Goal: Information Seeking & Learning: Learn about a topic

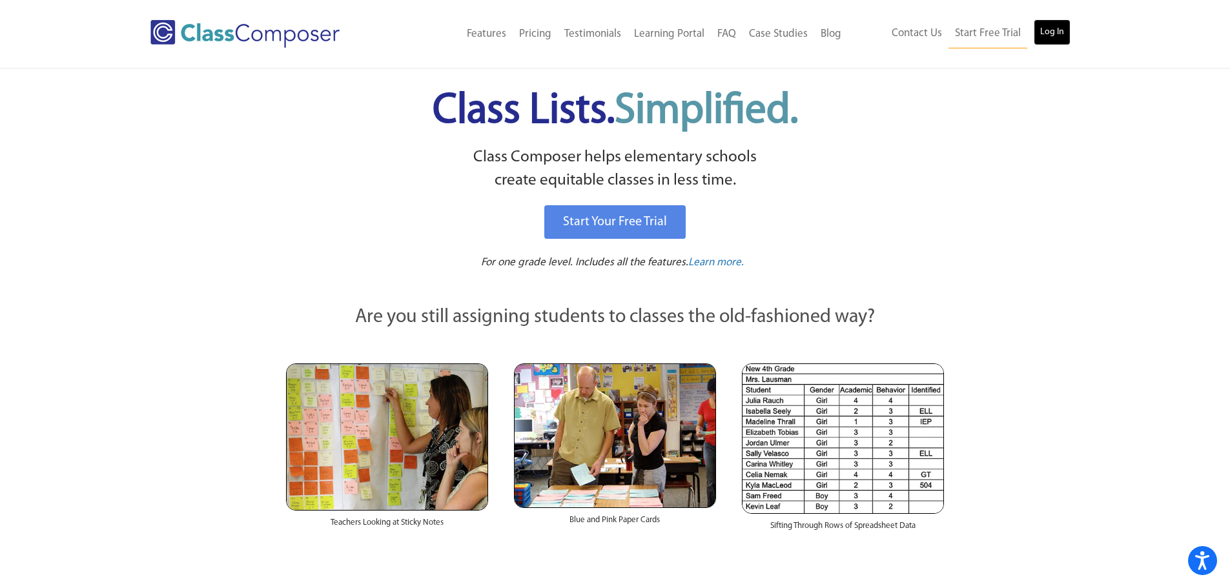
click at [1039, 25] on link "Log In" at bounding box center [1052, 32] width 37 height 26
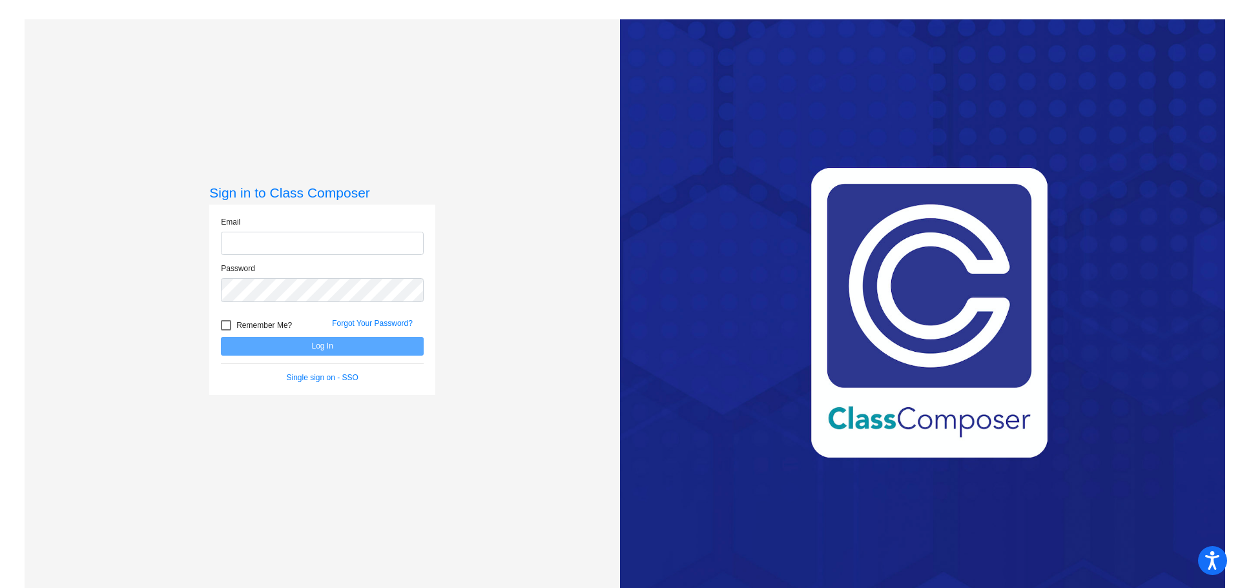
type input "[EMAIL_ADDRESS][DOMAIN_NAME]"
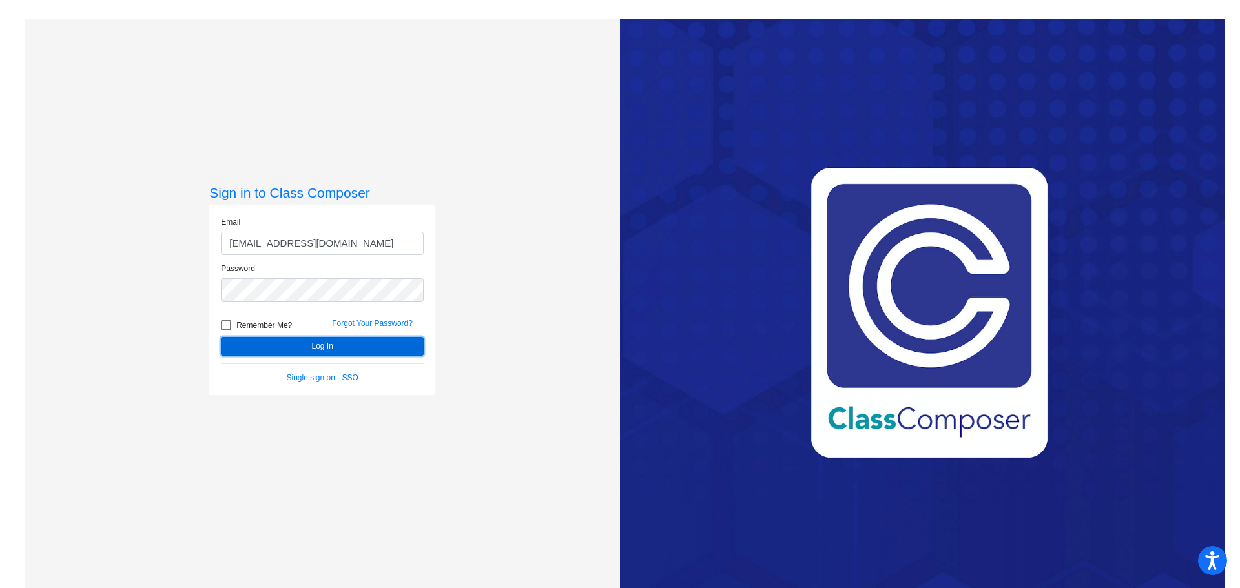
click at [371, 354] on button "Log In" at bounding box center [322, 346] width 203 height 19
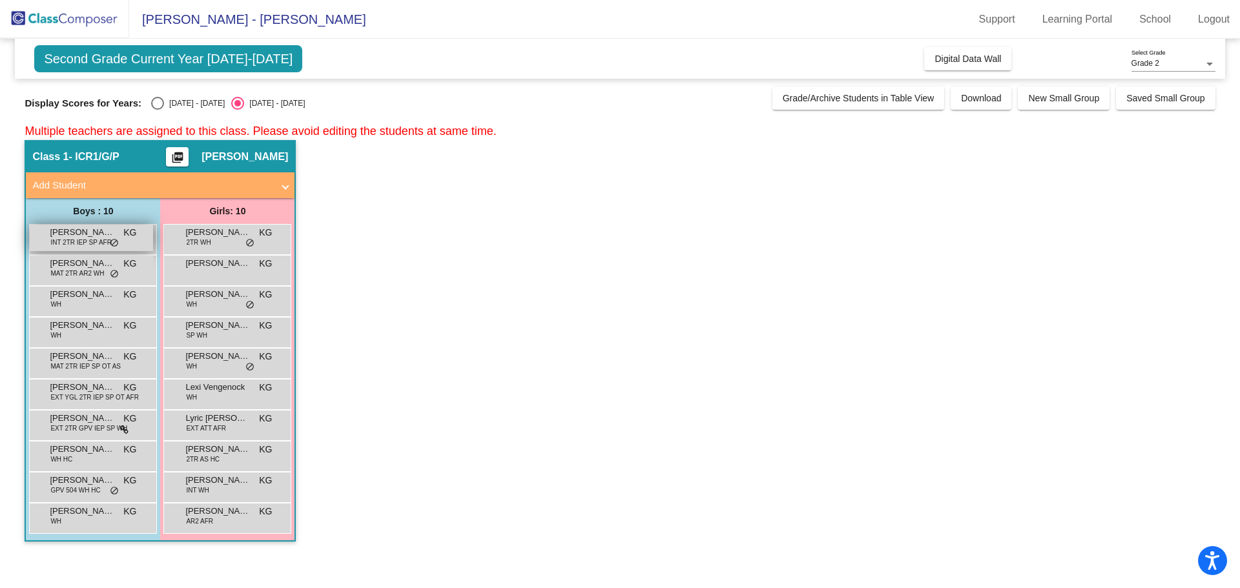
click at [41, 238] on div "Aamahd [PERSON_NAME] INT 2TR IEP SP AFR KG lock do_not_disturb_alt" at bounding box center [91, 238] width 123 height 26
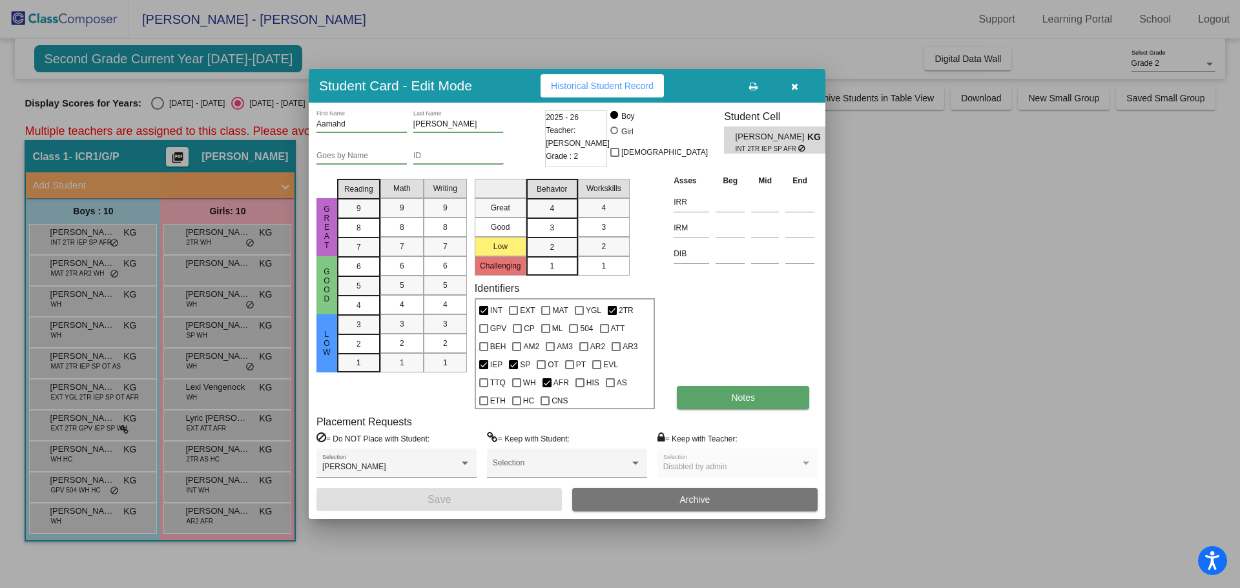
click at [723, 406] on button "Notes" at bounding box center [743, 397] width 132 height 23
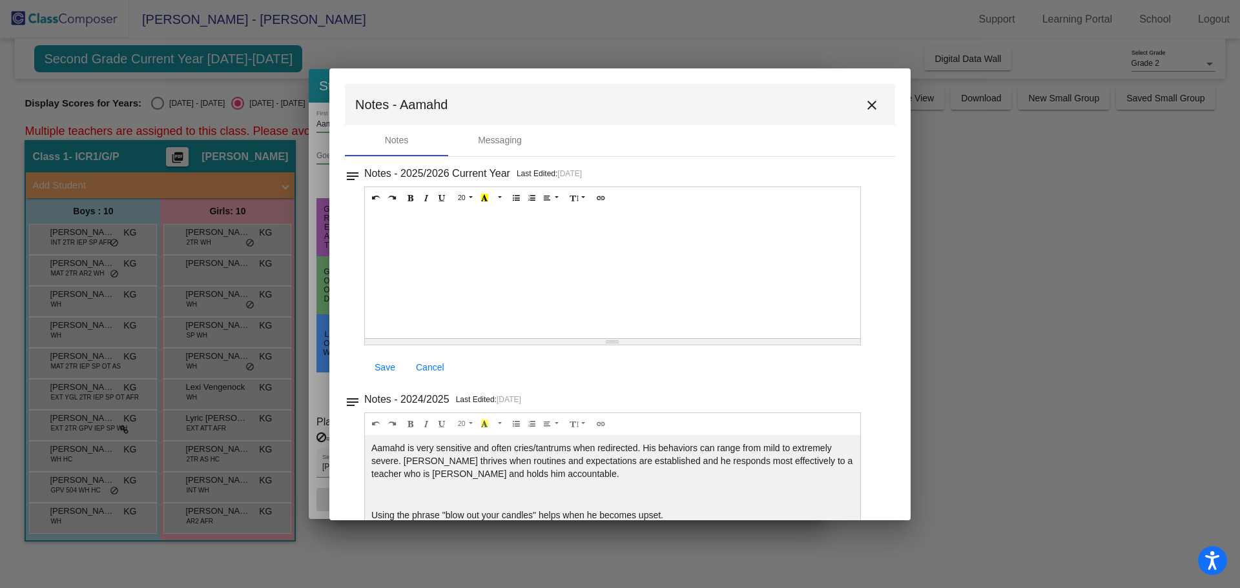
scroll to position [67, 0]
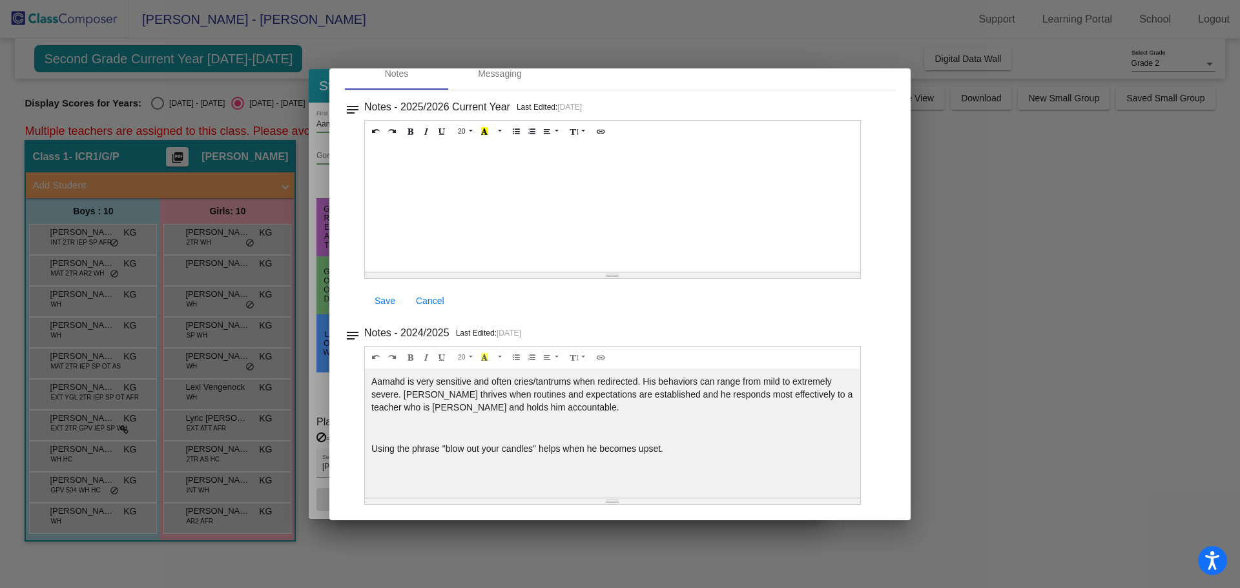
drag, startPoint x: 1053, startPoint y: 233, endPoint x: 1041, endPoint y: 229, distance: 12.5
click at [1051, 232] on div at bounding box center [620, 294] width 1240 height 588
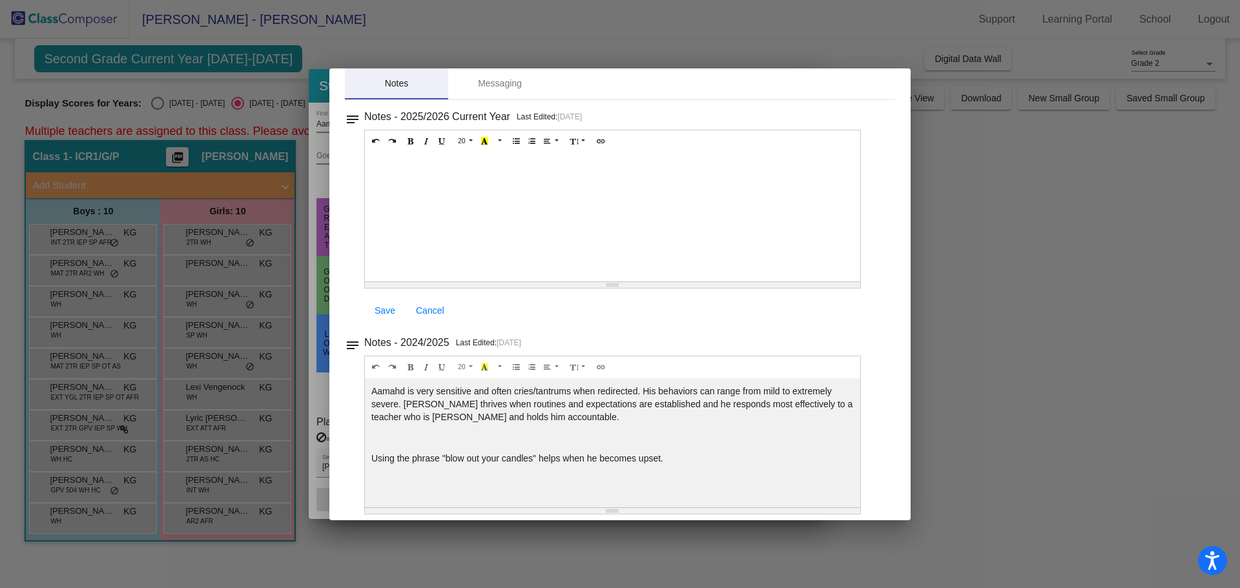
scroll to position [0, 0]
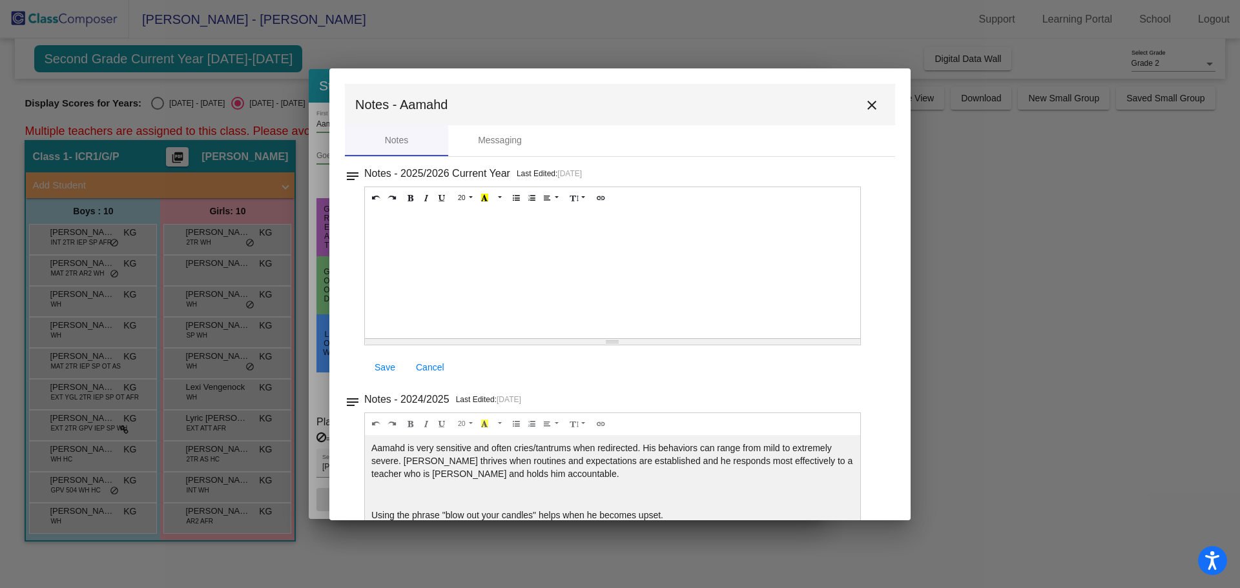
click at [865, 108] on mat-icon "close" at bounding box center [871, 105] width 15 height 15
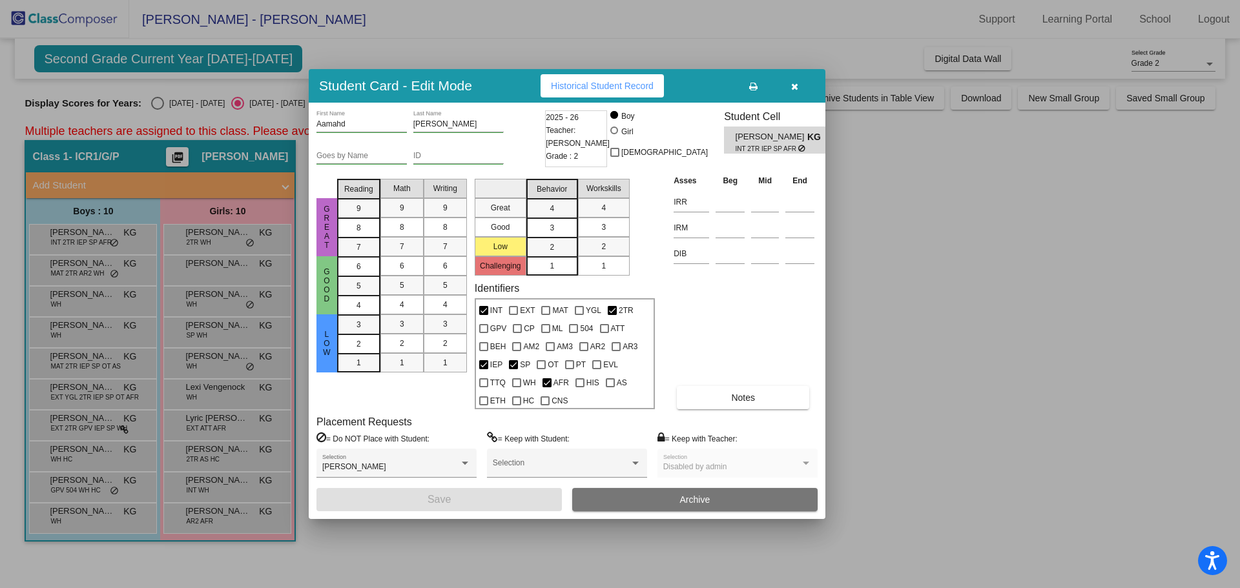
click at [795, 87] on icon "button" at bounding box center [794, 86] width 7 height 9
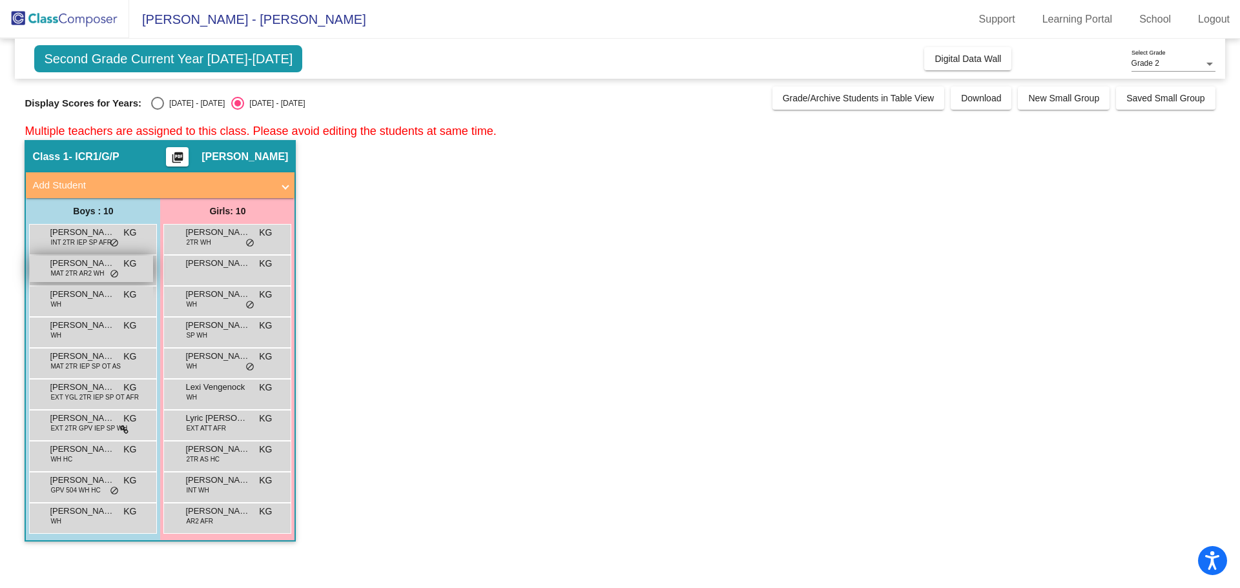
click at [74, 269] on span "MAT 2TR AR2 WH" at bounding box center [77, 274] width 54 height 10
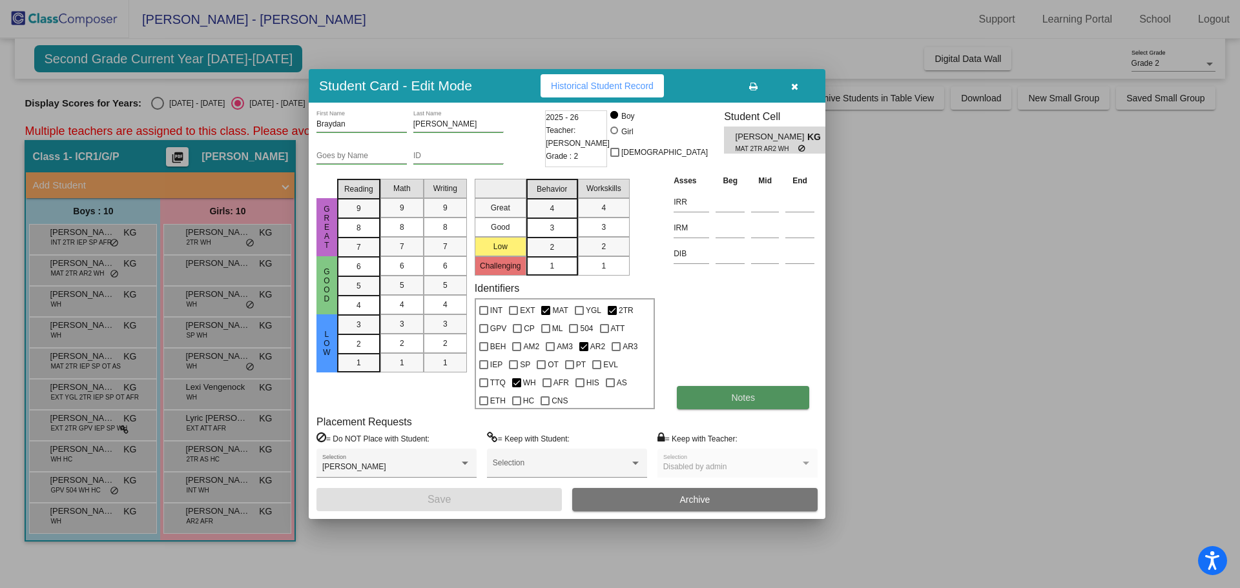
click at [710, 394] on button "Notes" at bounding box center [743, 397] width 132 height 23
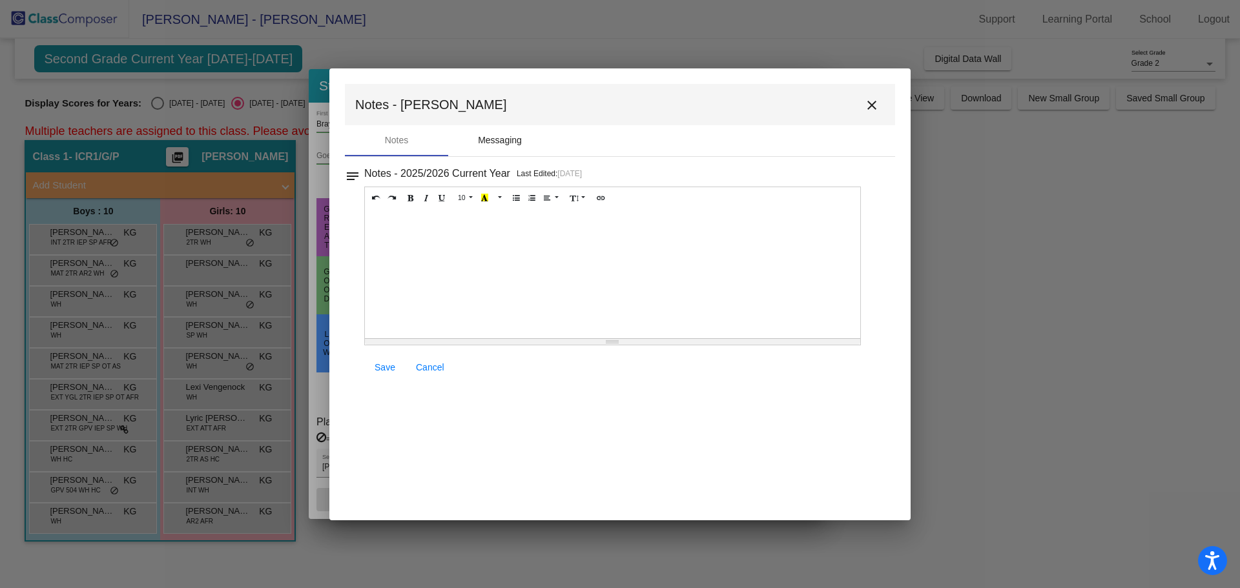
click at [502, 138] on div "Messaging" at bounding box center [500, 141] width 44 height 14
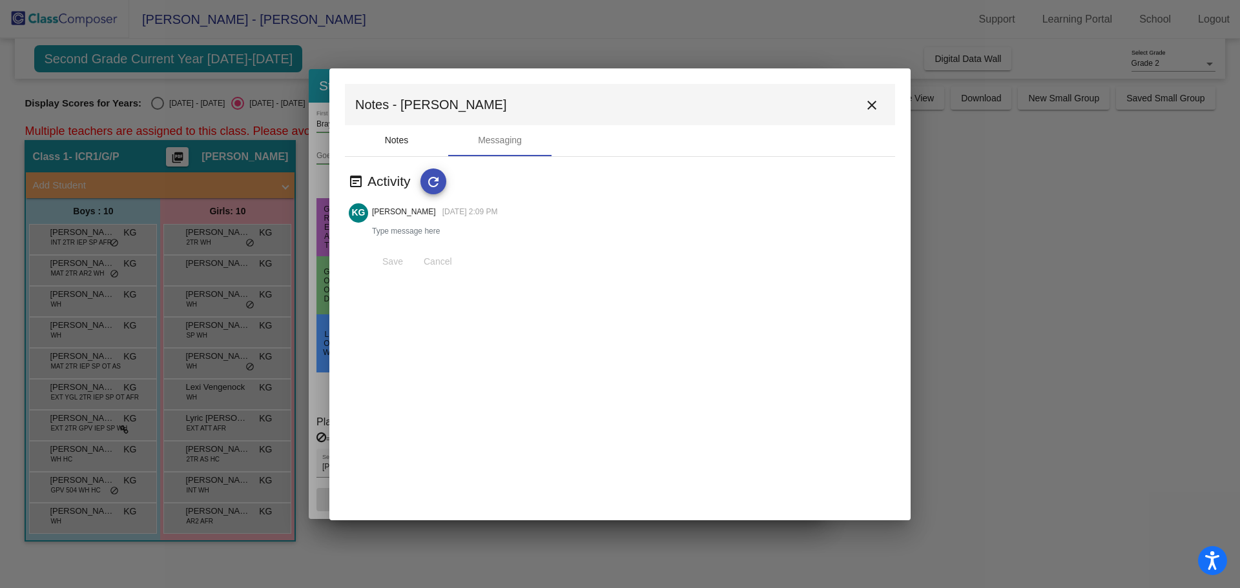
click at [402, 143] on div "Notes" at bounding box center [397, 141] width 24 height 14
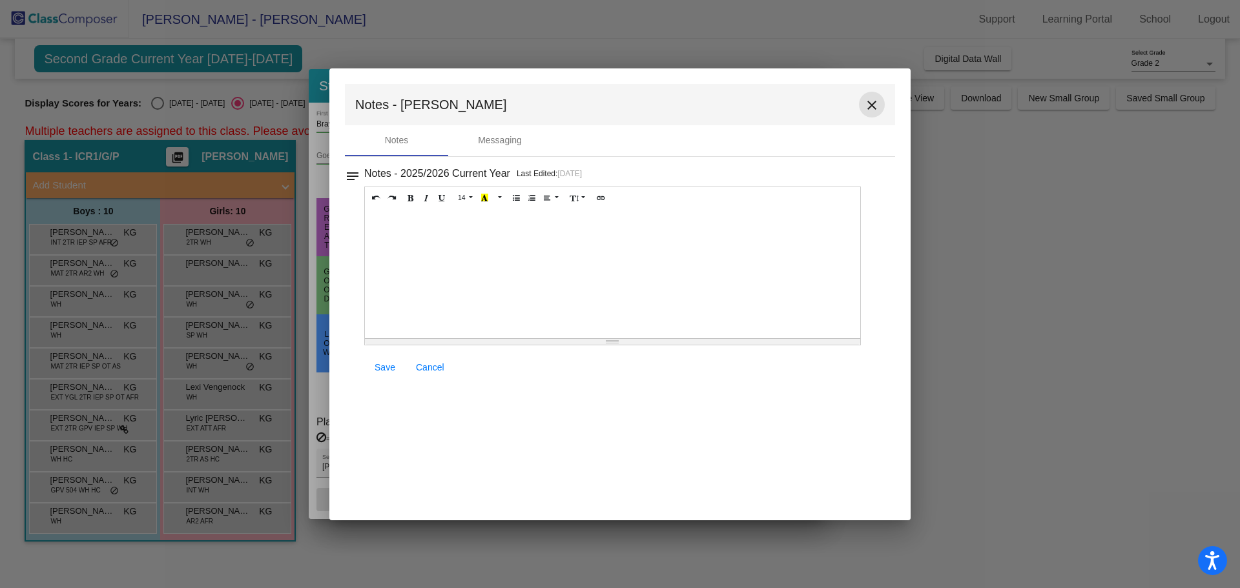
click at [872, 105] on mat-icon "close" at bounding box center [871, 105] width 15 height 15
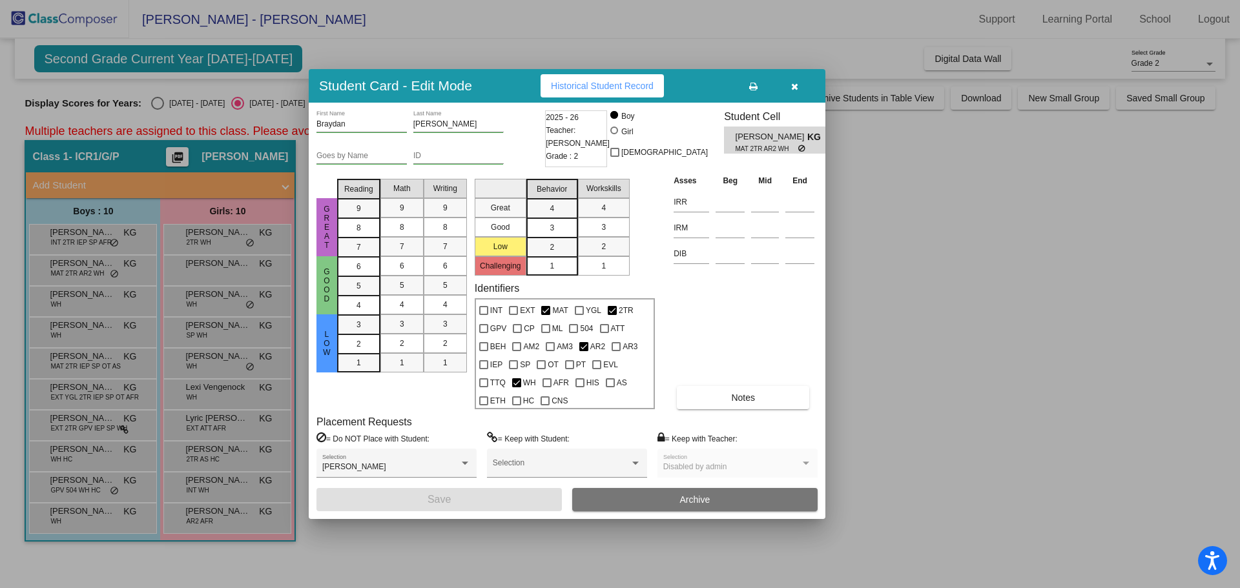
click at [796, 83] on icon "button" at bounding box center [794, 86] width 7 height 9
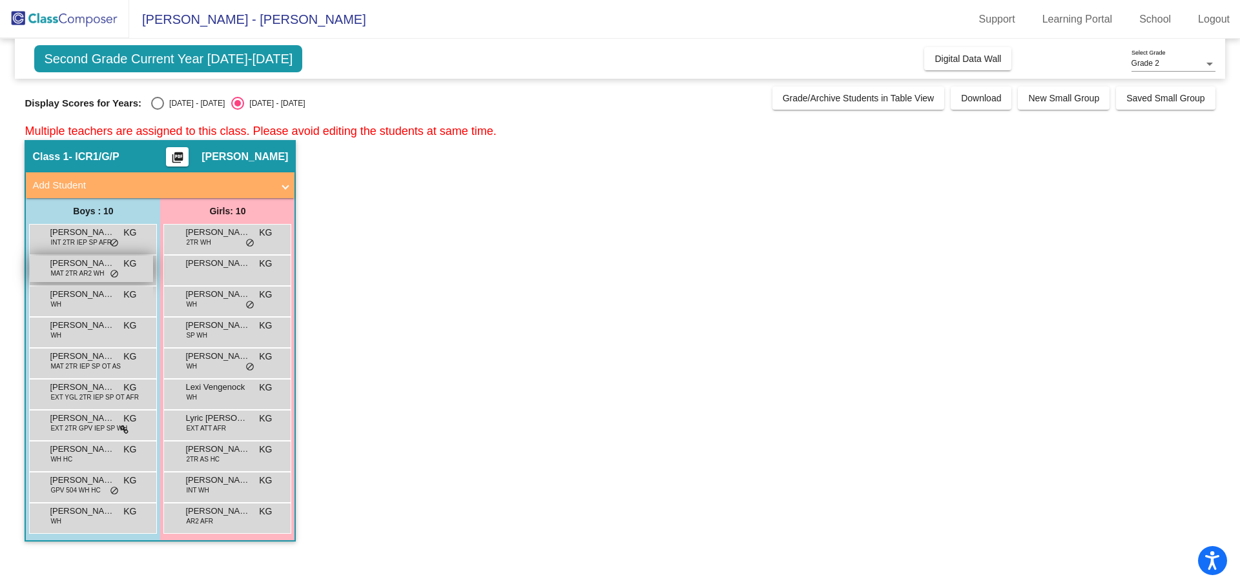
click at [59, 269] on span "MAT 2TR AR2 WH" at bounding box center [77, 274] width 54 height 10
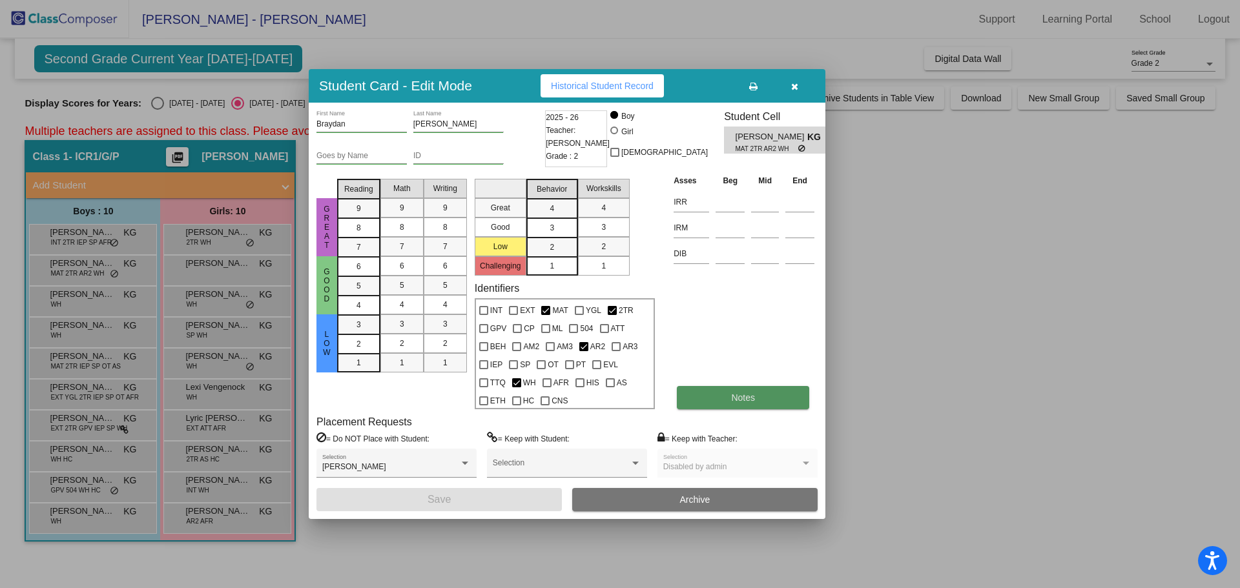
click at [756, 399] on button "Notes" at bounding box center [743, 397] width 132 height 23
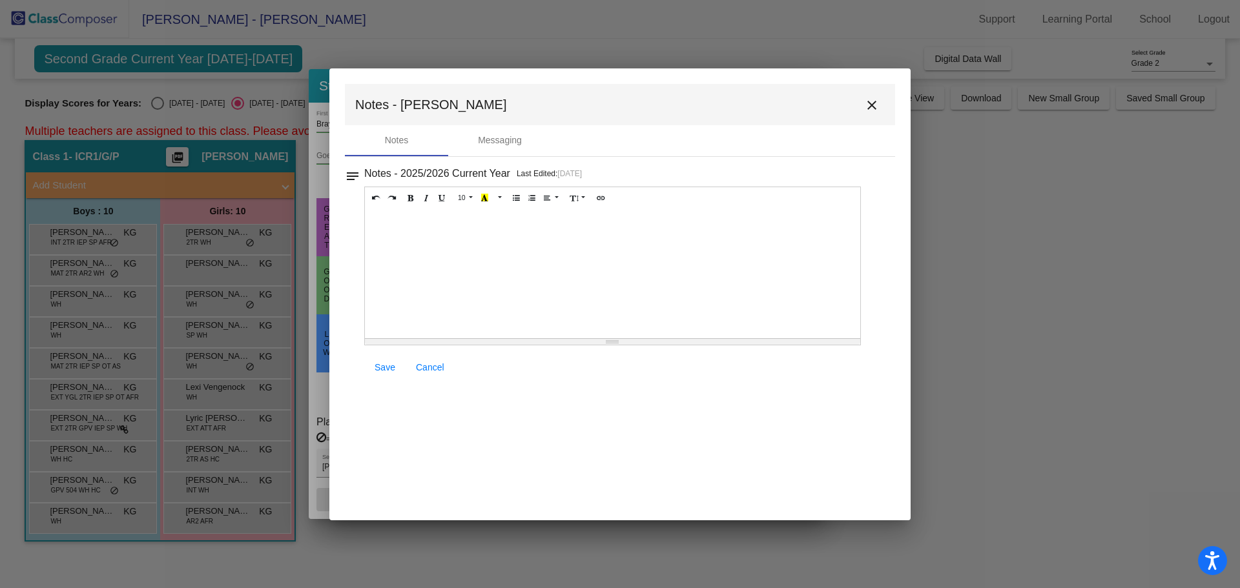
click at [872, 105] on mat-icon "close" at bounding box center [871, 105] width 15 height 15
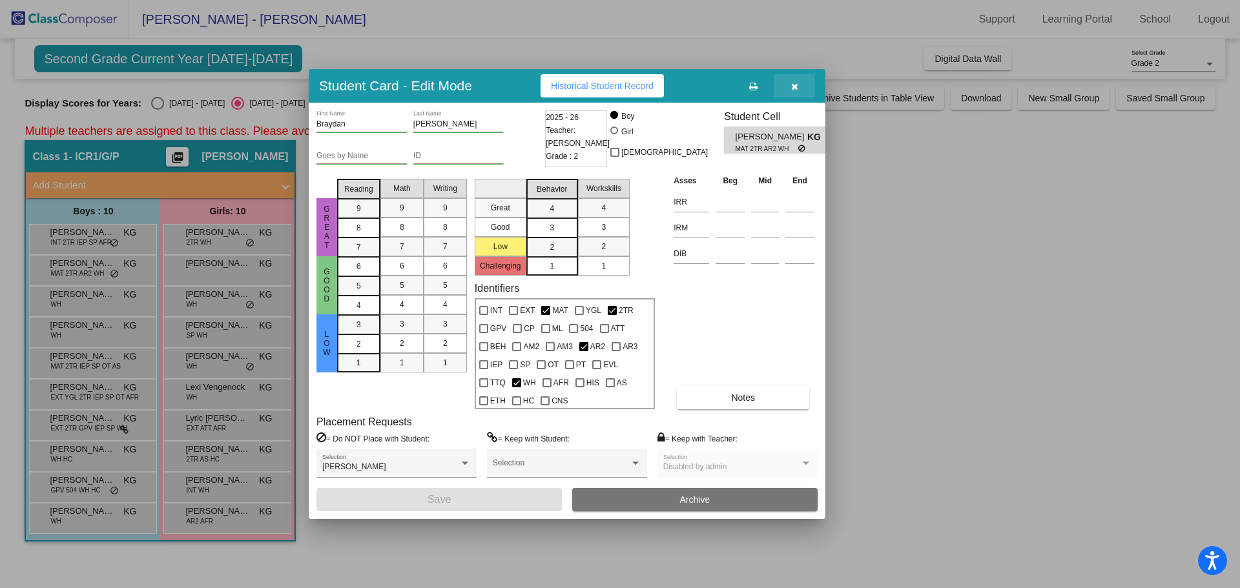
click at [790, 87] on button "button" at bounding box center [794, 85] width 41 height 23
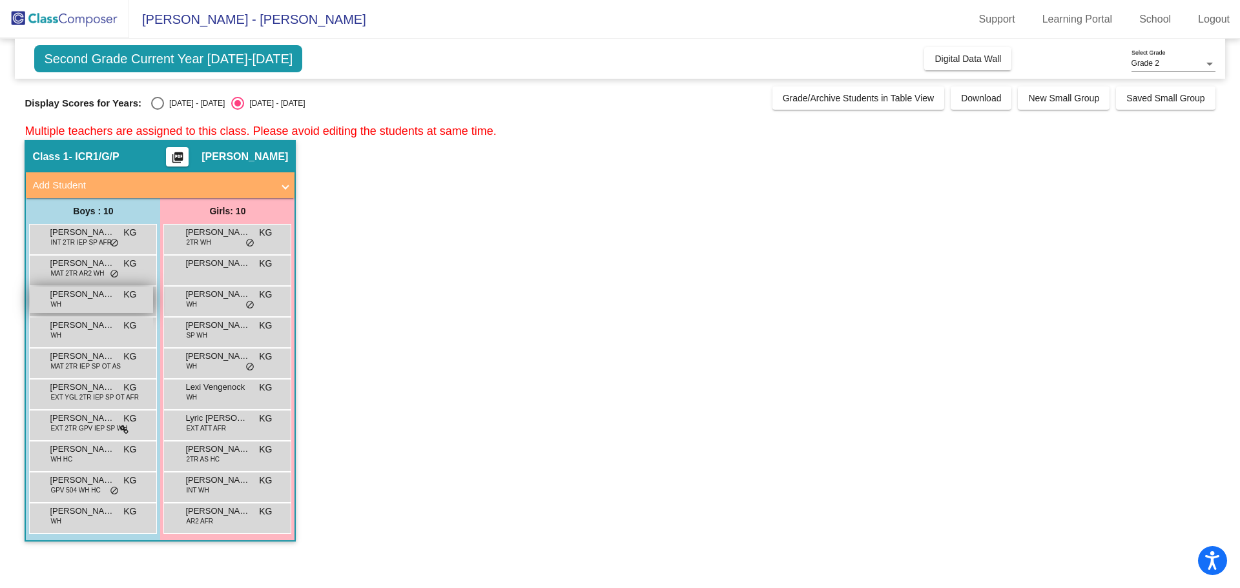
click at [73, 300] on span "[PERSON_NAME]" at bounding box center [82, 294] width 65 height 13
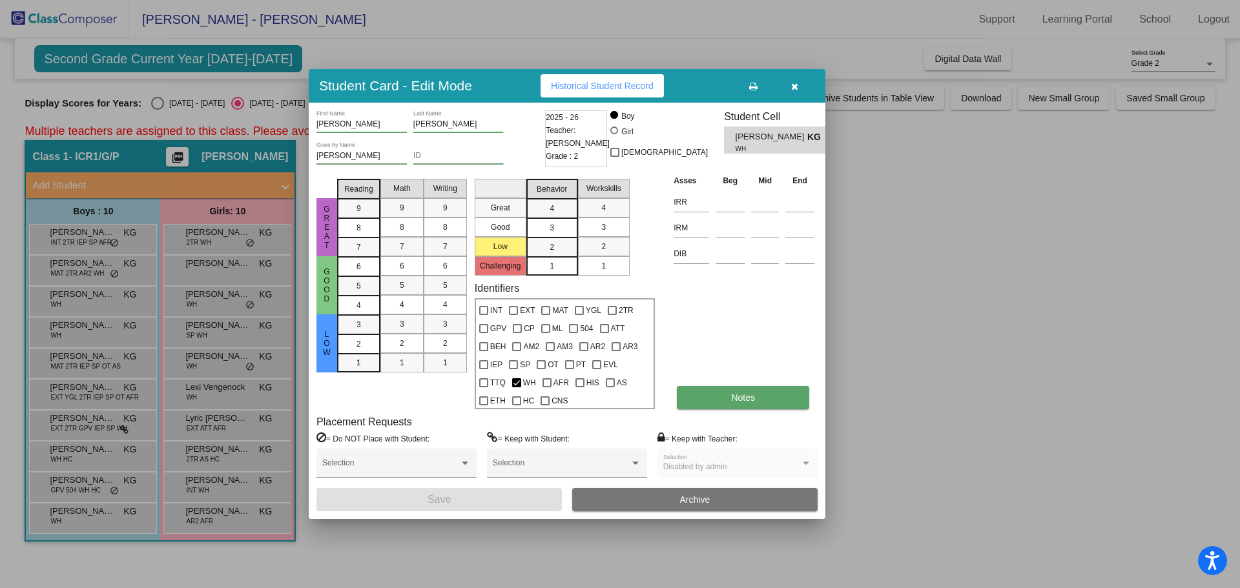
click at [729, 406] on button "Notes" at bounding box center [743, 397] width 132 height 23
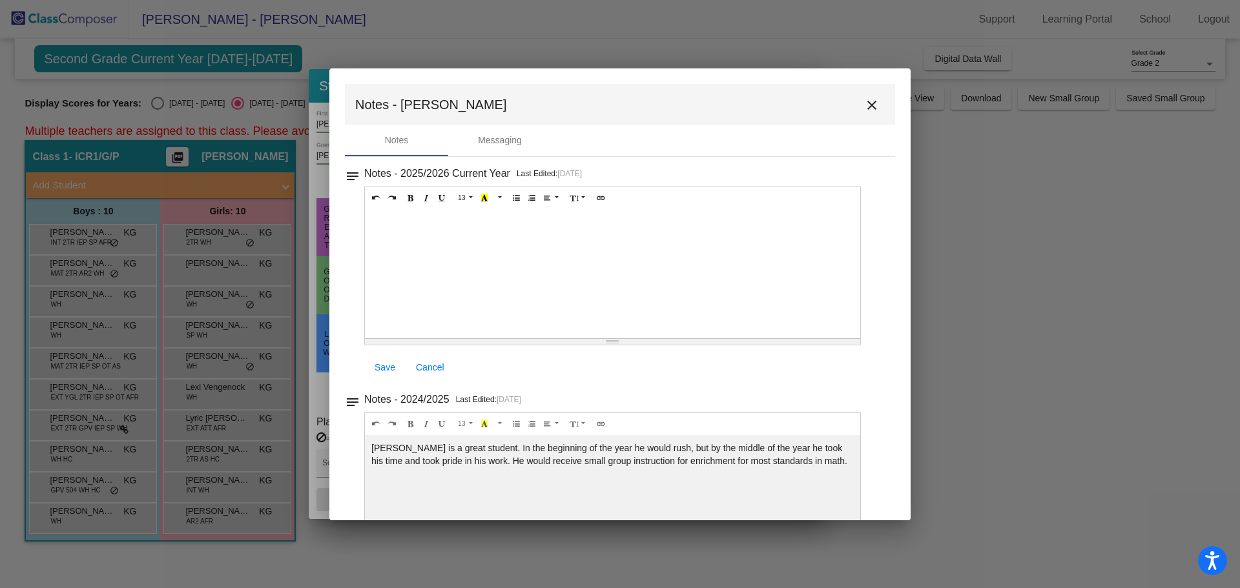
click at [864, 101] on mat-icon "close" at bounding box center [871, 105] width 15 height 15
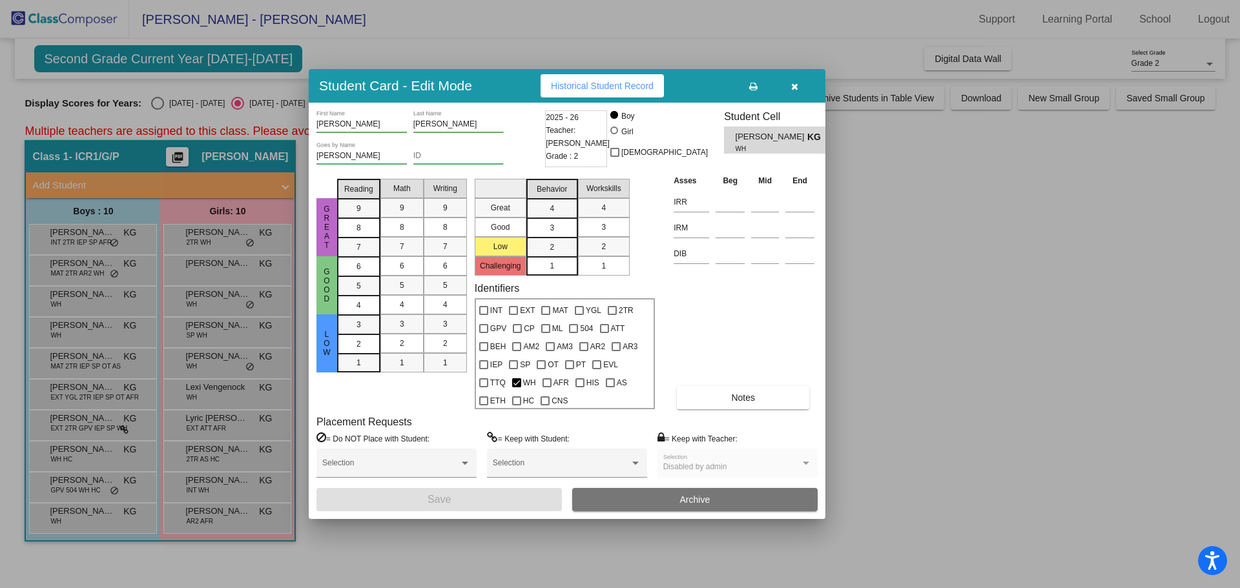
click at [789, 83] on button "button" at bounding box center [794, 85] width 41 height 23
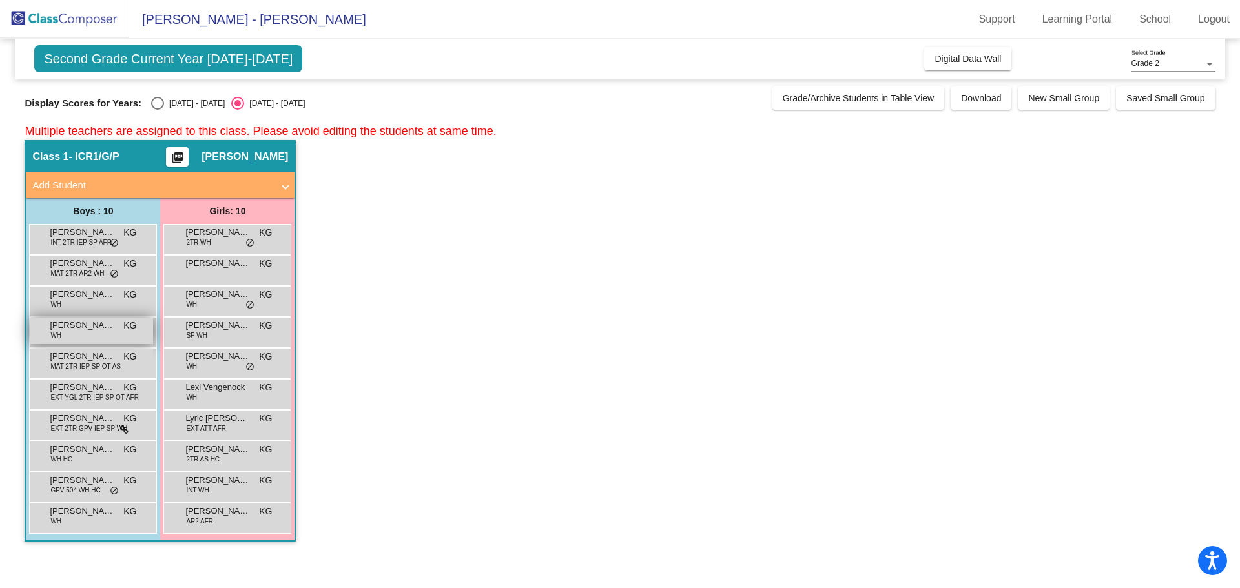
click at [64, 327] on span "[PERSON_NAME]" at bounding box center [82, 325] width 65 height 13
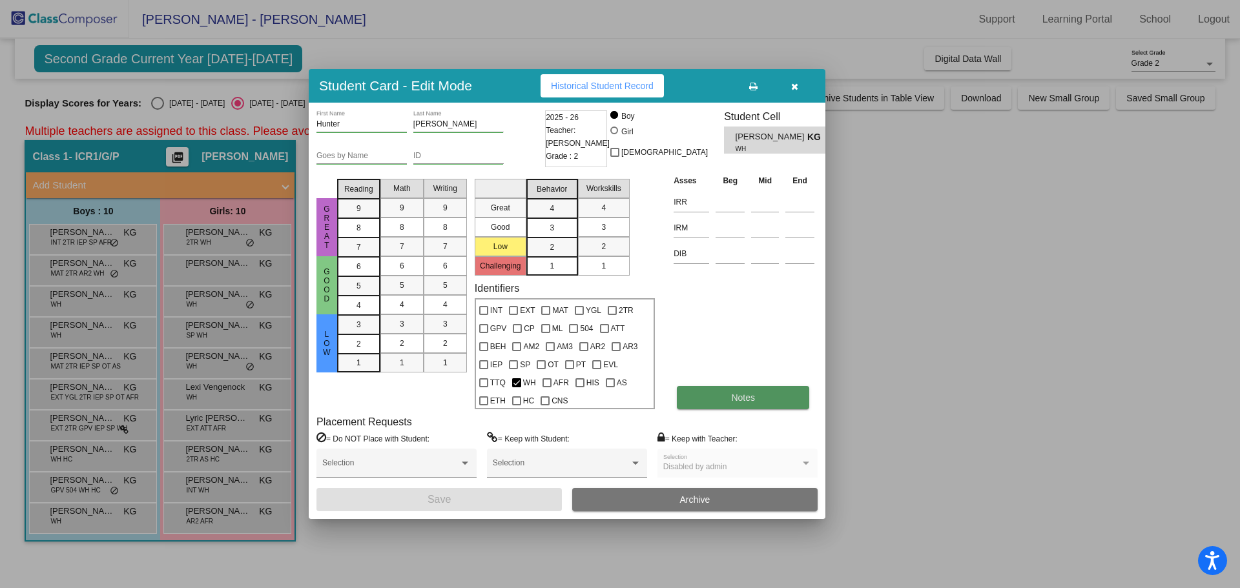
click at [728, 406] on button "Notes" at bounding box center [743, 397] width 132 height 23
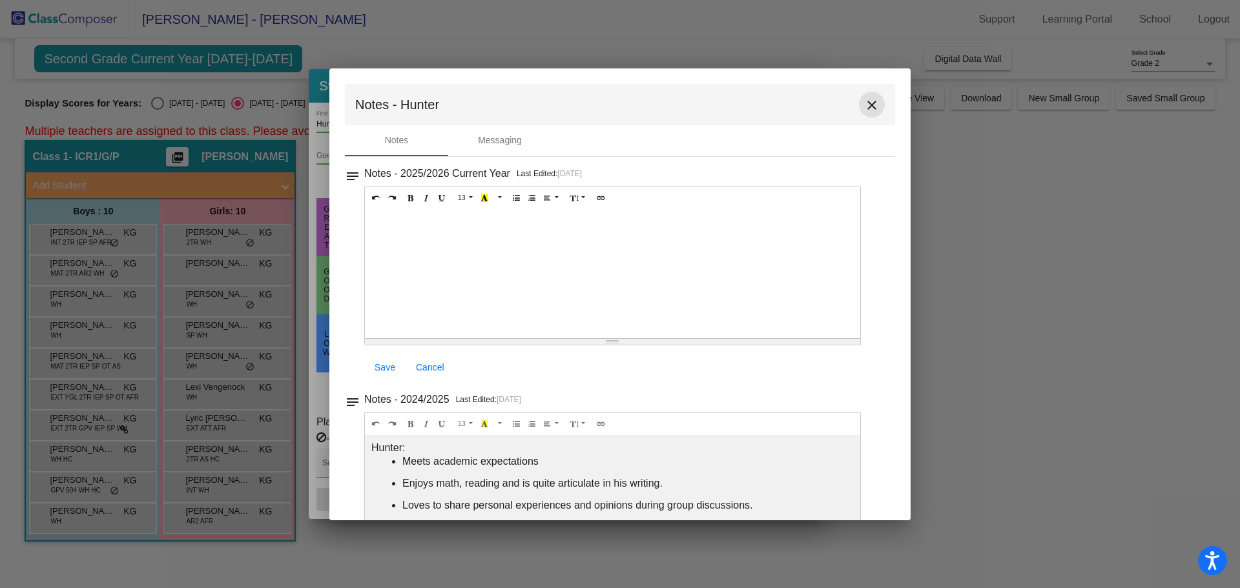
click at [860, 96] on button "close" at bounding box center [872, 105] width 26 height 26
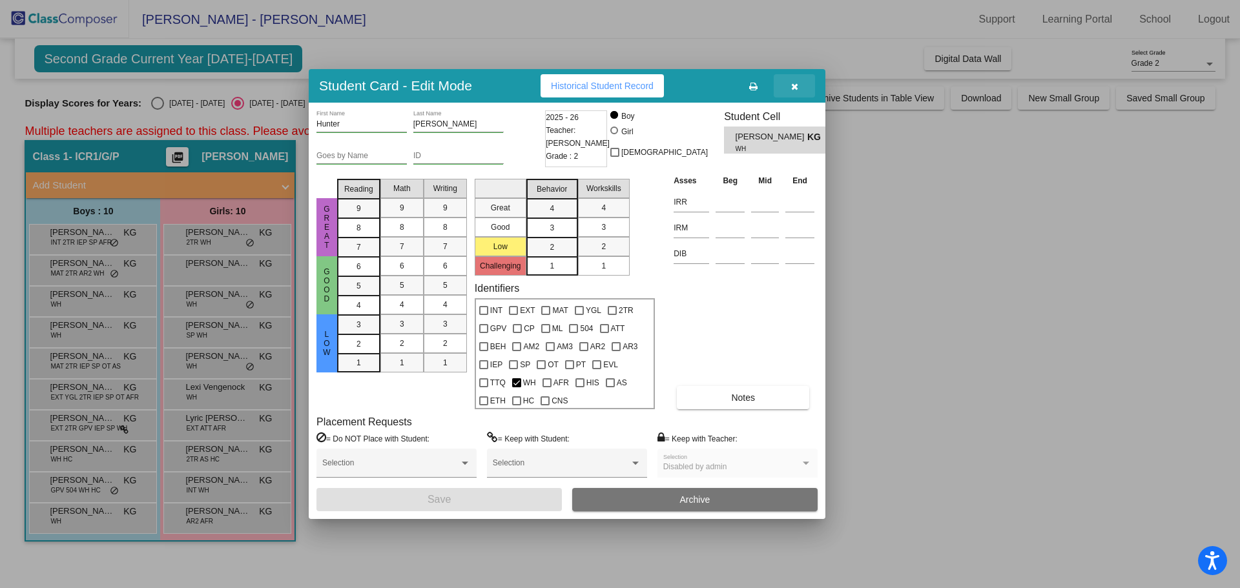
click at [794, 84] on icon "button" at bounding box center [794, 86] width 7 height 9
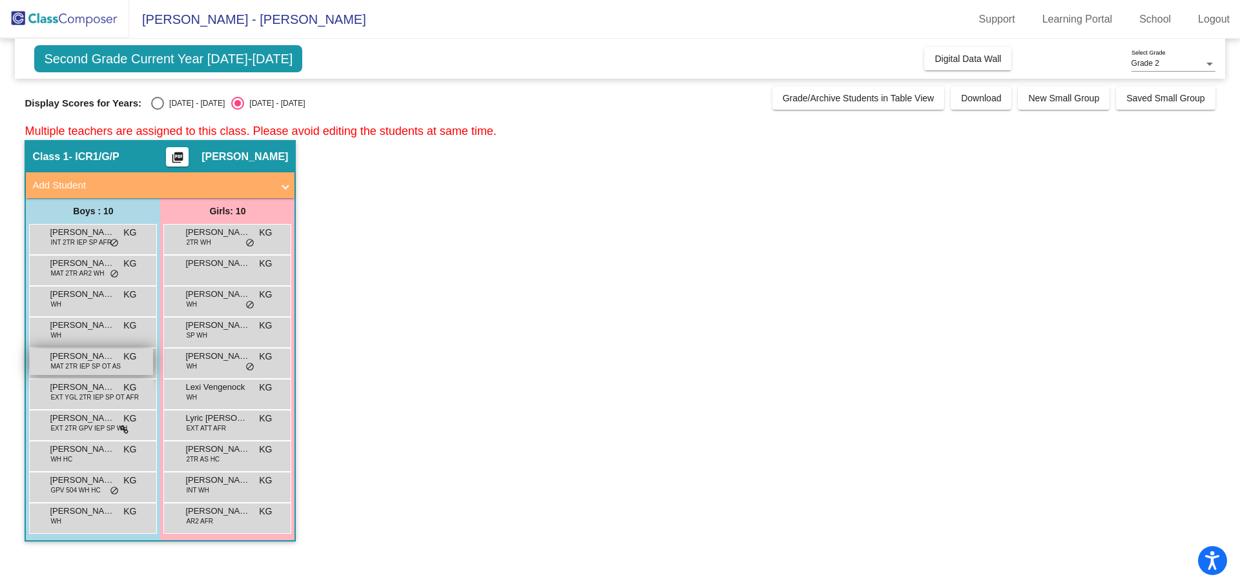
click at [96, 361] on span "[PERSON_NAME]" at bounding box center [82, 356] width 65 height 13
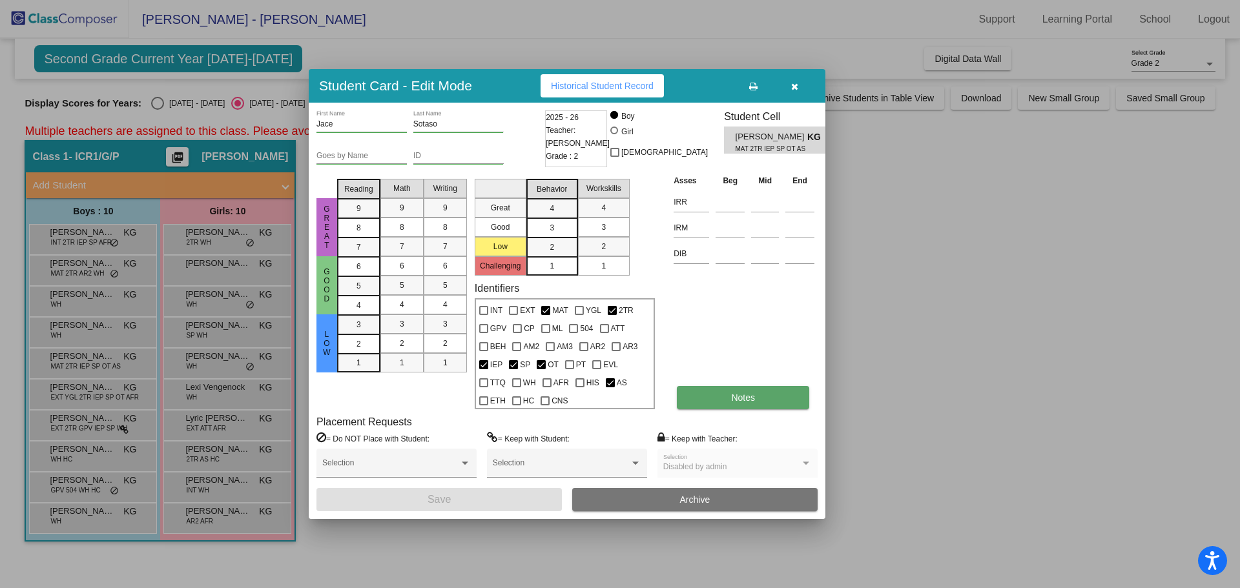
click at [714, 403] on button "Notes" at bounding box center [743, 397] width 132 height 23
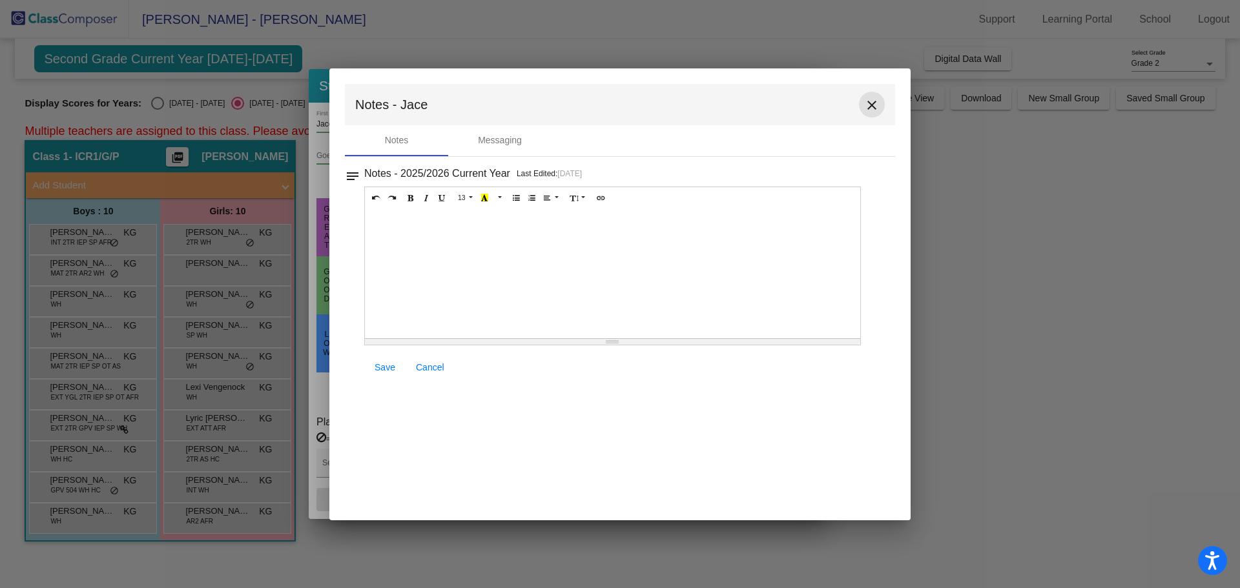
click at [869, 101] on mat-icon "close" at bounding box center [871, 105] width 15 height 15
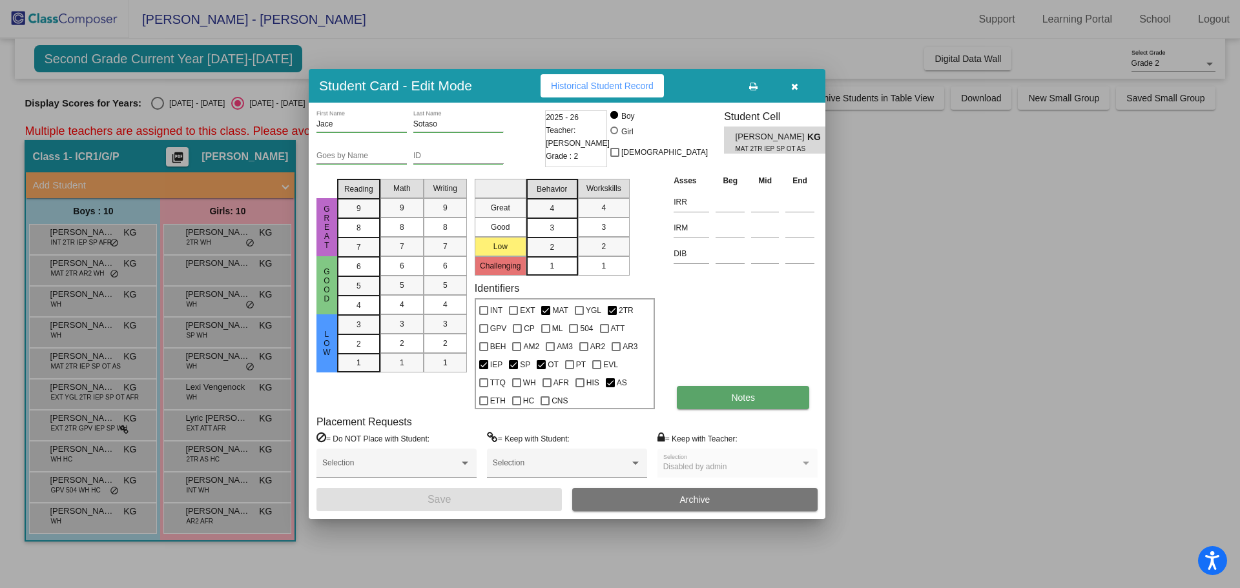
click at [753, 397] on span "Notes" at bounding box center [743, 398] width 24 height 10
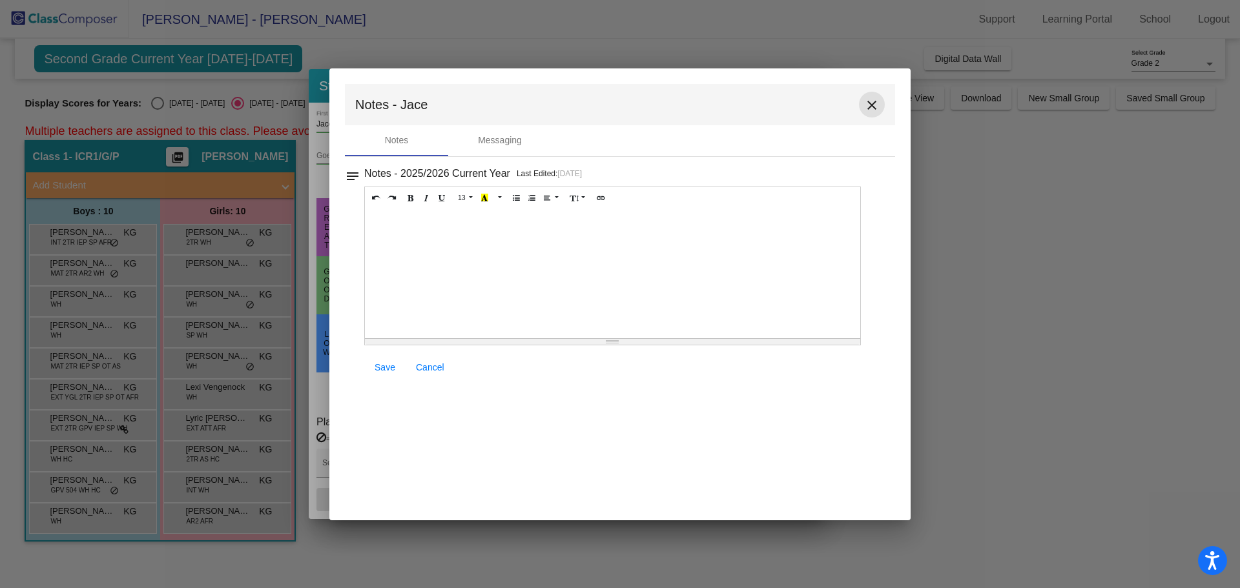
click at [876, 105] on mat-icon "close" at bounding box center [871, 105] width 15 height 15
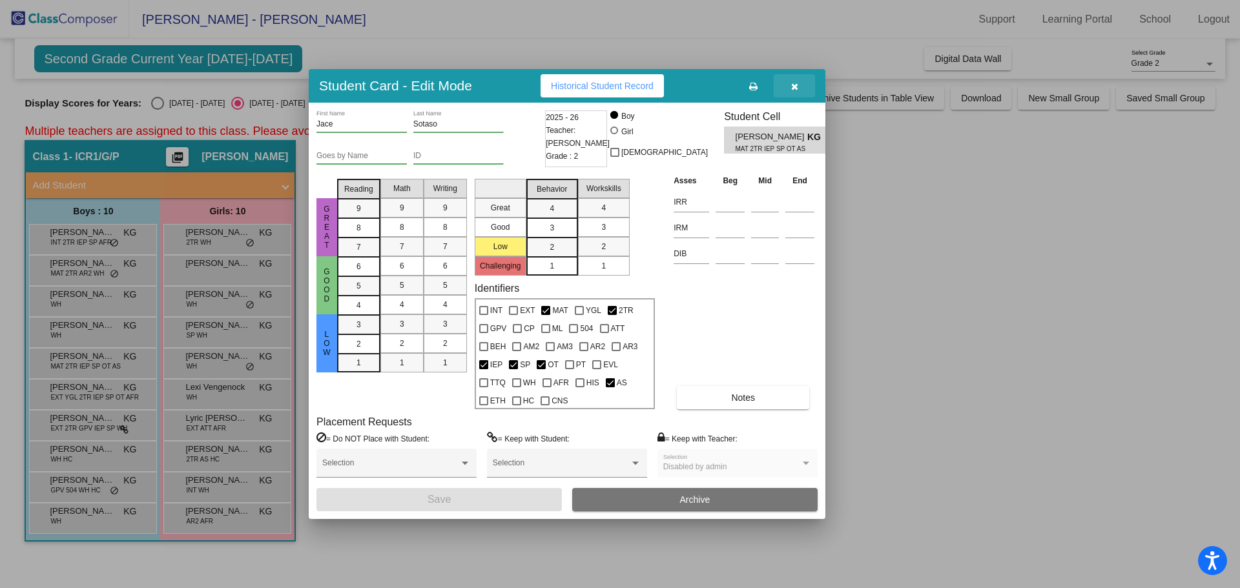
click at [794, 85] on icon "button" at bounding box center [794, 86] width 7 height 9
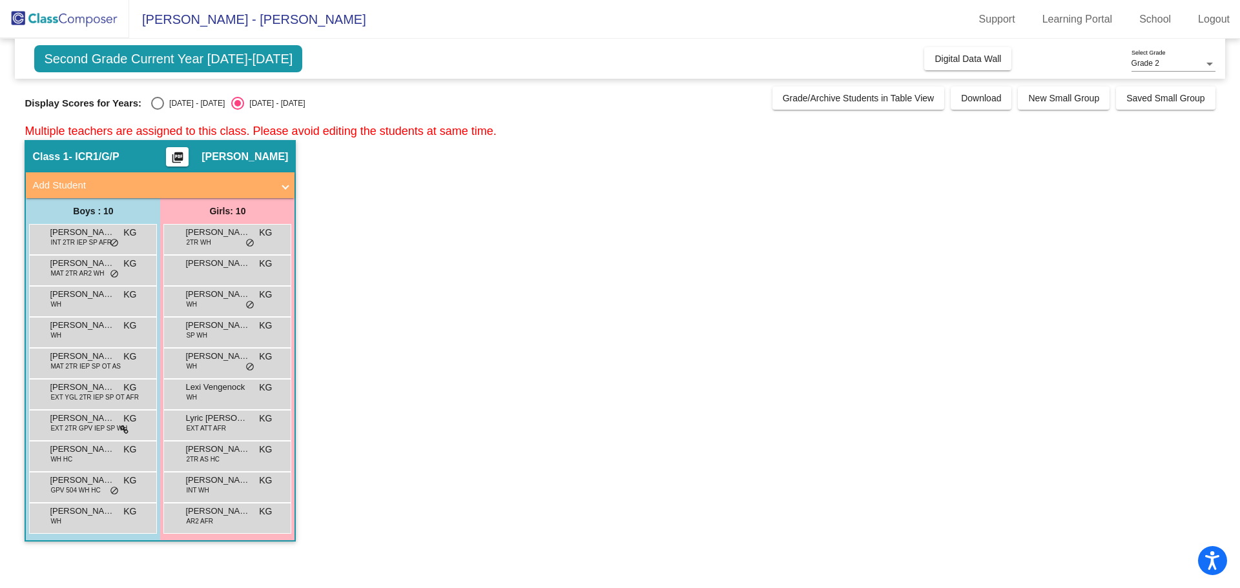
click at [74, 254] on div "Aamahd [PERSON_NAME] INT 2TR IEP SP AFR KG lock do_not_disturb_alt" at bounding box center [93, 239] width 128 height 31
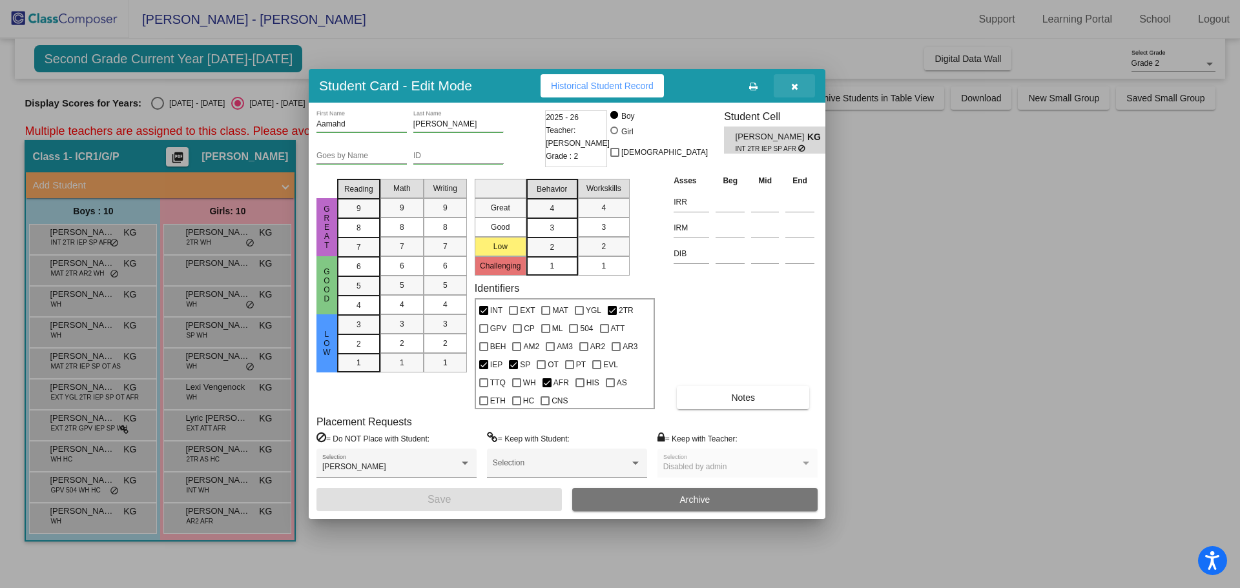
click at [798, 84] on button "button" at bounding box center [794, 85] width 41 height 23
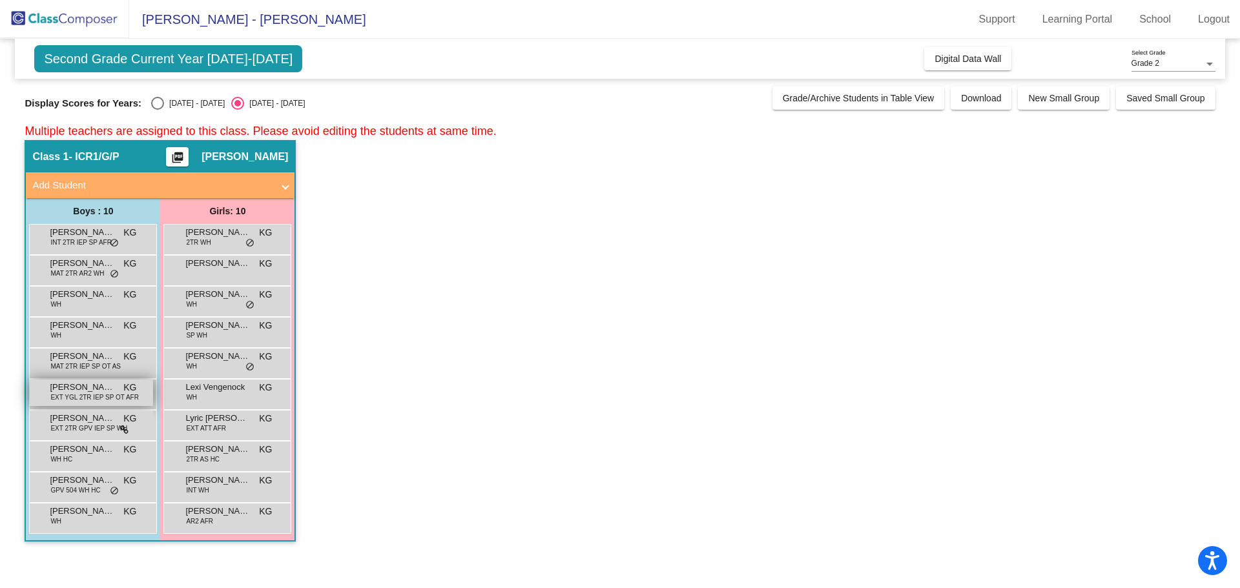
click at [97, 393] on span "EXT YGL 2TR IEP SP OT AFR" at bounding box center [94, 398] width 88 height 10
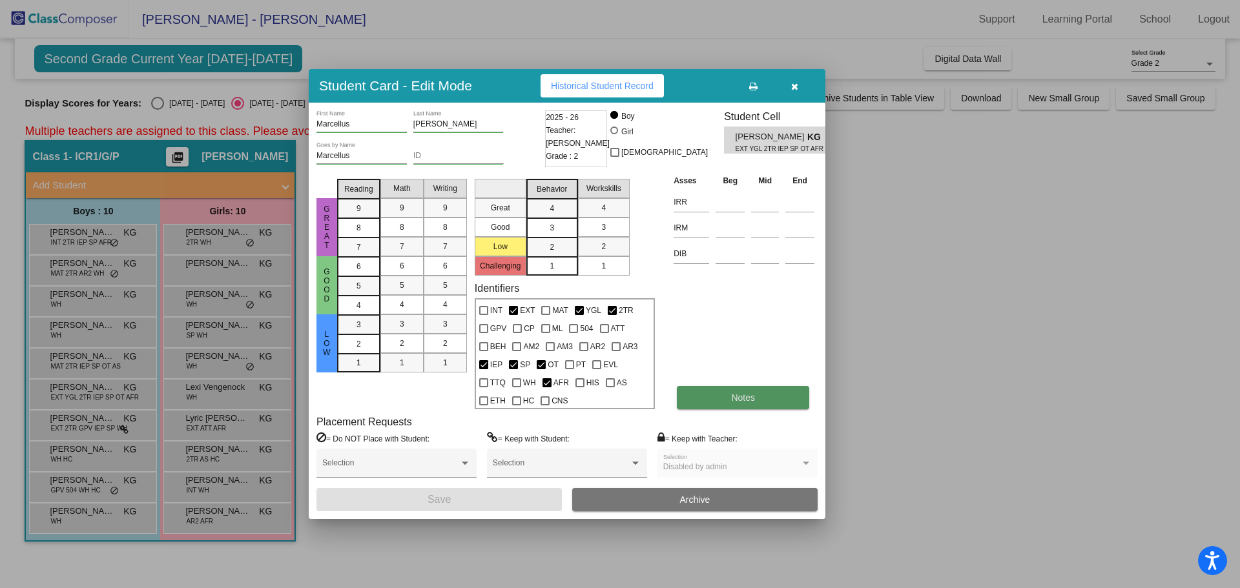
click at [713, 404] on button "Notes" at bounding box center [743, 397] width 132 height 23
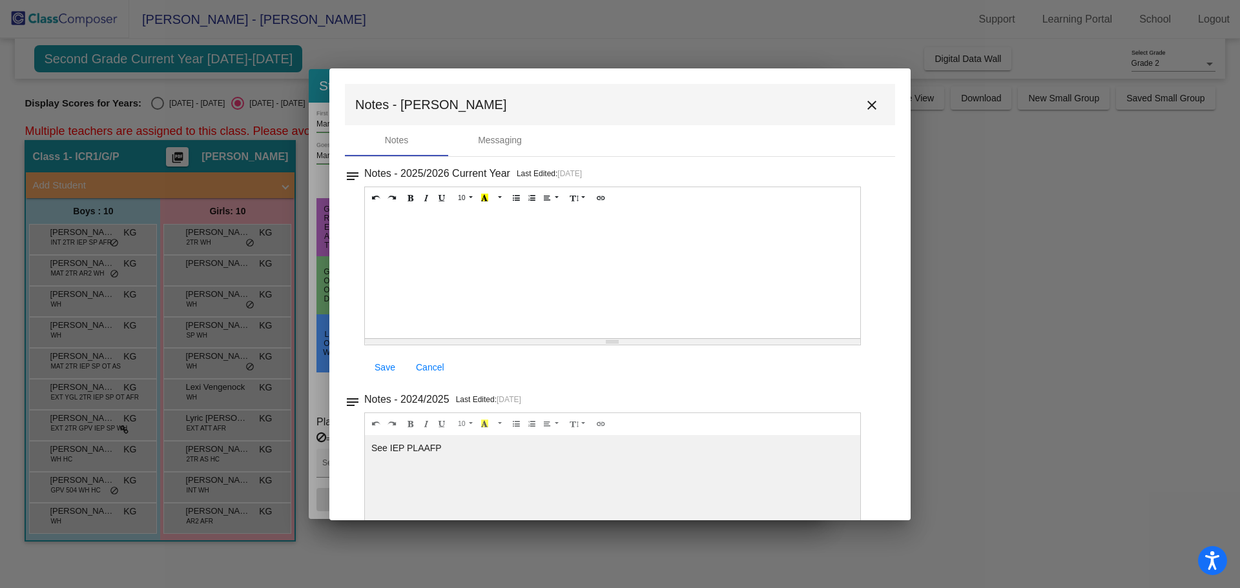
click at [864, 107] on mat-icon "close" at bounding box center [871, 105] width 15 height 15
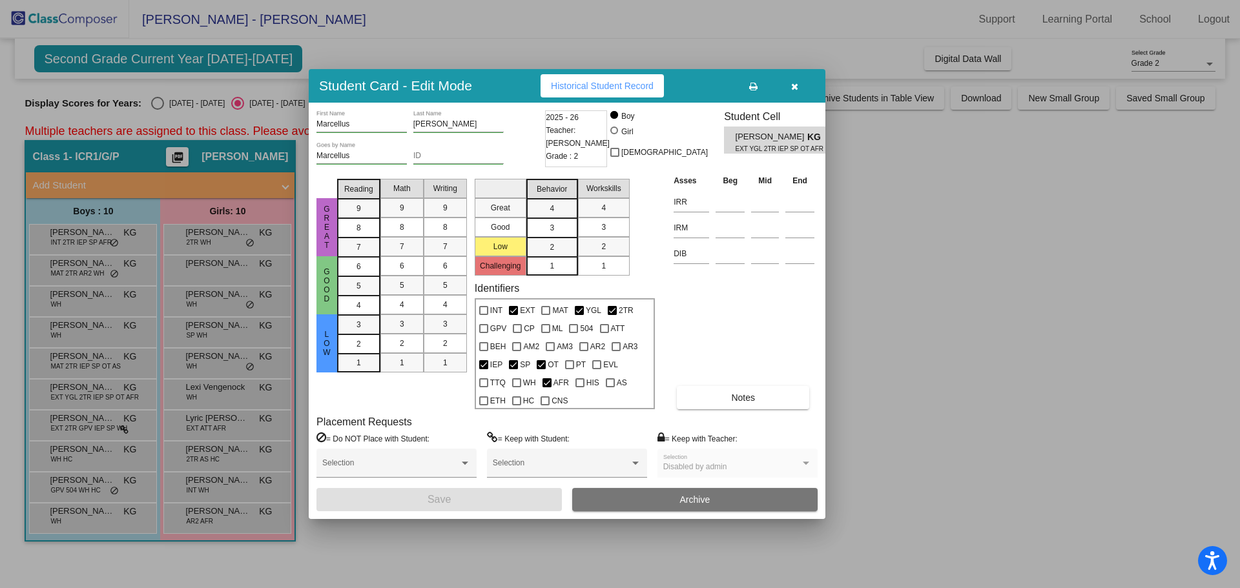
click at [796, 78] on button "button" at bounding box center [794, 85] width 41 height 23
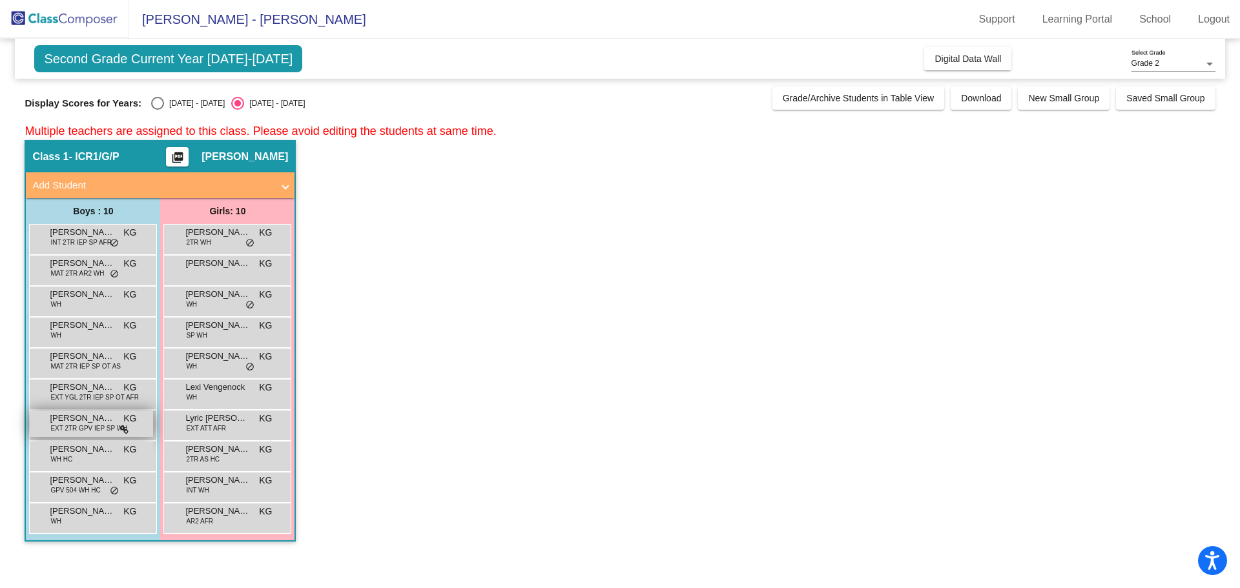
click at [79, 421] on span "[PERSON_NAME]" at bounding box center [82, 418] width 65 height 13
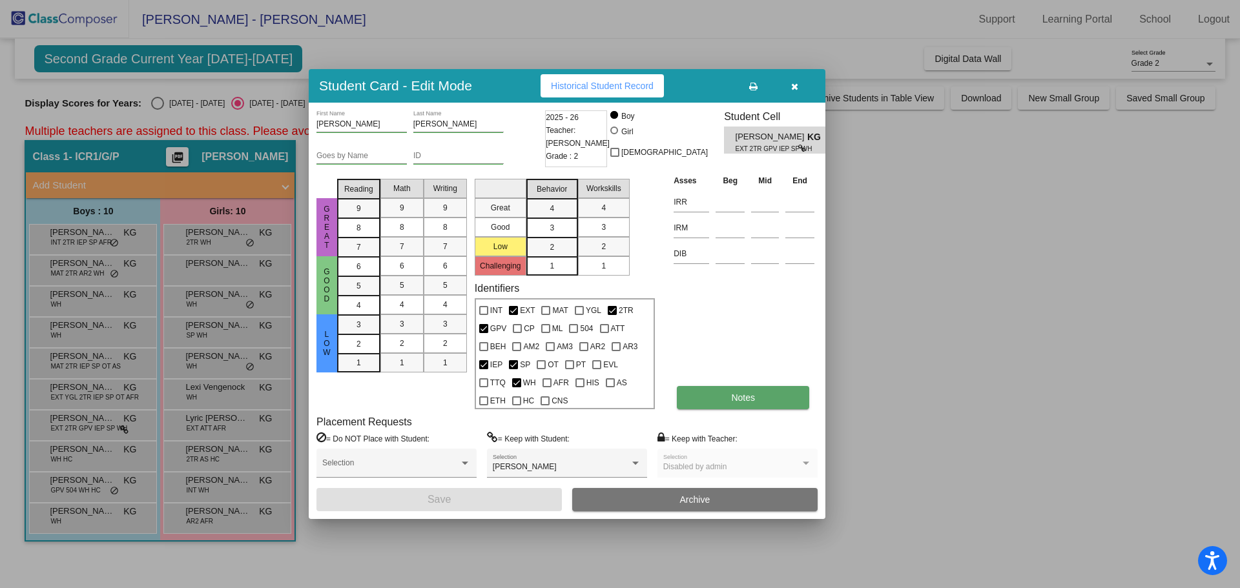
click at [756, 397] on button "Notes" at bounding box center [743, 397] width 132 height 23
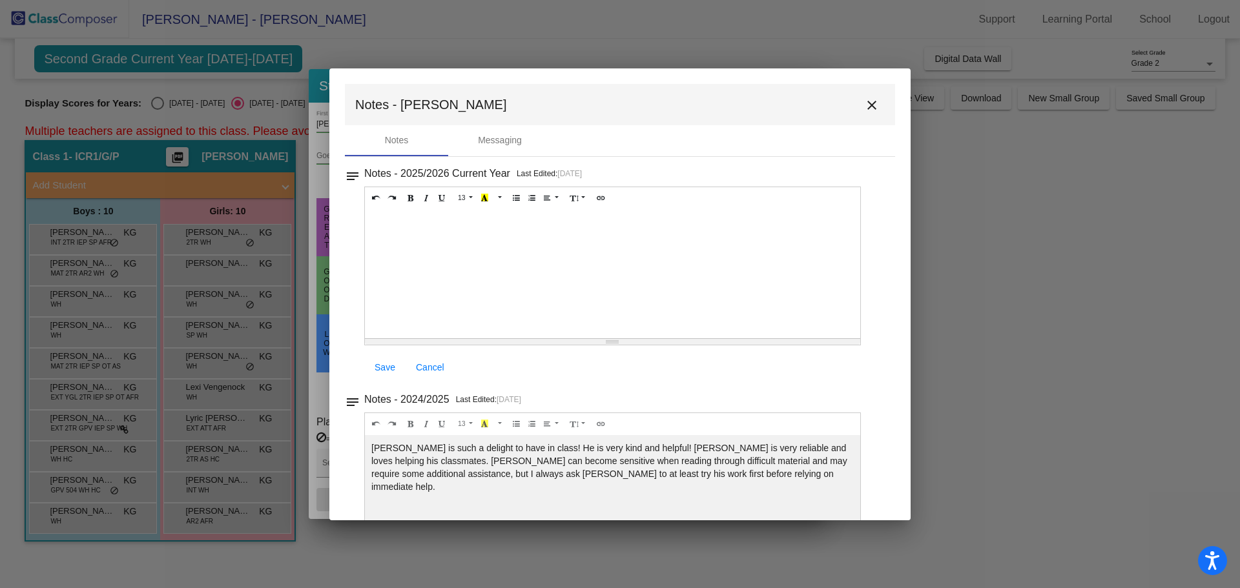
click at [872, 101] on mat-icon "close" at bounding box center [871, 105] width 15 height 15
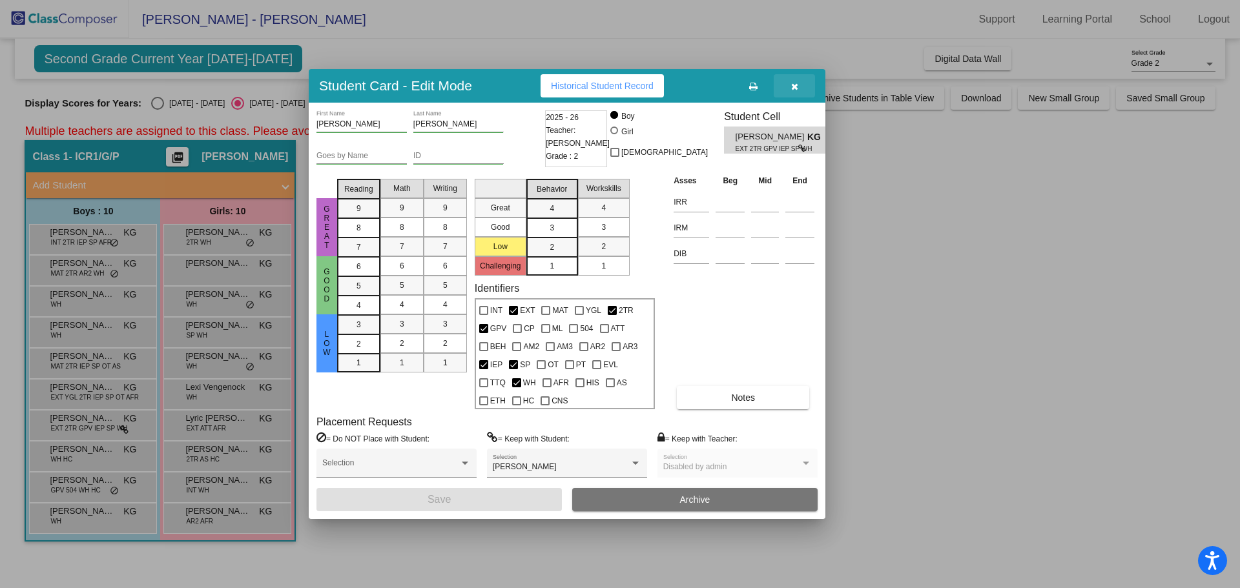
click at [794, 81] on span "button" at bounding box center [794, 86] width 7 height 10
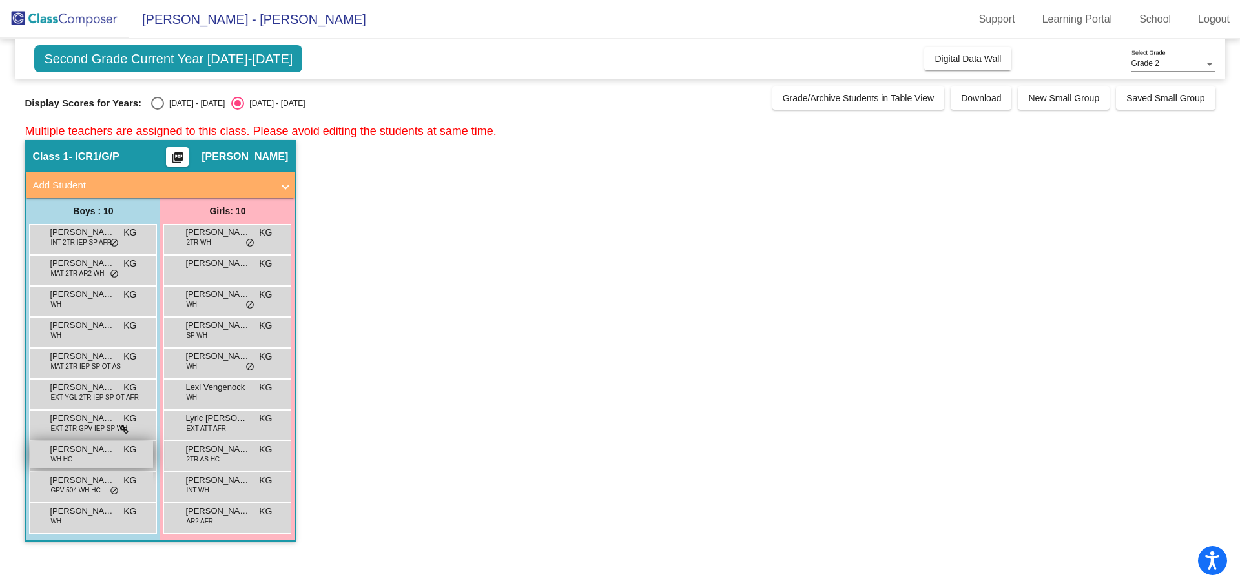
click at [70, 455] on span "WH HC" at bounding box center [61, 460] width 22 height 10
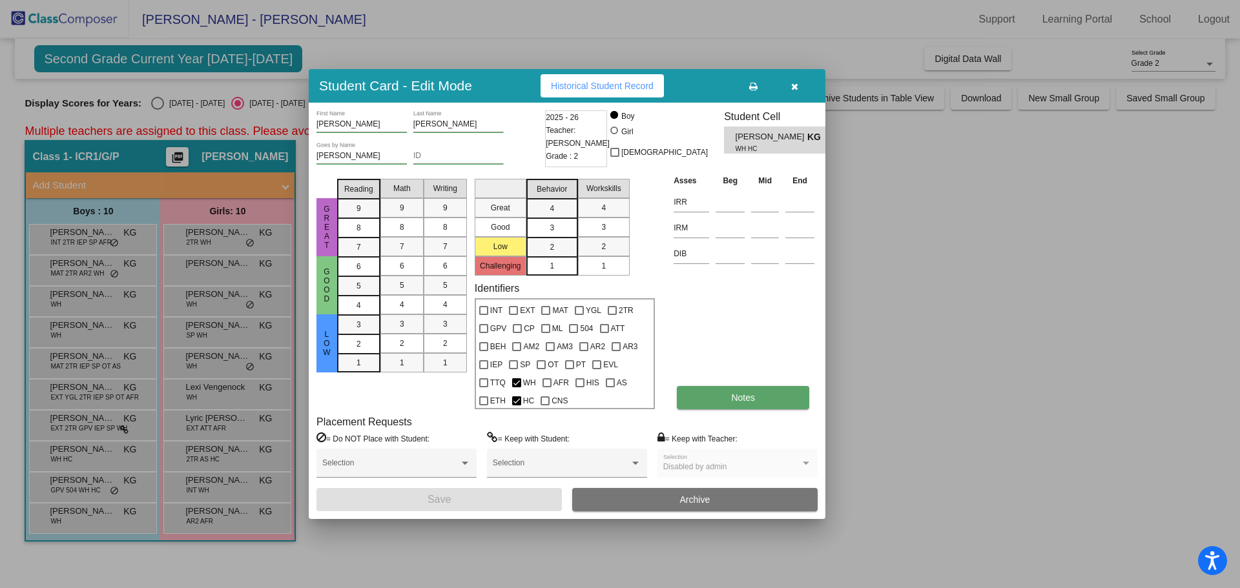
click at [780, 403] on button "Notes" at bounding box center [743, 397] width 132 height 23
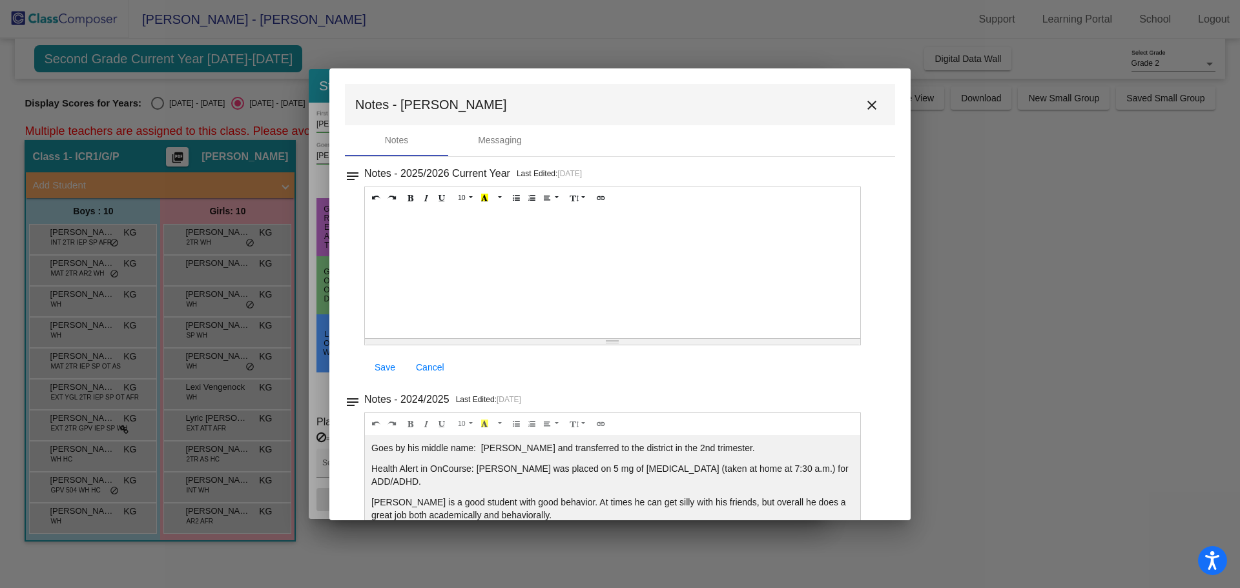
click at [874, 101] on button "close" at bounding box center [872, 105] width 26 height 26
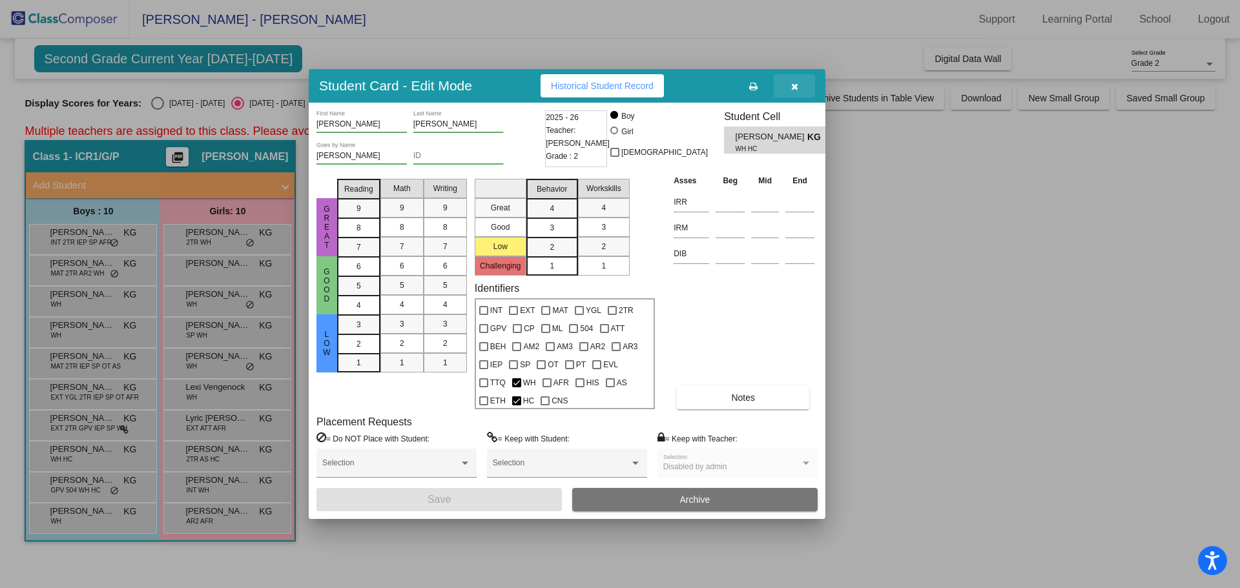
click at [789, 81] on button "button" at bounding box center [794, 85] width 41 height 23
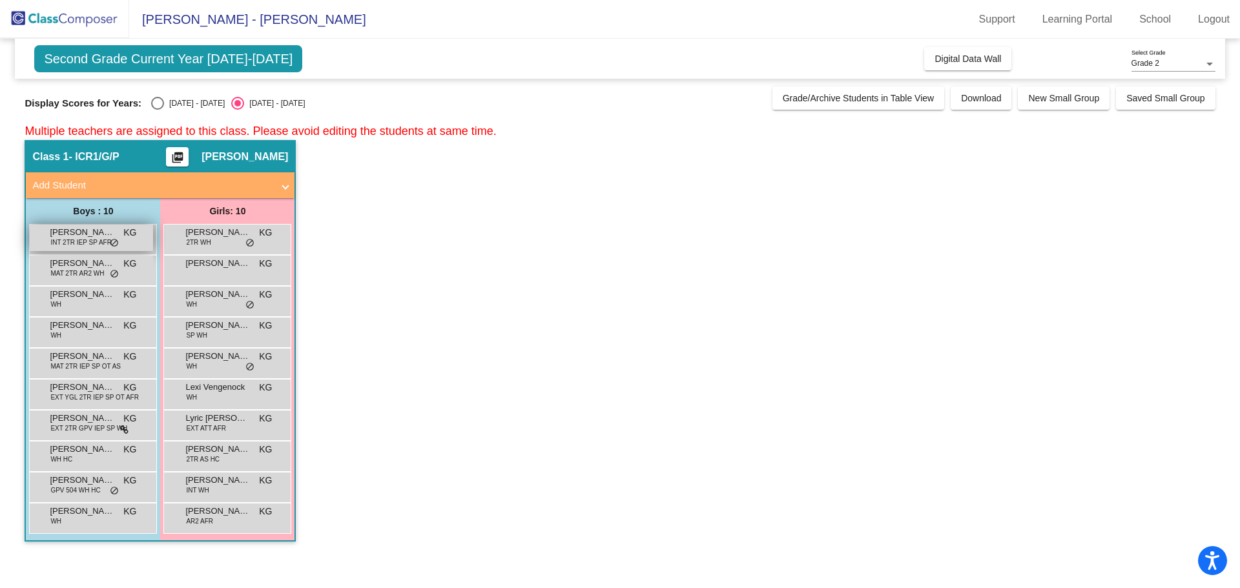
click at [100, 246] on span "INT 2TR IEP SP AFR" at bounding box center [80, 243] width 61 height 10
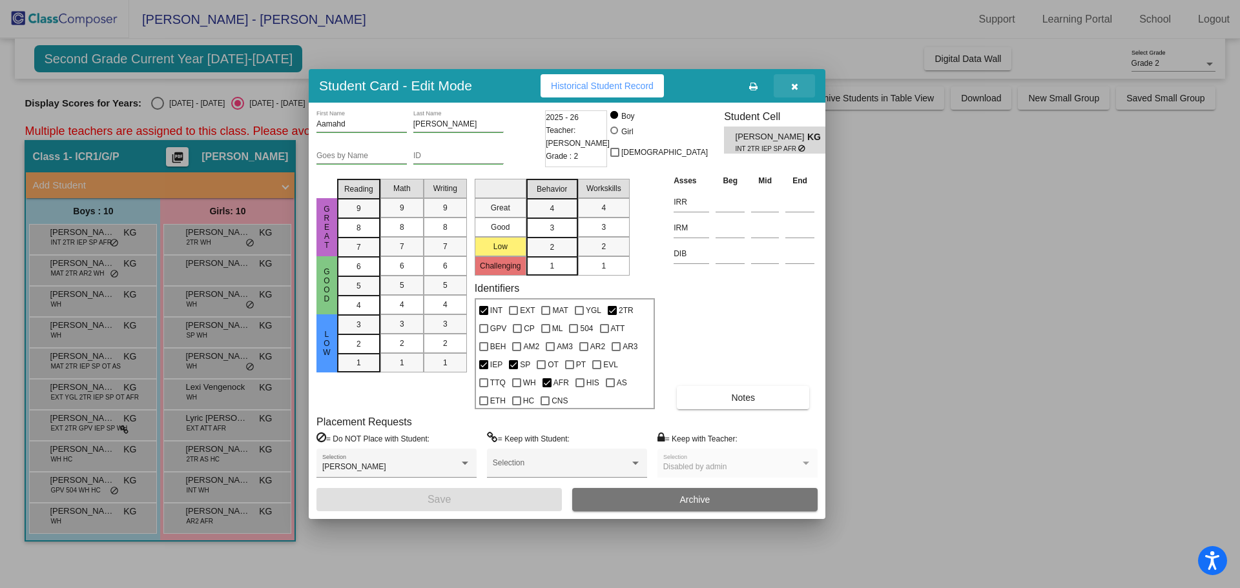
click at [794, 82] on icon "button" at bounding box center [794, 86] width 7 height 9
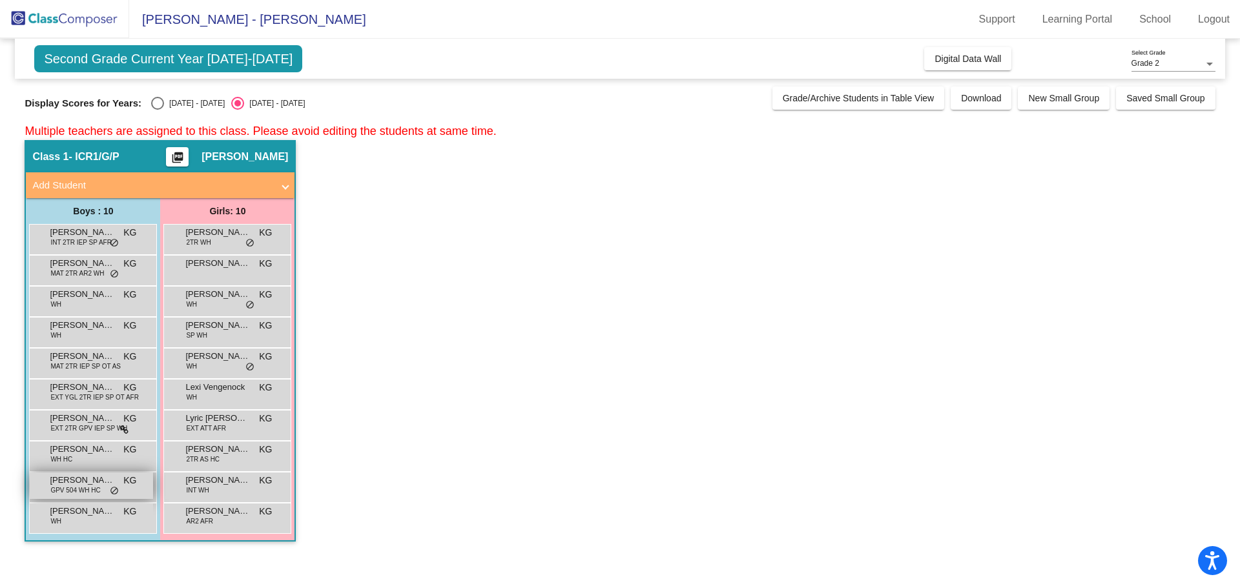
click at [72, 479] on span "[PERSON_NAME]" at bounding box center [82, 480] width 65 height 13
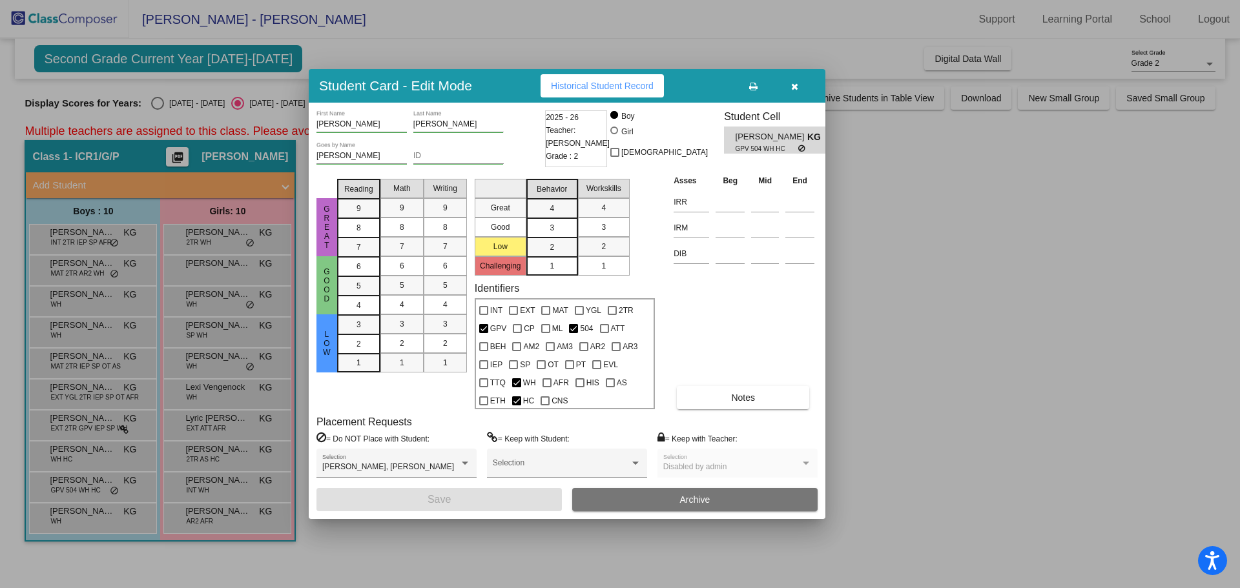
click at [750, 417] on div "Placement Requests = Do NOT Place with Student: [PERSON_NAME], [PERSON_NAME] Se…" at bounding box center [566, 452] width 501 height 72
click at [757, 397] on button "Notes" at bounding box center [743, 397] width 132 height 23
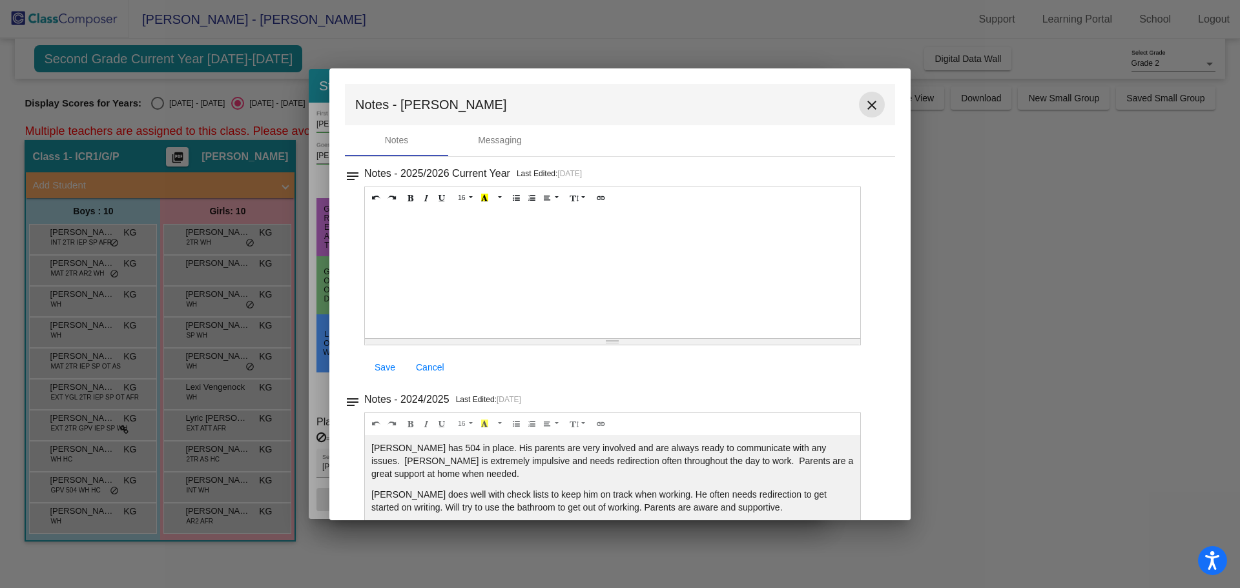
click at [871, 108] on mat-icon "close" at bounding box center [871, 105] width 15 height 15
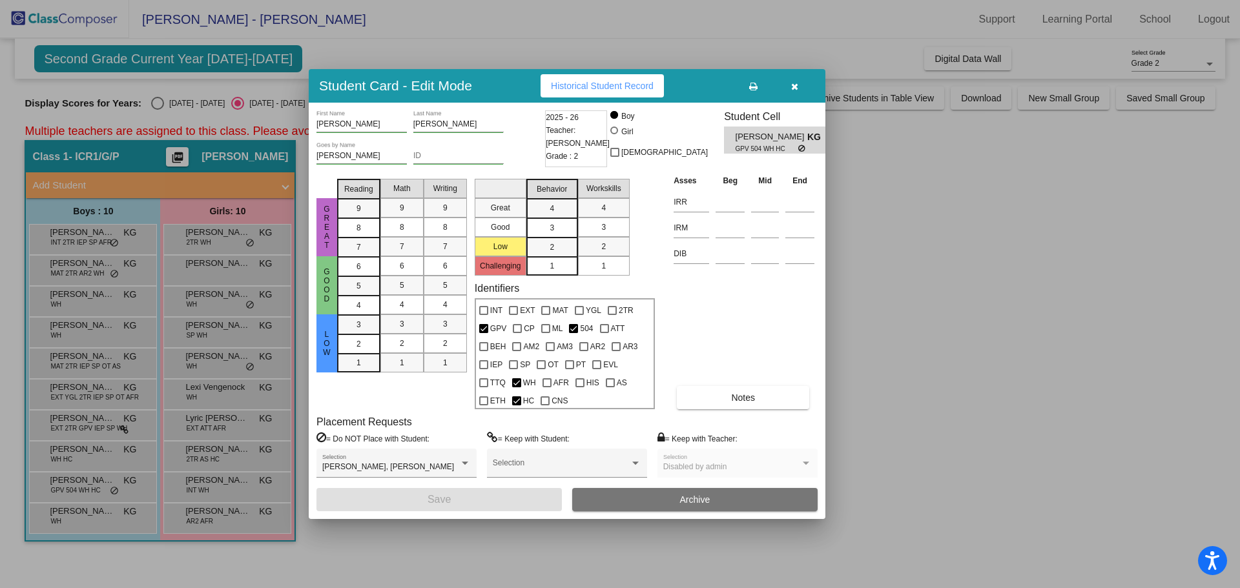
click at [800, 87] on button "button" at bounding box center [794, 85] width 41 height 23
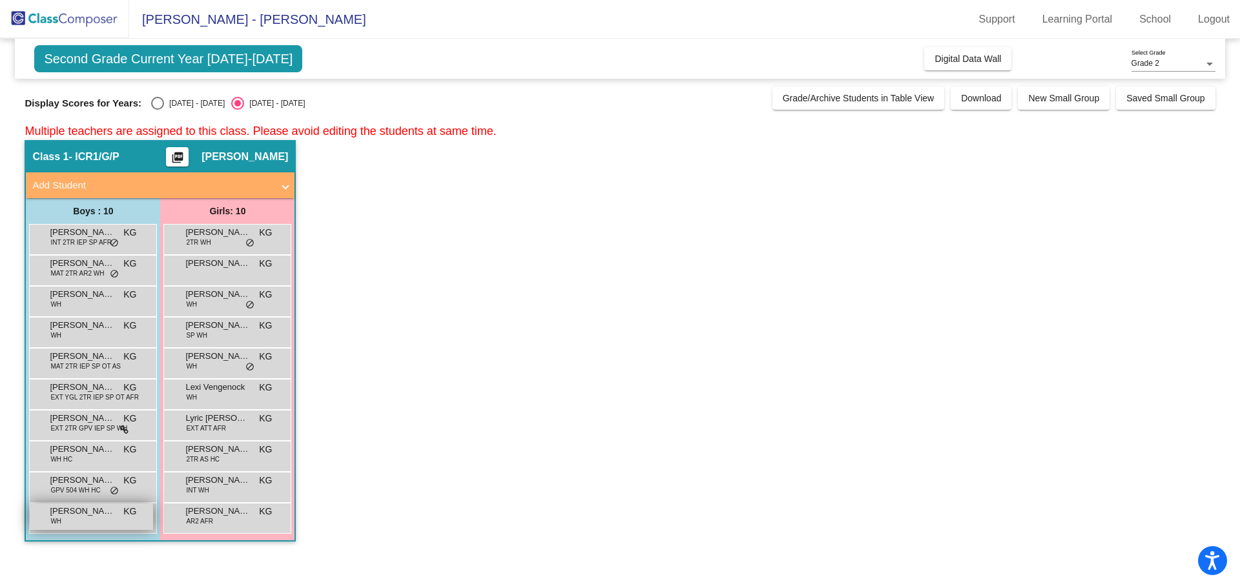
click at [74, 516] on span "[PERSON_NAME]" at bounding box center [82, 511] width 65 height 13
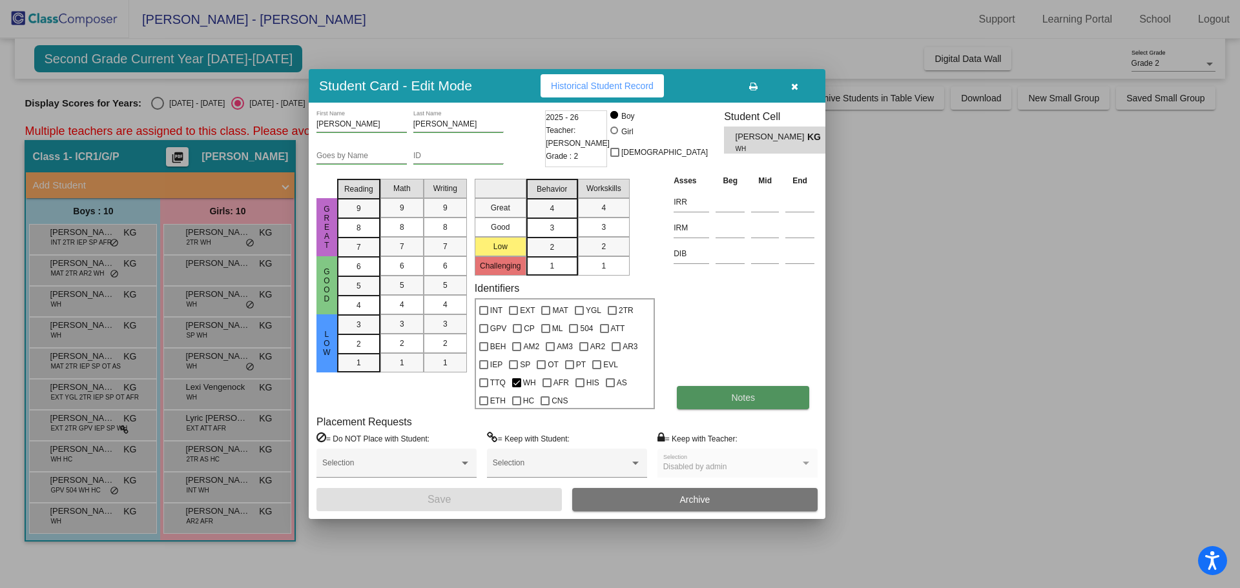
click at [805, 402] on button "Notes" at bounding box center [743, 397] width 132 height 23
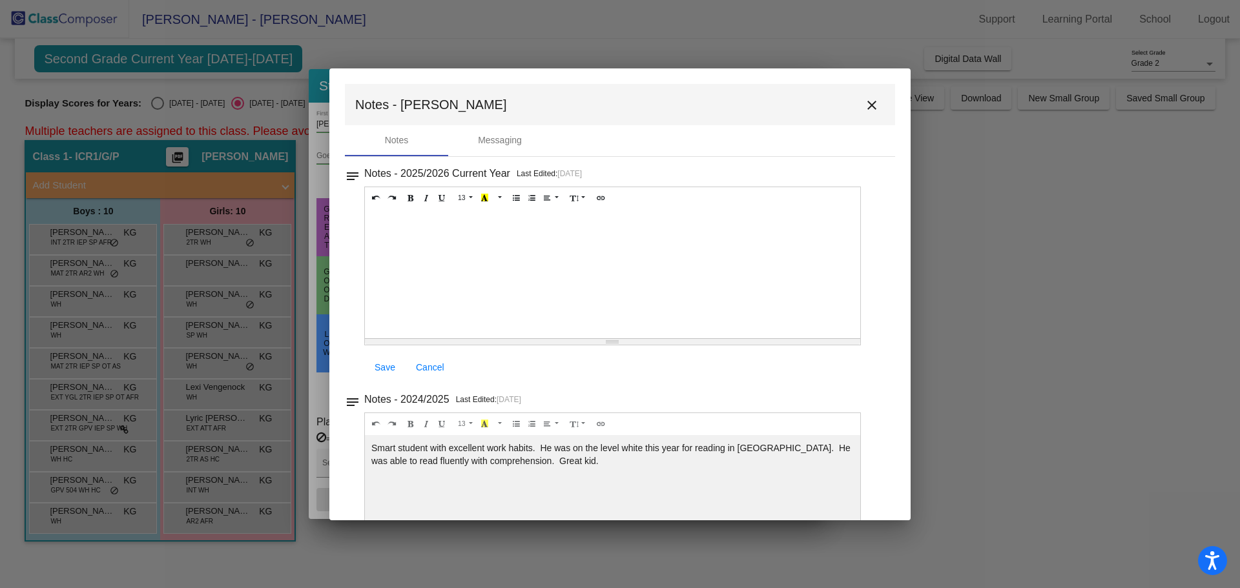
click at [865, 103] on mat-icon "close" at bounding box center [871, 105] width 15 height 15
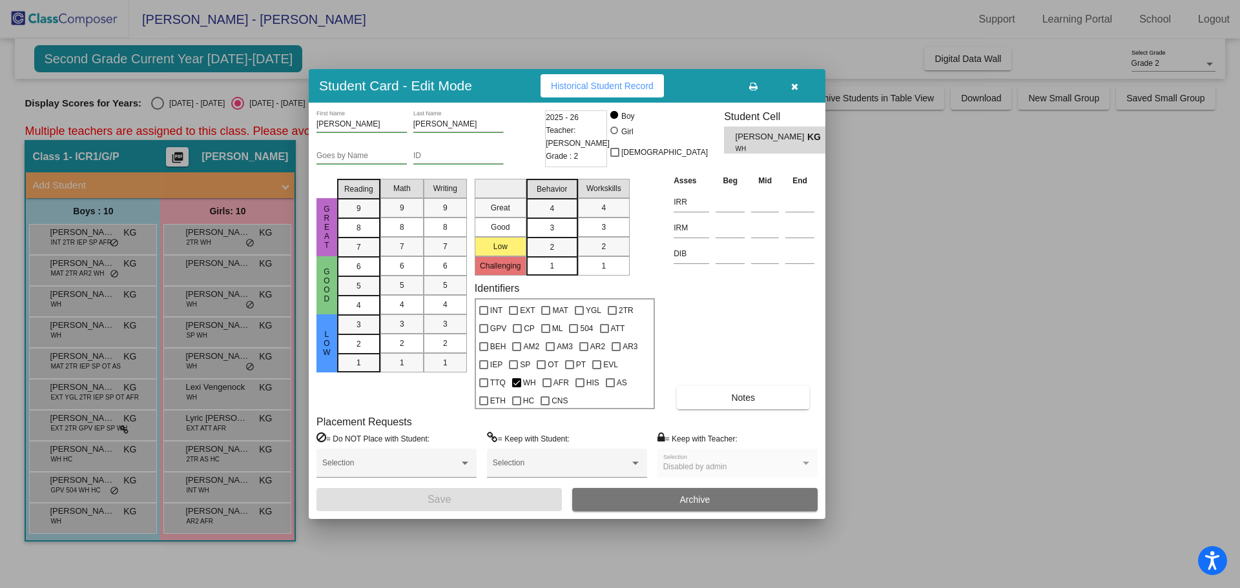
click at [225, 237] on div at bounding box center [620, 294] width 1240 height 588
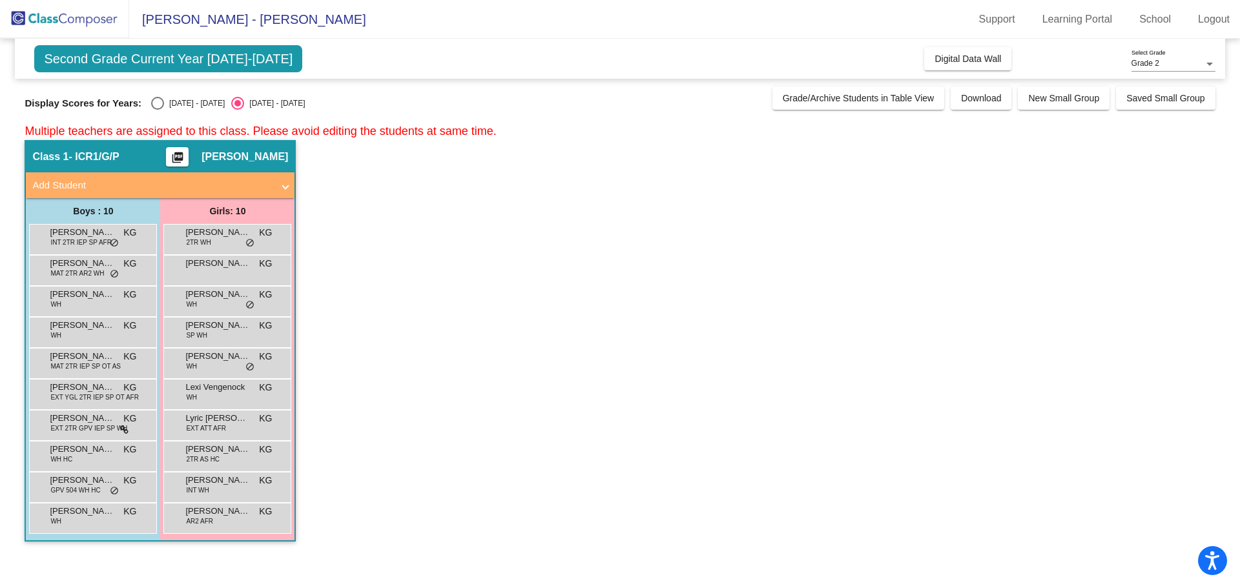
click at [225, 237] on span "[PERSON_NAME]" at bounding box center [217, 232] width 65 height 13
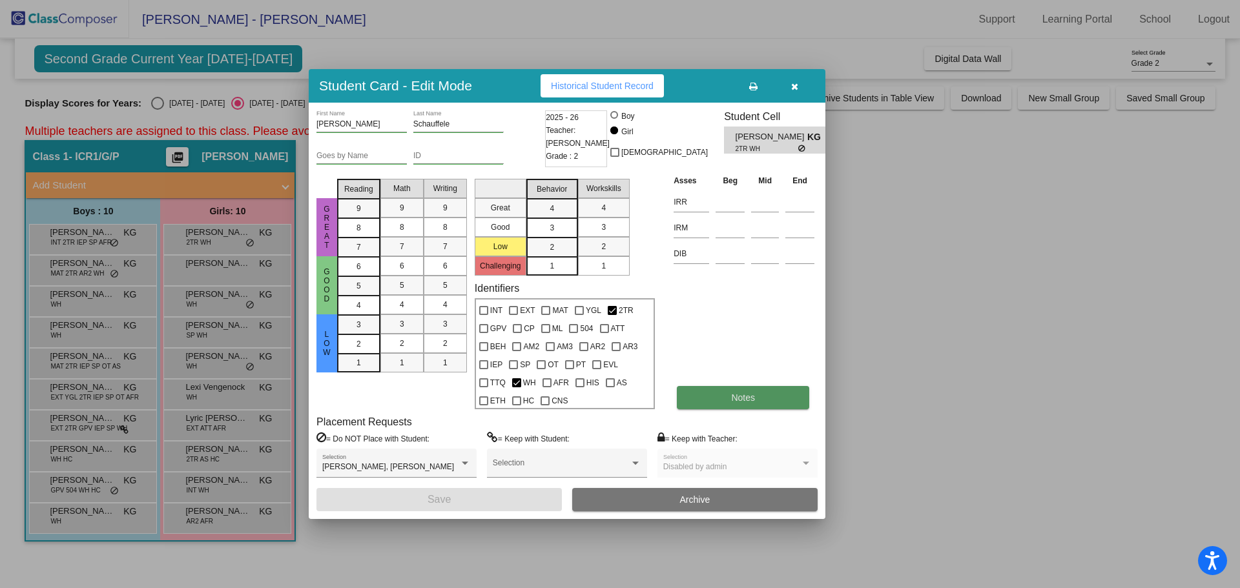
click at [734, 400] on span "Notes" at bounding box center [743, 398] width 24 height 10
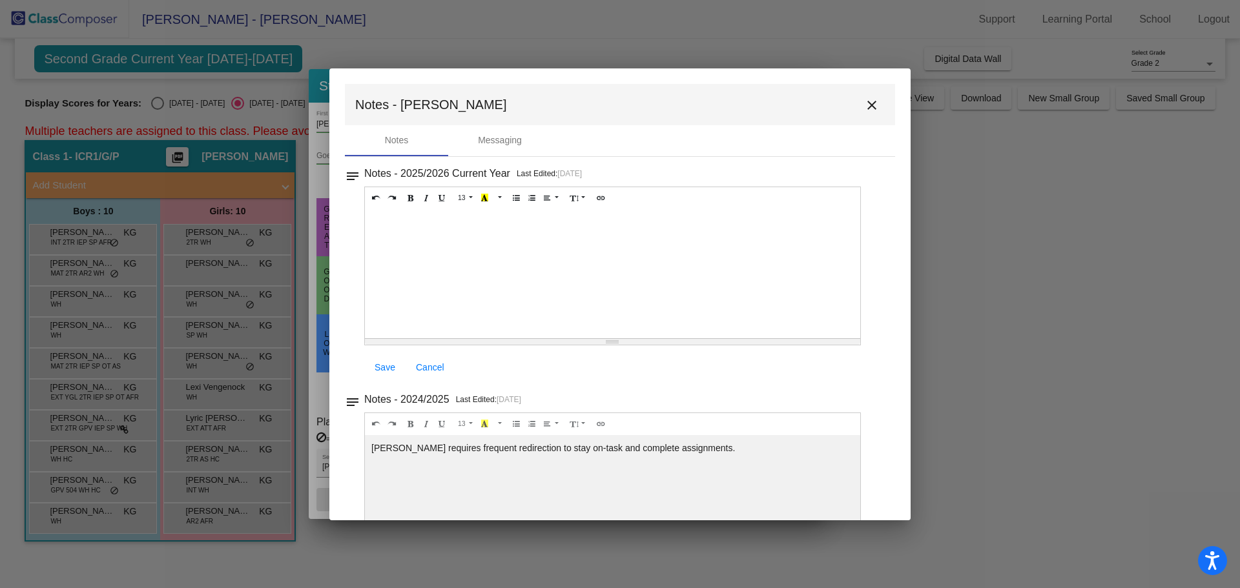
click at [1072, 201] on div at bounding box center [620, 294] width 1240 height 588
click at [864, 108] on mat-icon "close" at bounding box center [871, 105] width 15 height 15
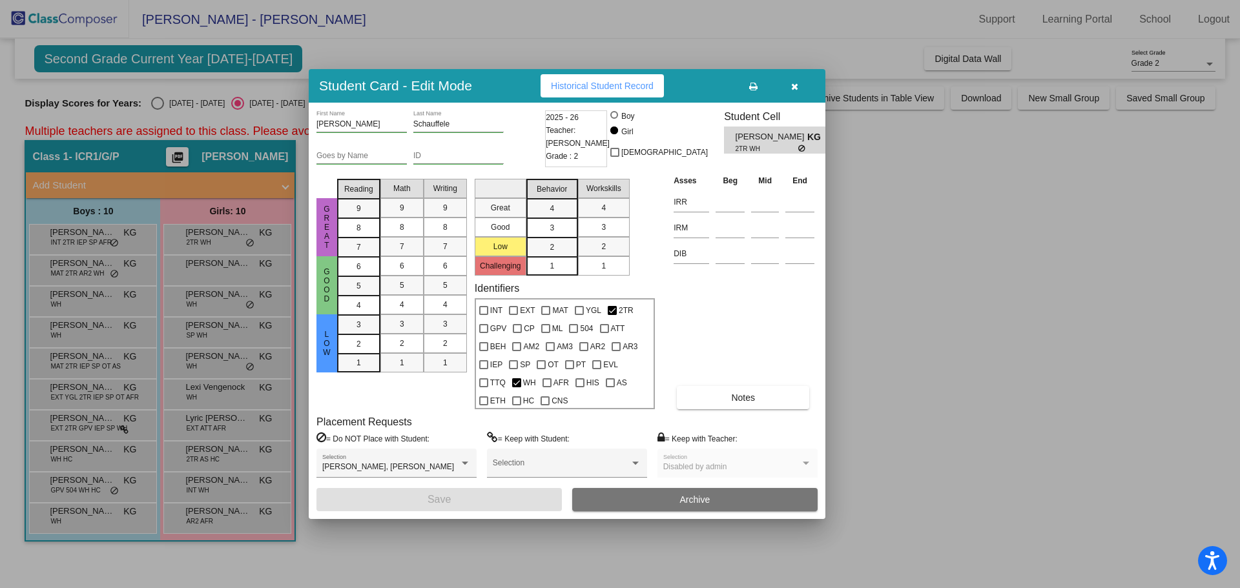
click at [230, 272] on div at bounding box center [620, 294] width 1240 height 588
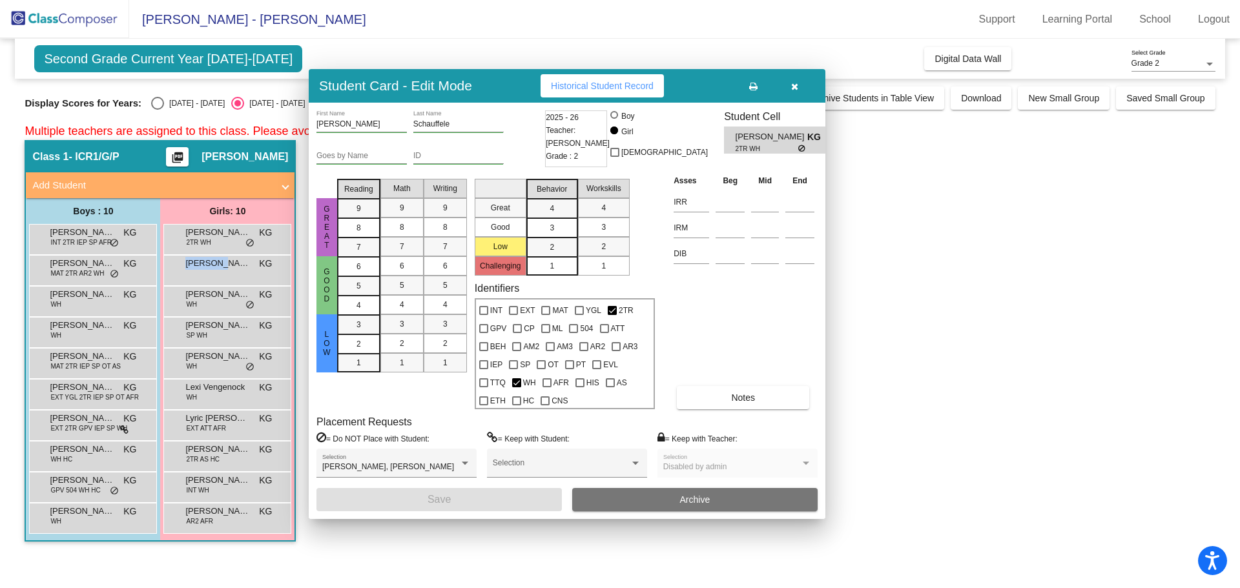
click at [230, 272] on div "[PERSON_NAME] KG lock do_not_disturb_alt" at bounding box center [226, 269] width 123 height 26
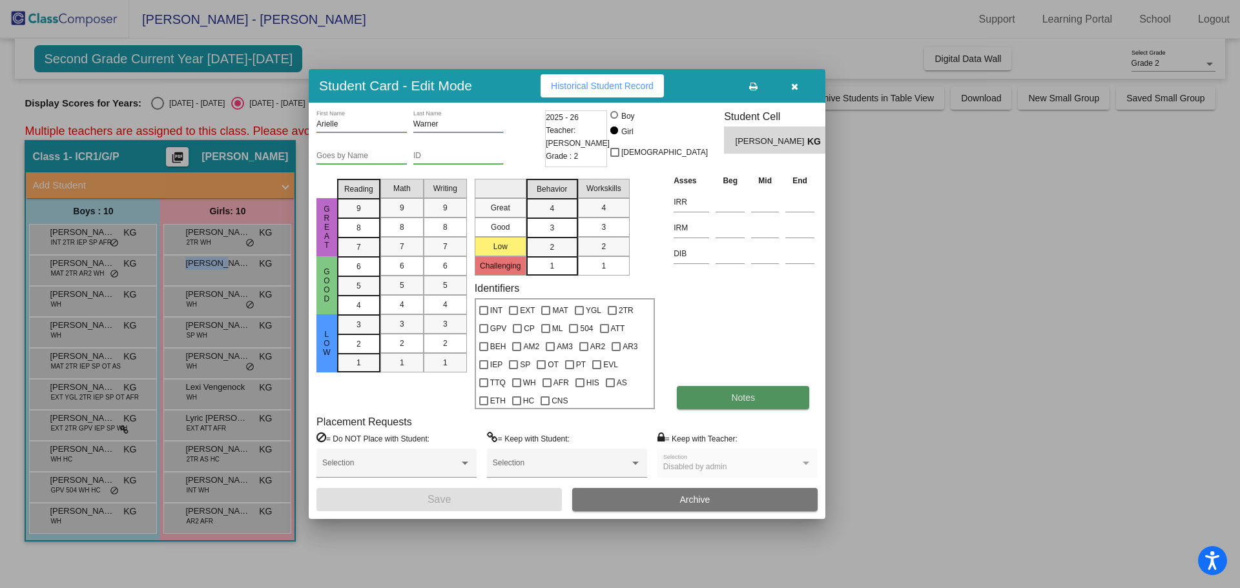
click at [739, 397] on span "Notes" at bounding box center [743, 398] width 24 height 10
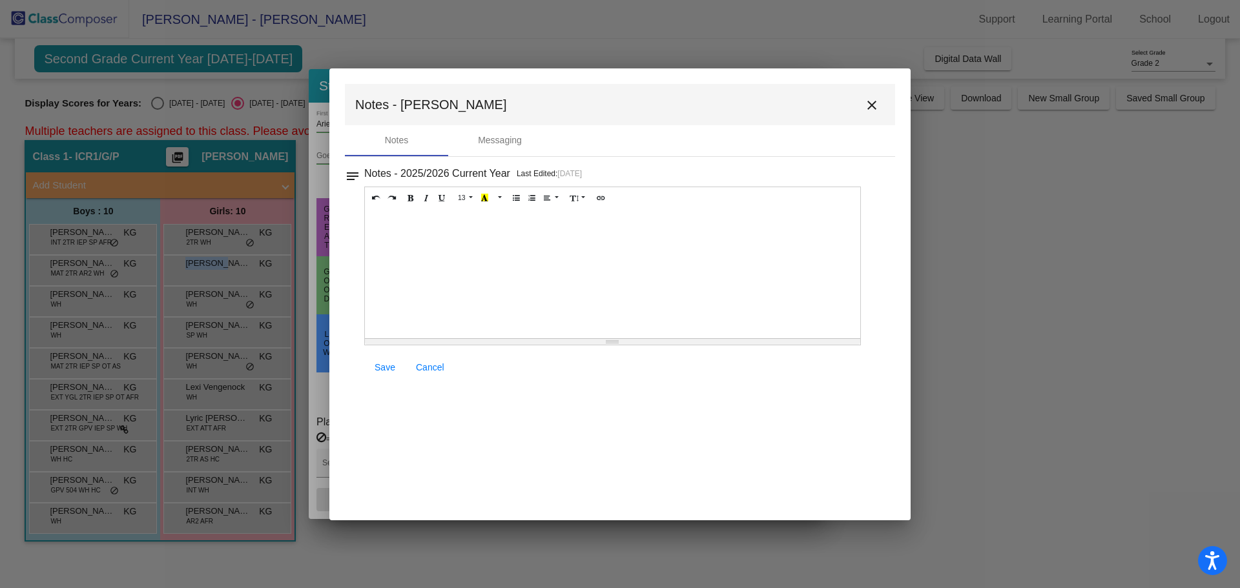
click at [871, 112] on mat-icon "close" at bounding box center [871, 105] width 15 height 15
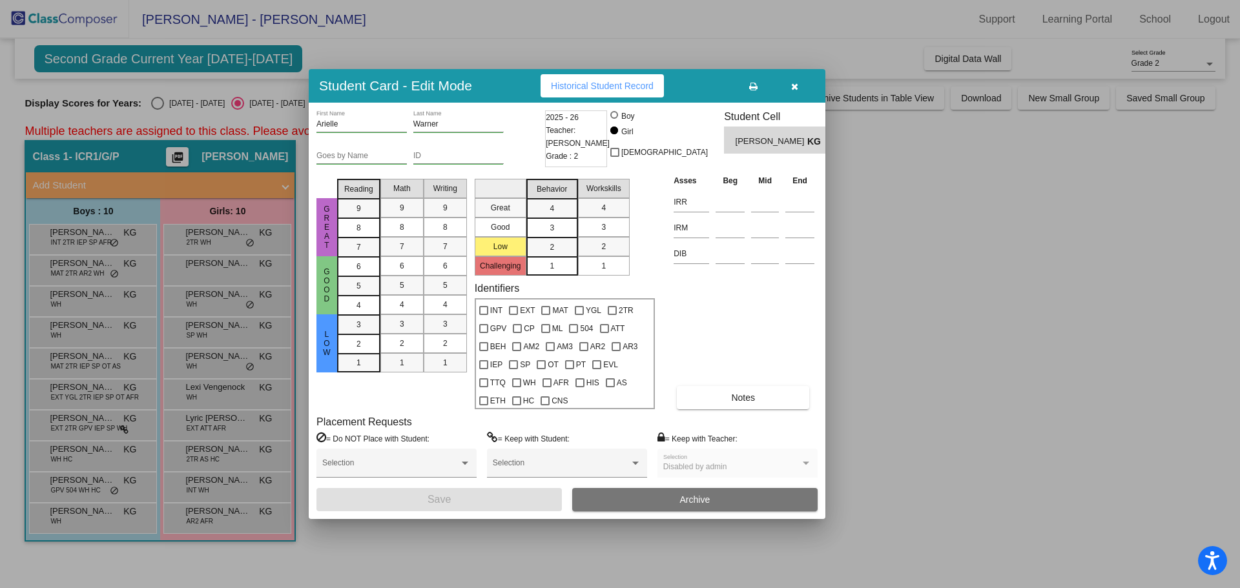
click at [203, 296] on div at bounding box center [620, 294] width 1240 height 588
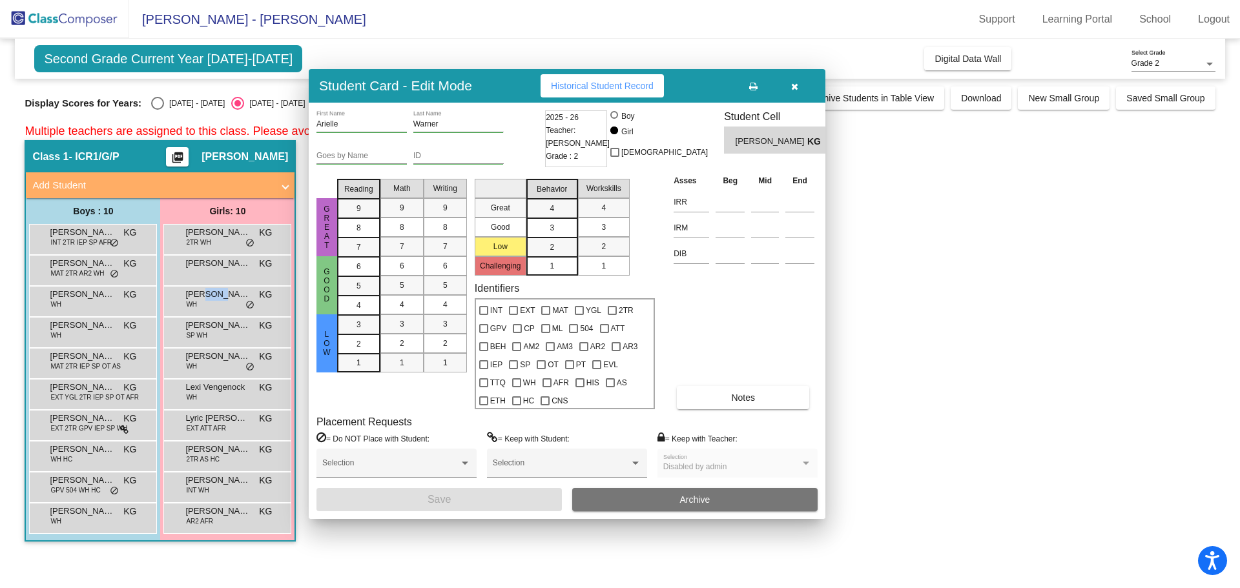
click at [203, 296] on span "[PERSON_NAME]" at bounding box center [217, 294] width 65 height 13
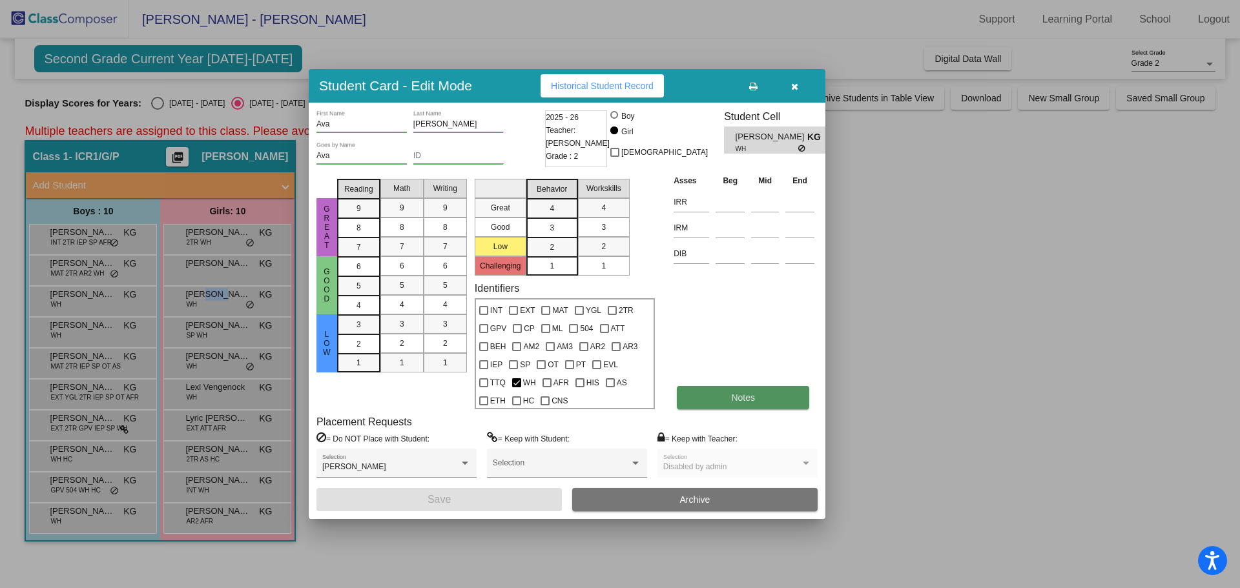
click at [749, 398] on span "Notes" at bounding box center [743, 398] width 24 height 10
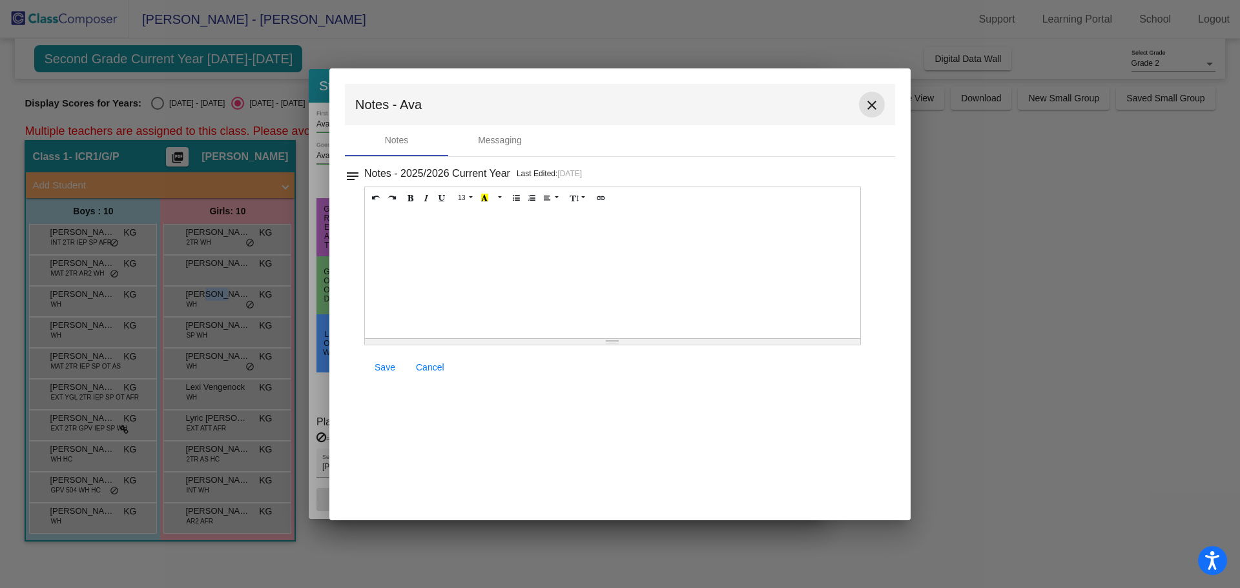
click at [876, 108] on mat-icon "close" at bounding box center [871, 105] width 15 height 15
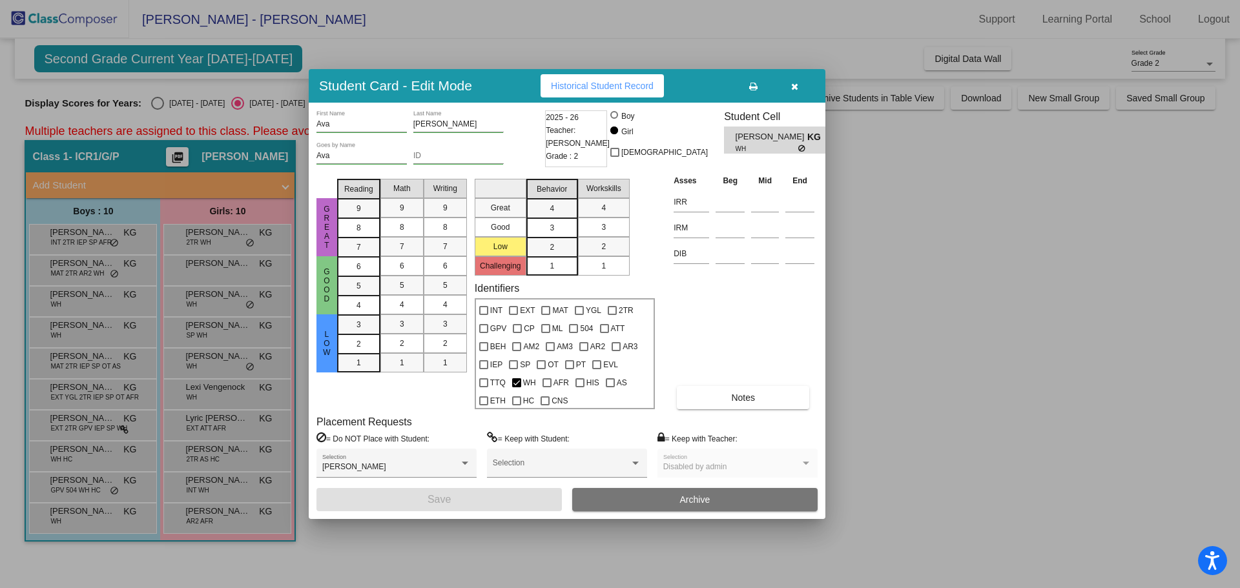
click at [216, 325] on div at bounding box center [620, 294] width 1240 height 588
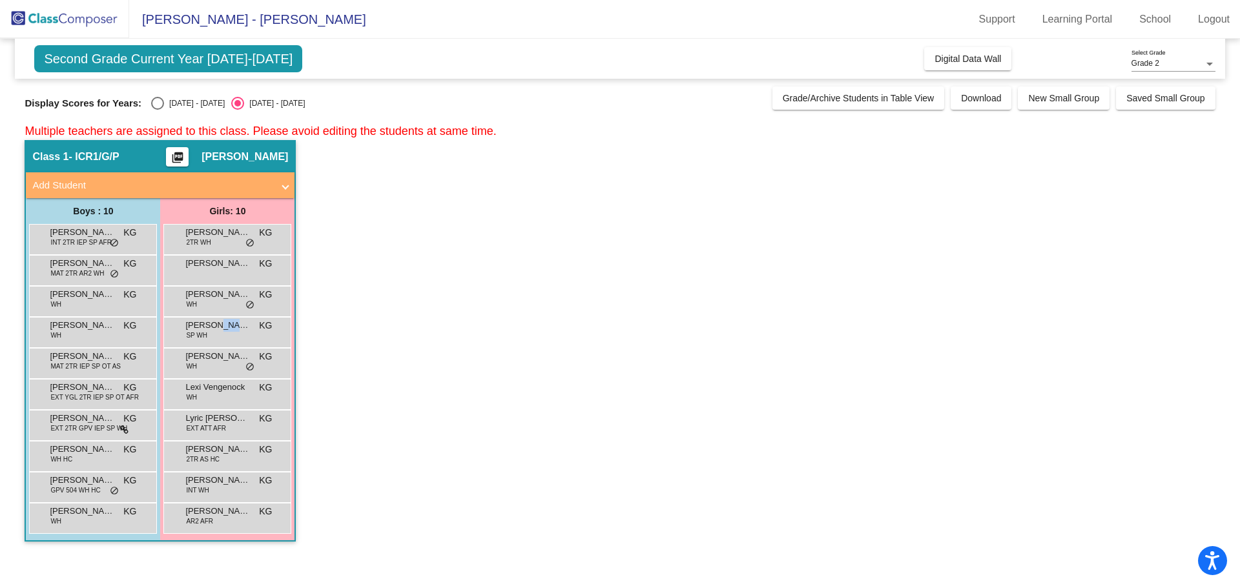
click at [216, 325] on span "[PERSON_NAME]" at bounding box center [217, 325] width 65 height 13
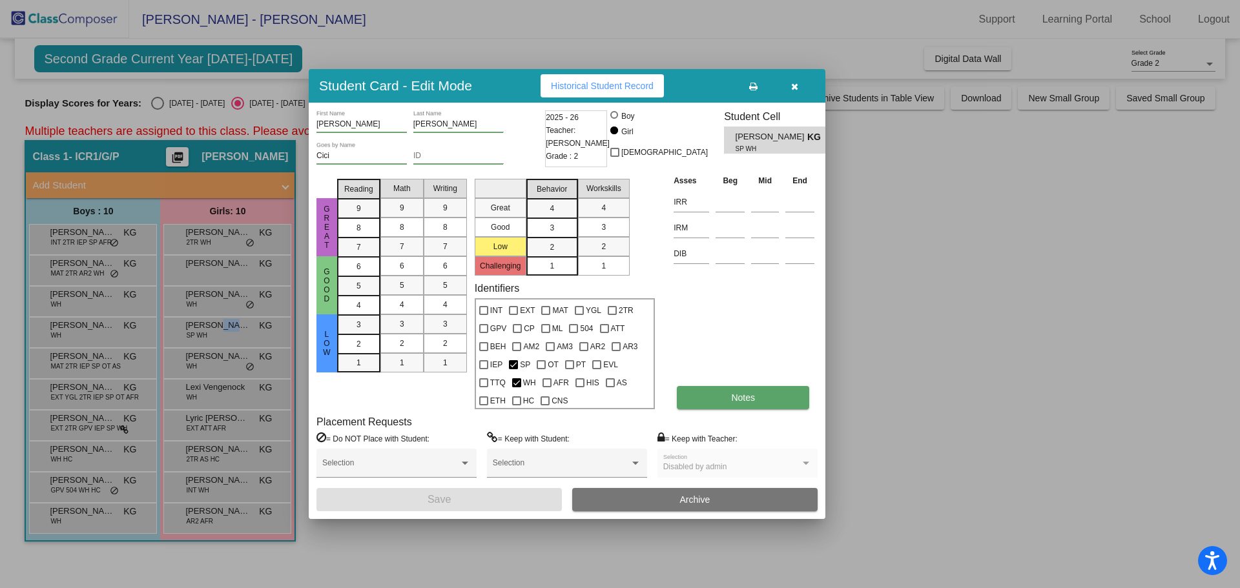
click at [729, 398] on button "Notes" at bounding box center [743, 397] width 132 height 23
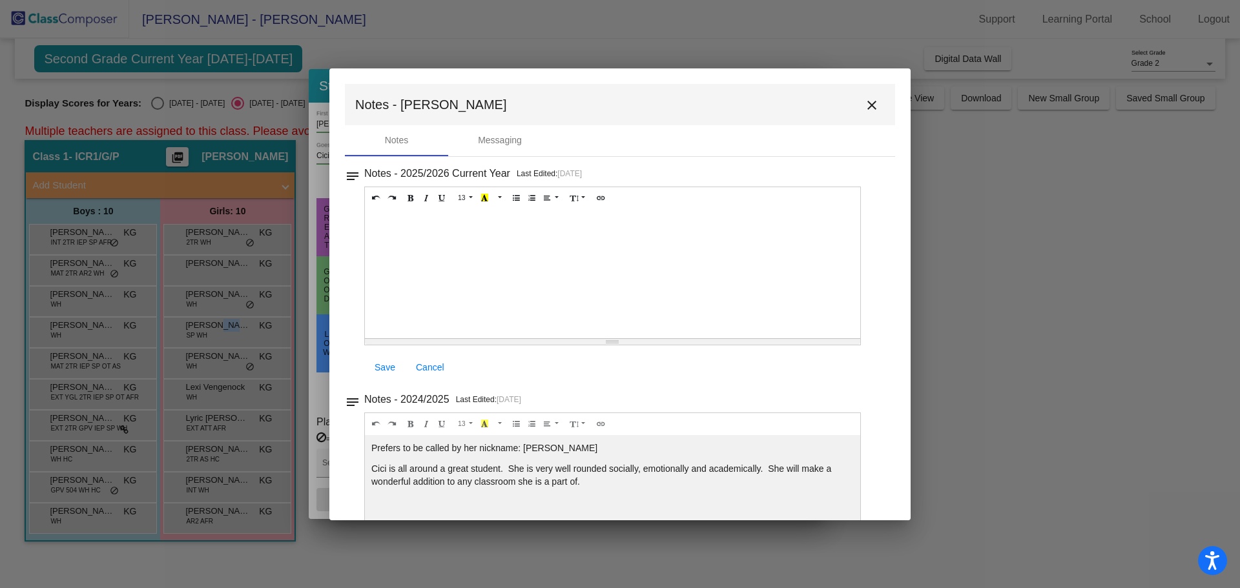
click at [864, 101] on mat-icon "close" at bounding box center [871, 105] width 15 height 15
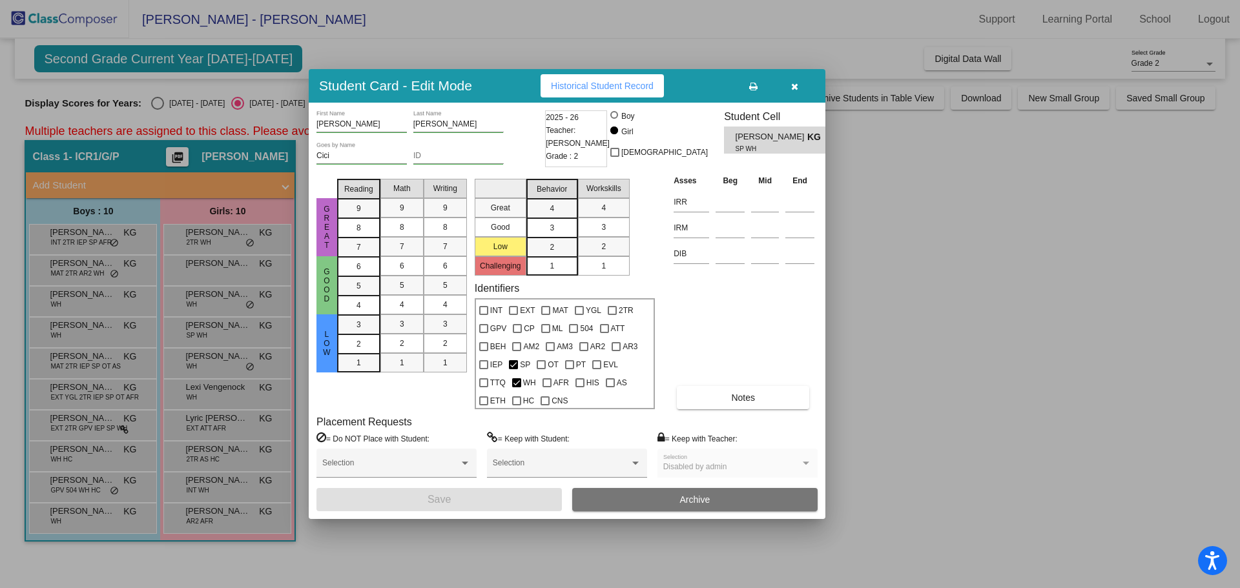
click at [227, 351] on div at bounding box center [620, 294] width 1240 height 588
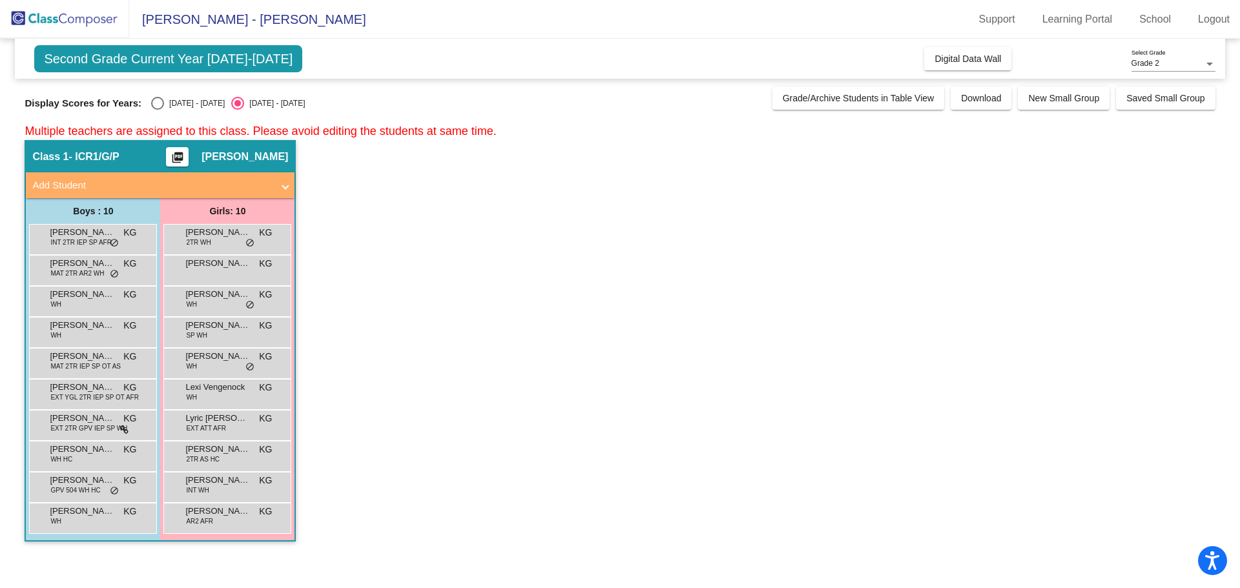
click at [227, 351] on span "[PERSON_NAME]" at bounding box center [217, 356] width 65 height 13
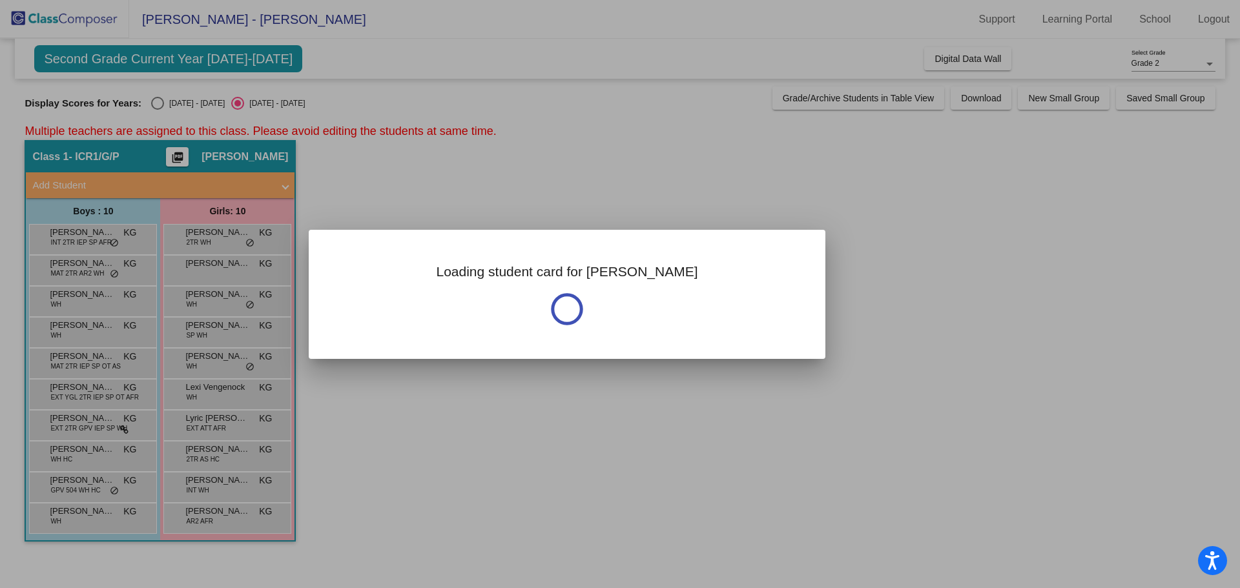
click at [227, 351] on div at bounding box center [620, 294] width 1240 height 588
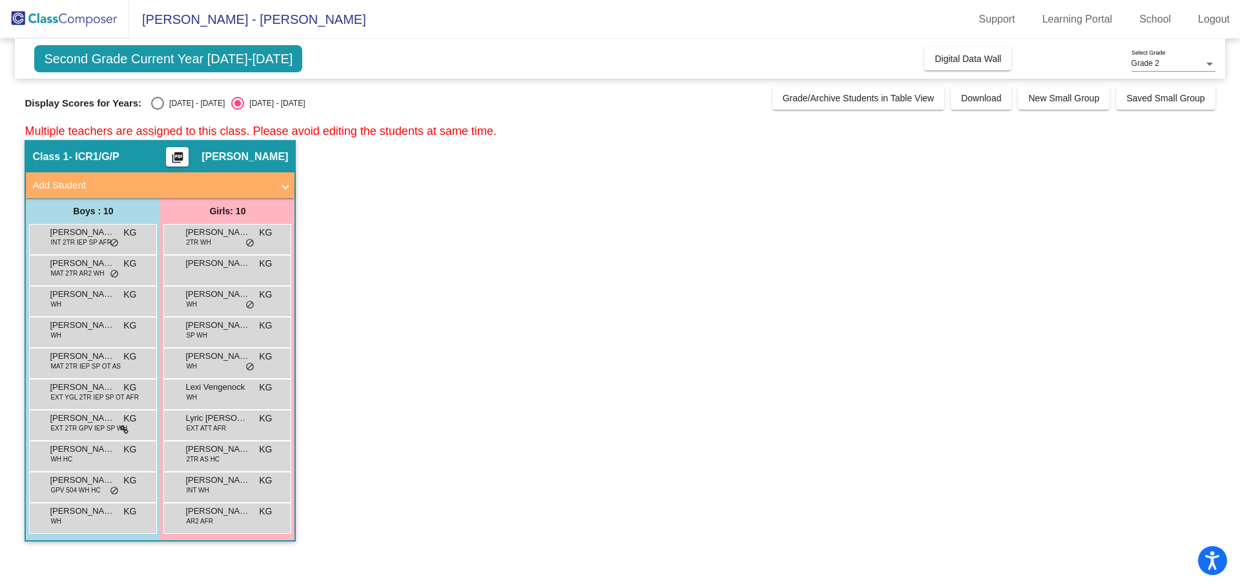
click at [227, 351] on span "[PERSON_NAME]" at bounding box center [217, 356] width 65 height 13
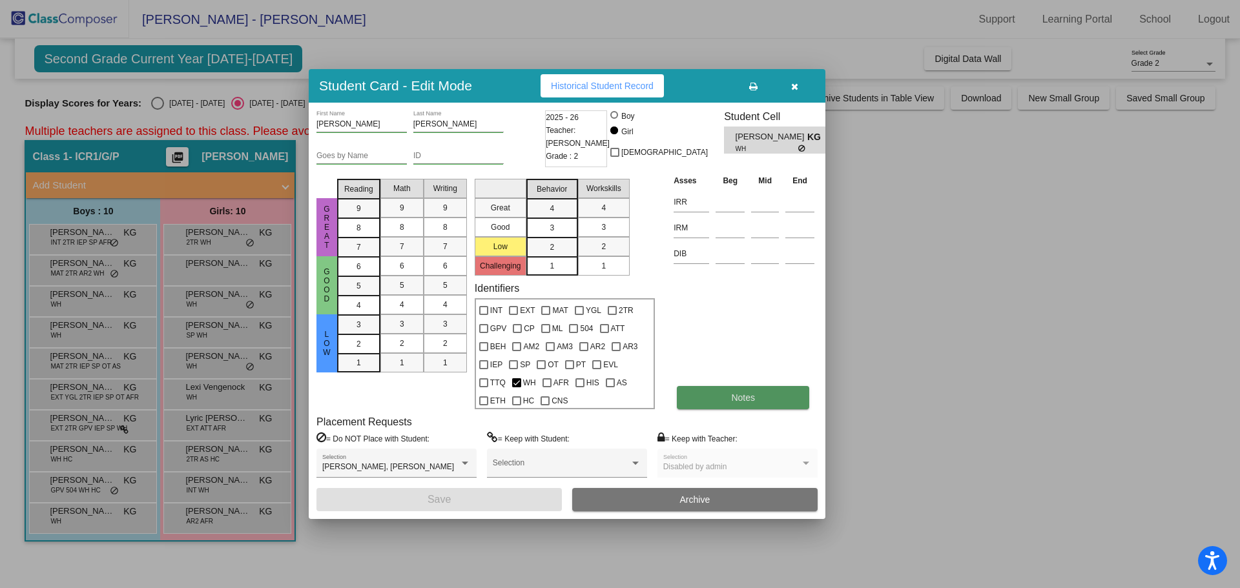
click at [740, 395] on span "Notes" at bounding box center [743, 398] width 24 height 10
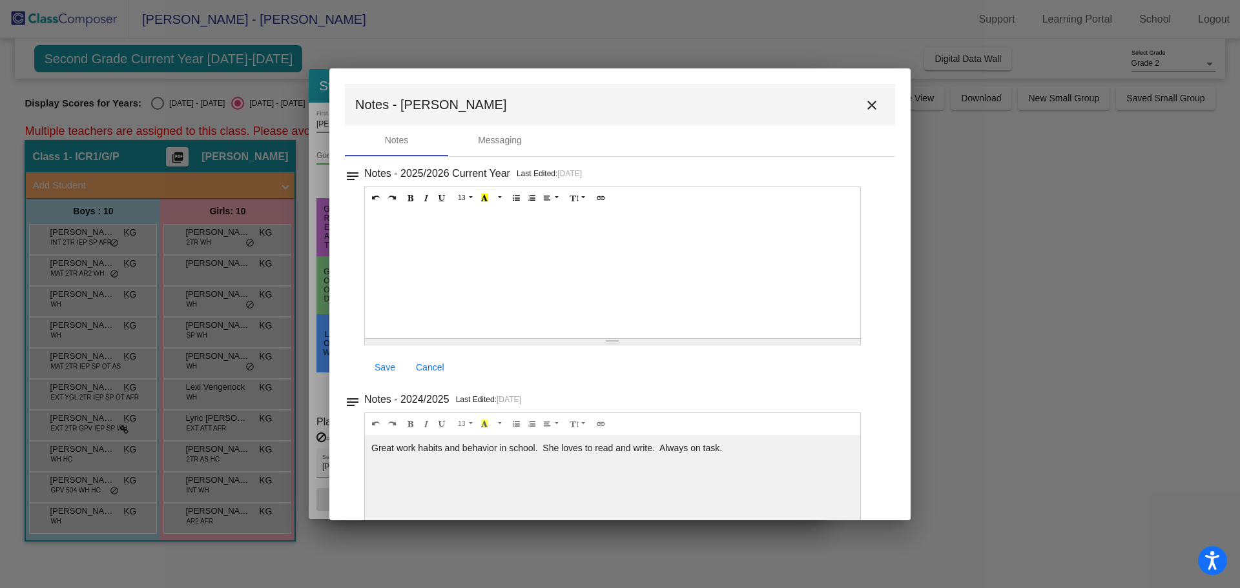
click at [873, 107] on button "close" at bounding box center [872, 105] width 26 height 26
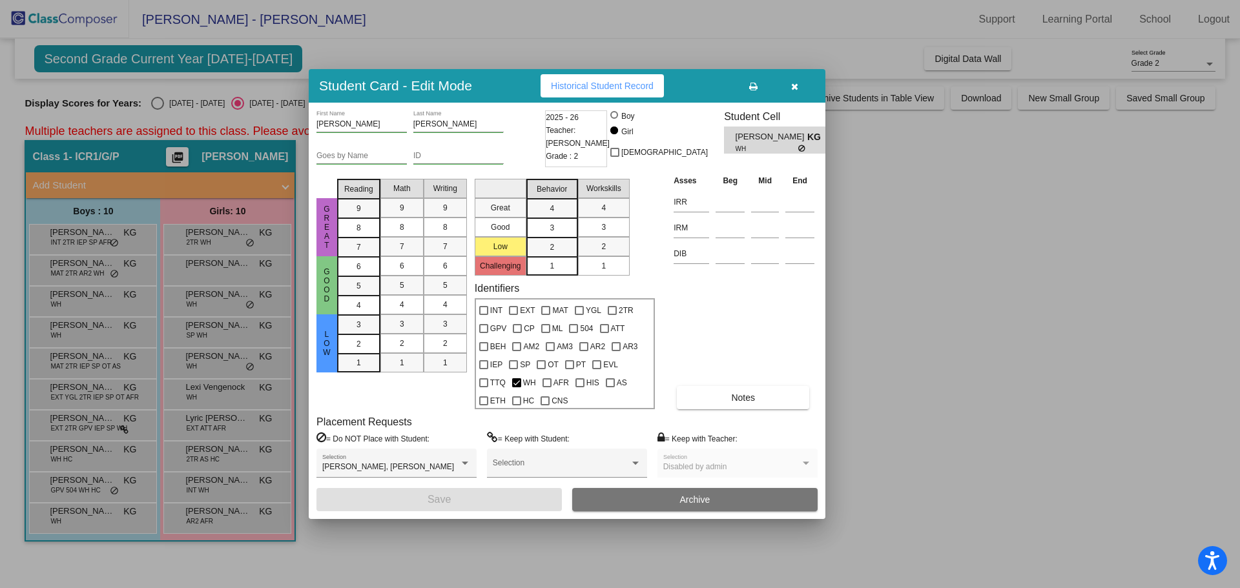
click at [212, 392] on div at bounding box center [620, 294] width 1240 height 588
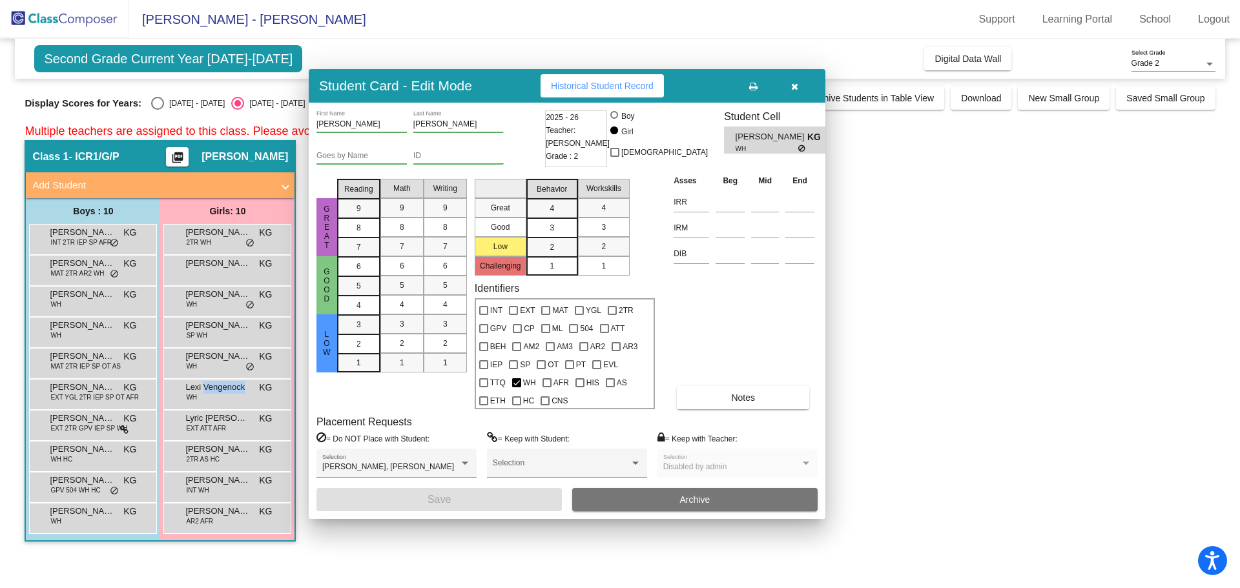
click at [212, 392] on span "Lexi Vengenock" at bounding box center [217, 387] width 65 height 13
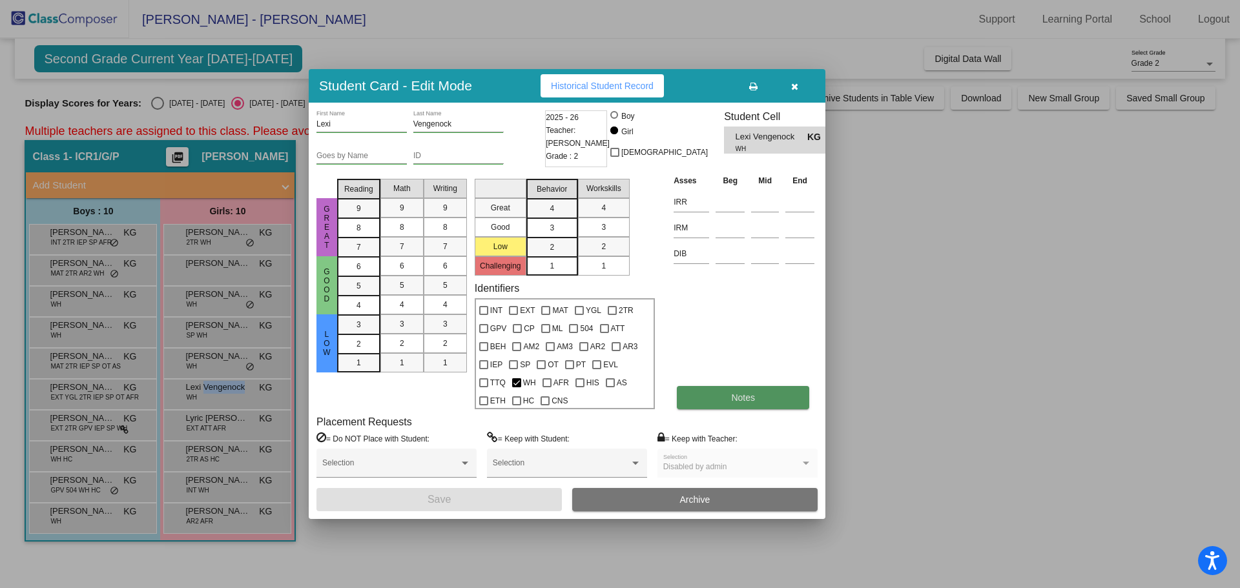
click at [717, 390] on button "Notes" at bounding box center [743, 397] width 132 height 23
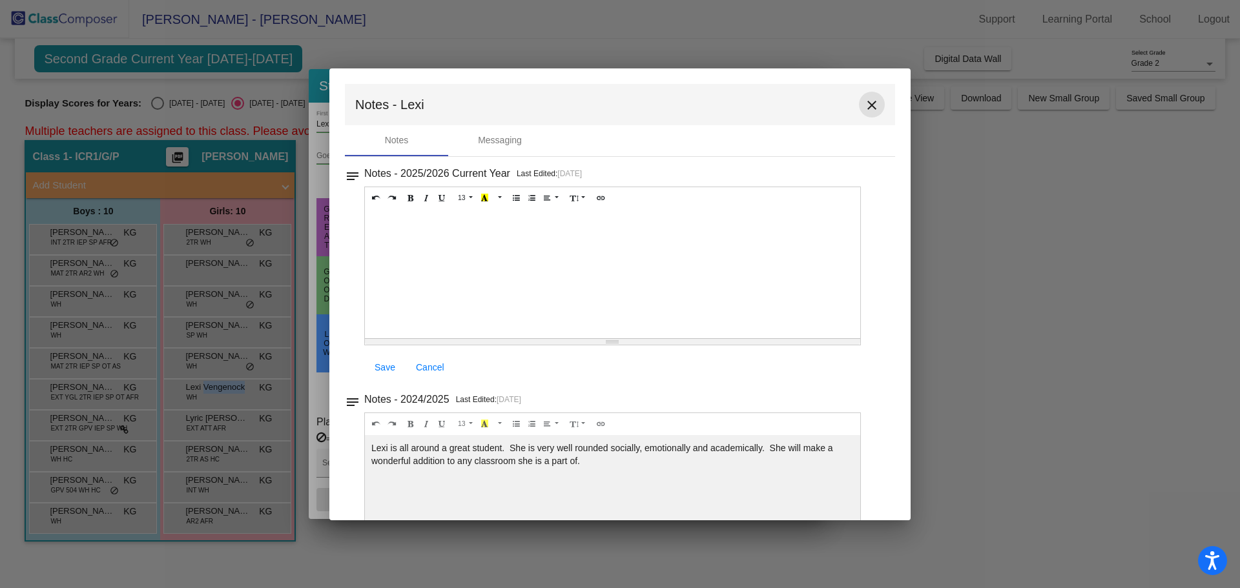
click at [870, 107] on mat-icon "close" at bounding box center [871, 105] width 15 height 15
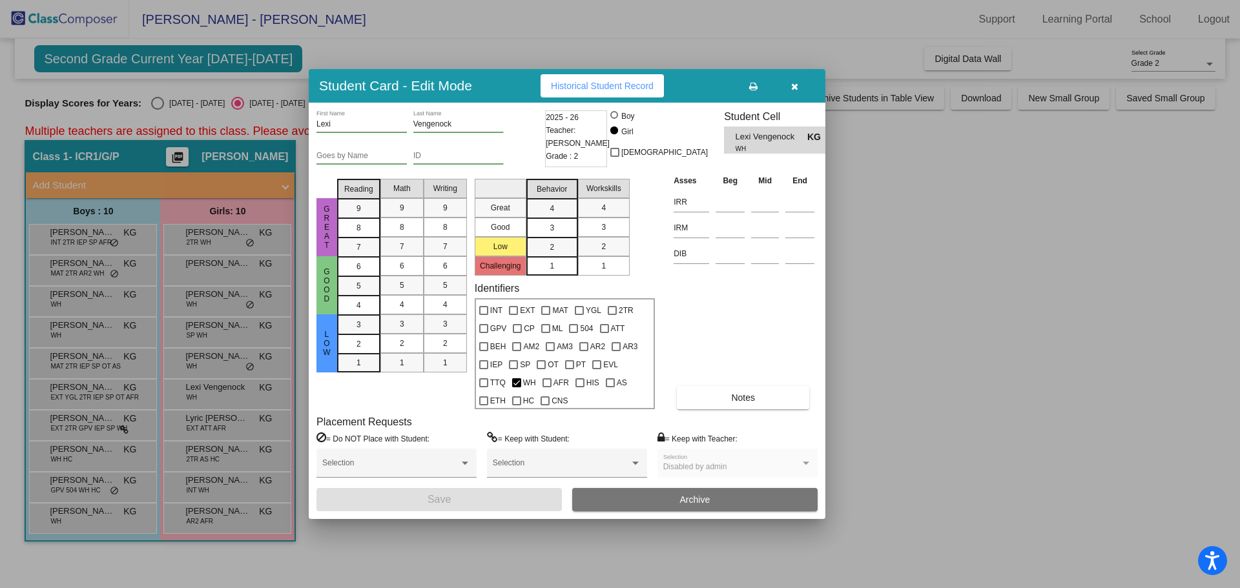
click at [196, 358] on div at bounding box center [620, 294] width 1240 height 588
click at [196, 358] on span "[PERSON_NAME]" at bounding box center [217, 356] width 65 height 13
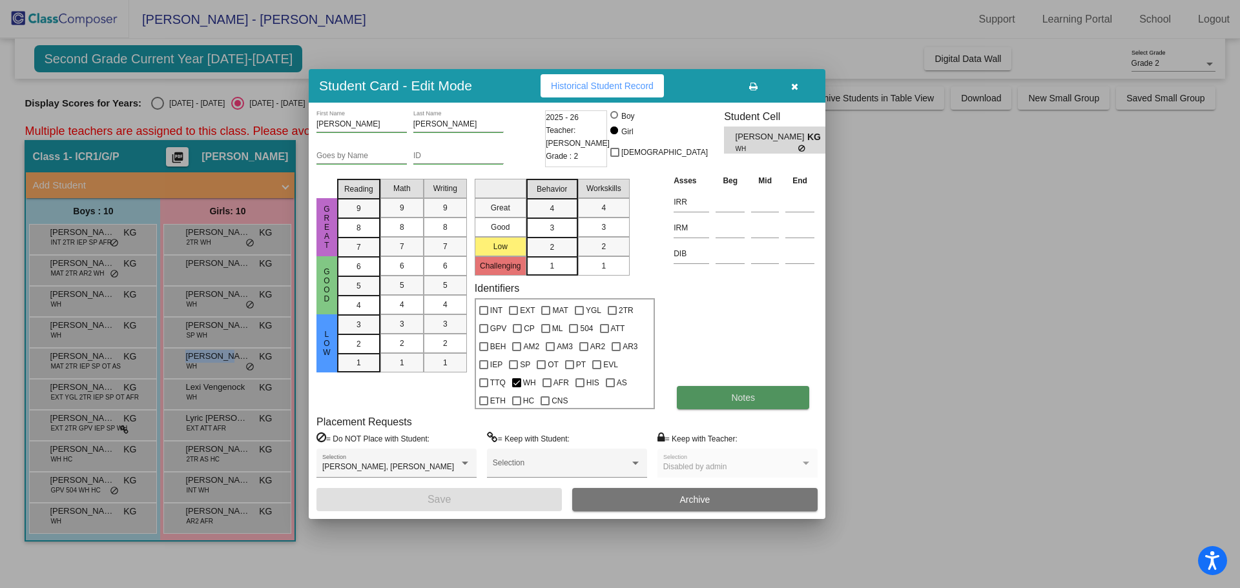
click at [735, 392] on button "Notes" at bounding box center [743, 397] width 132 height 23
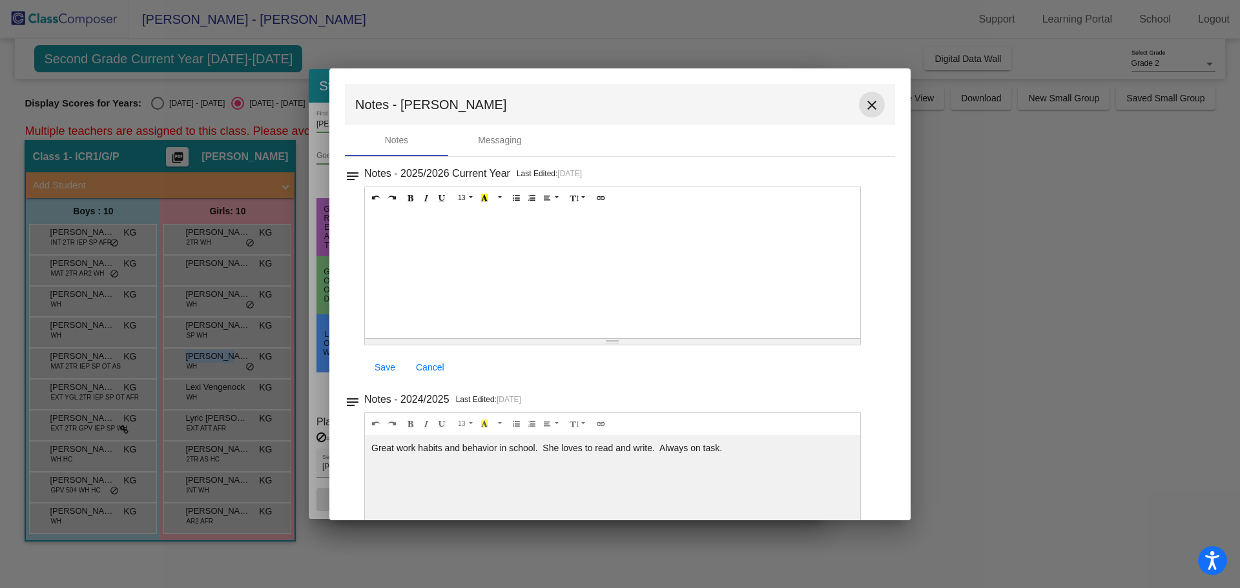
click at [864, 102] on mat-icon "close" at bounding box center [871, 105] width 15 height 15
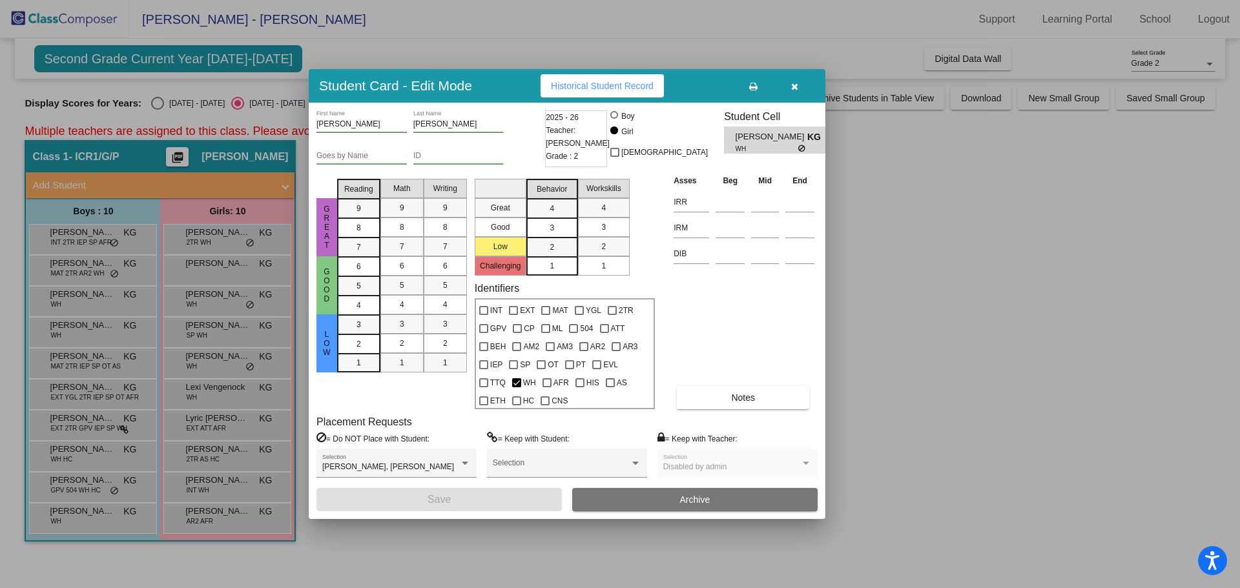
click at [200, 413] on div at bounding box center [620, 294] width 1240 height 588
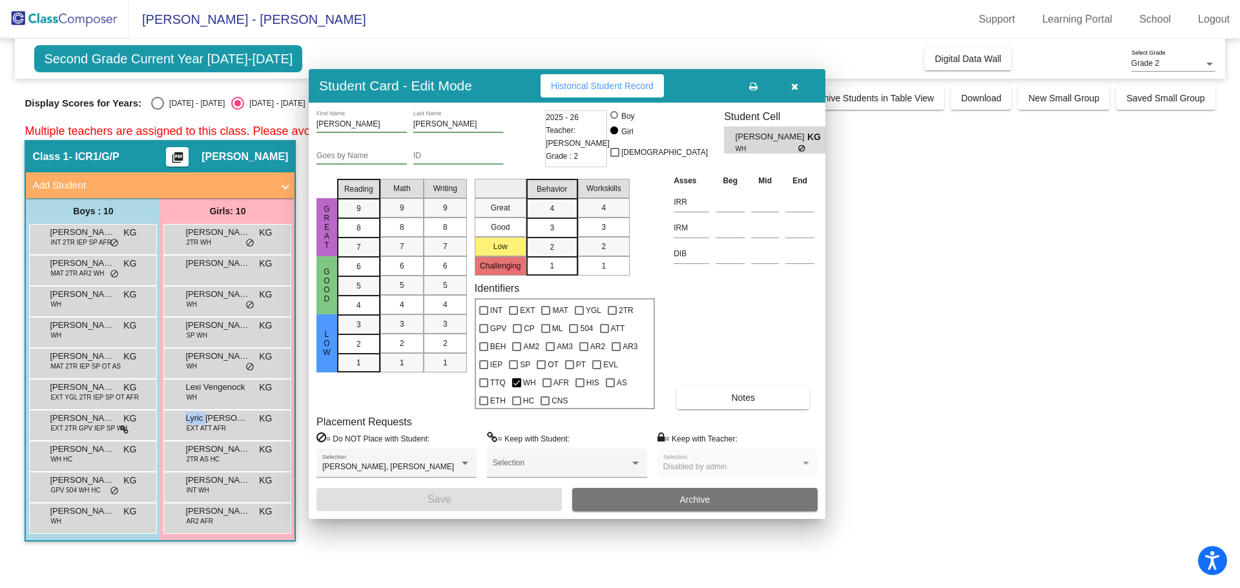
click at [200, 413] on span "Lyric [PERSON_NAME]" at bounding box center [217, 418] width 65 height 13
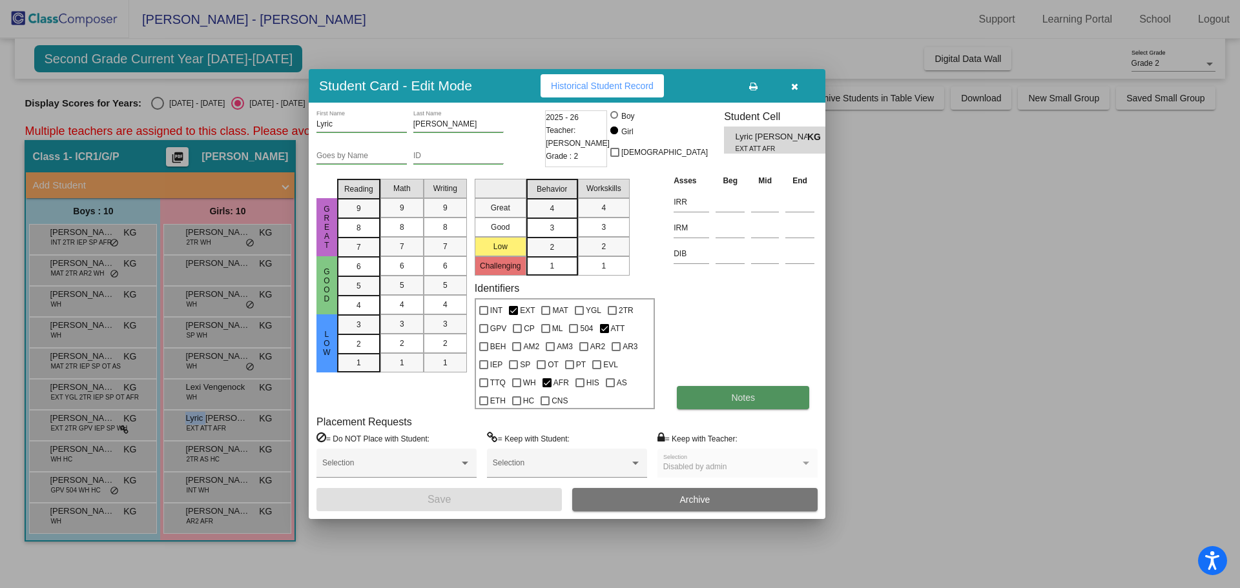
click at [717, 401] on button "Notes" at bounding box center [743, 397] width 132 height 23
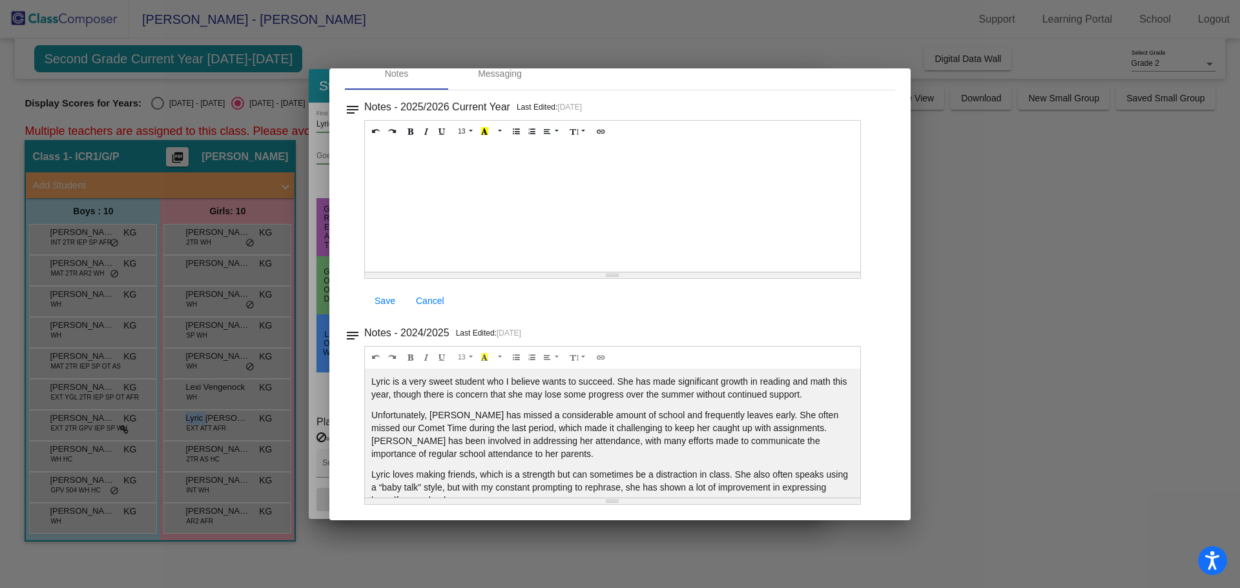
scroll to position [23, 0]
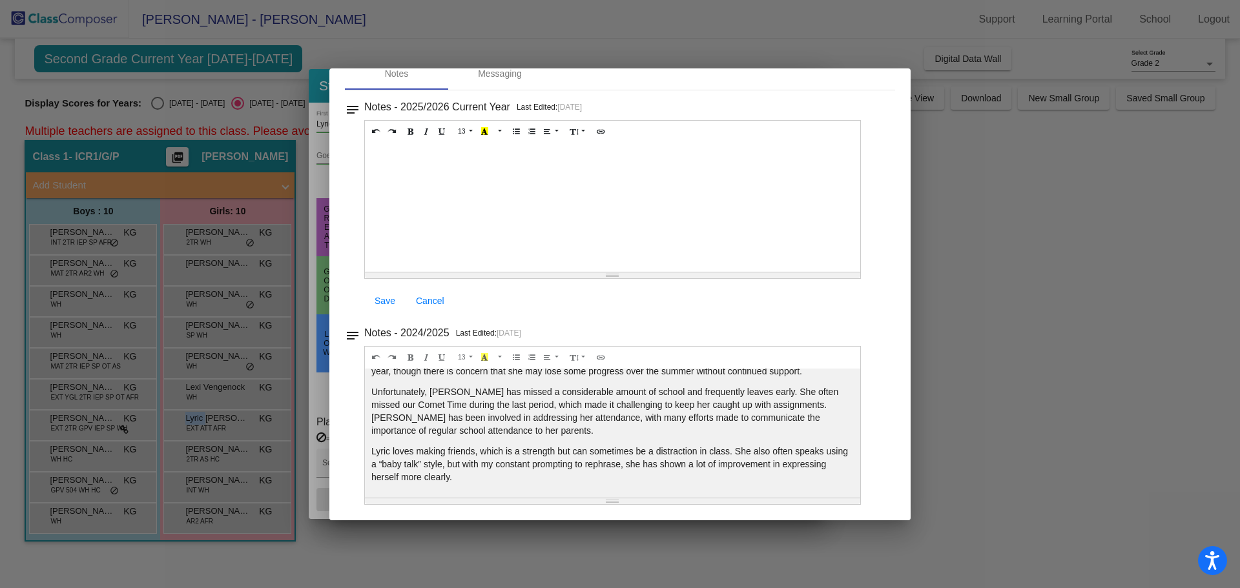
click at [984, 369] on div at bounding box center [620, 294] width 1240 height 588
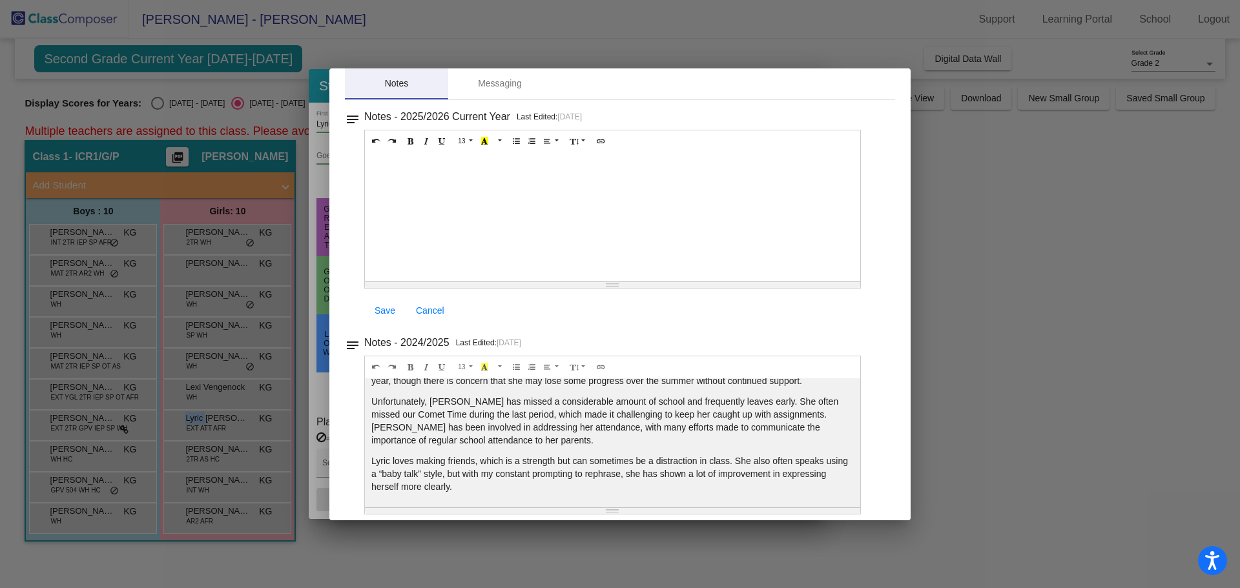
scroll to position [0, 0]
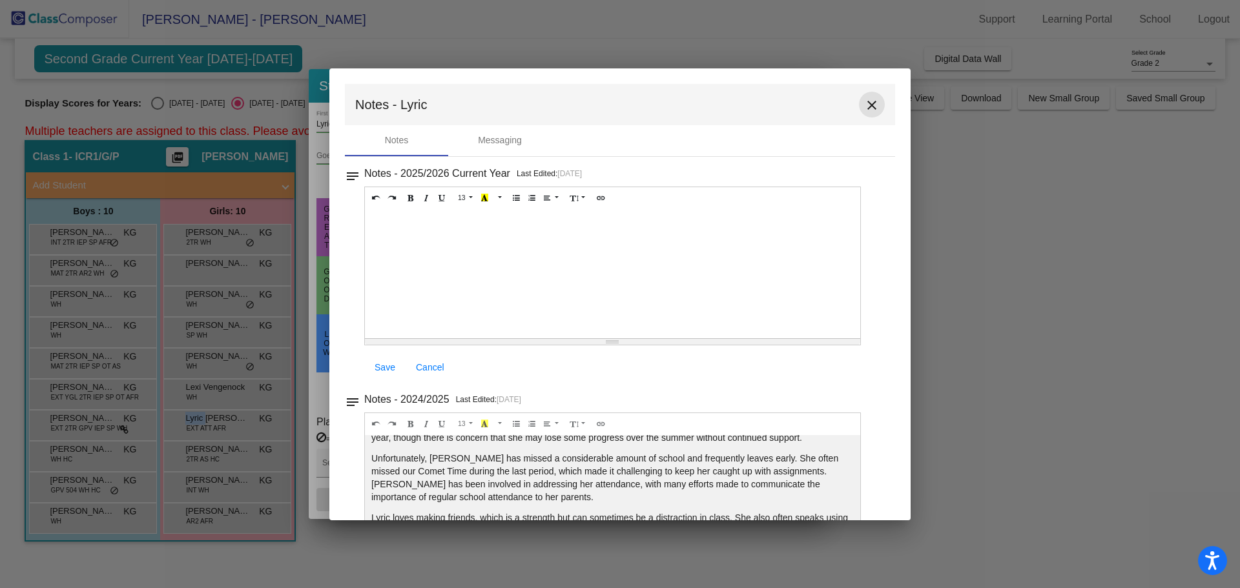
click at [868, 103] on mat-icon "close" at bounding box center [871, 105] width 15 height 15
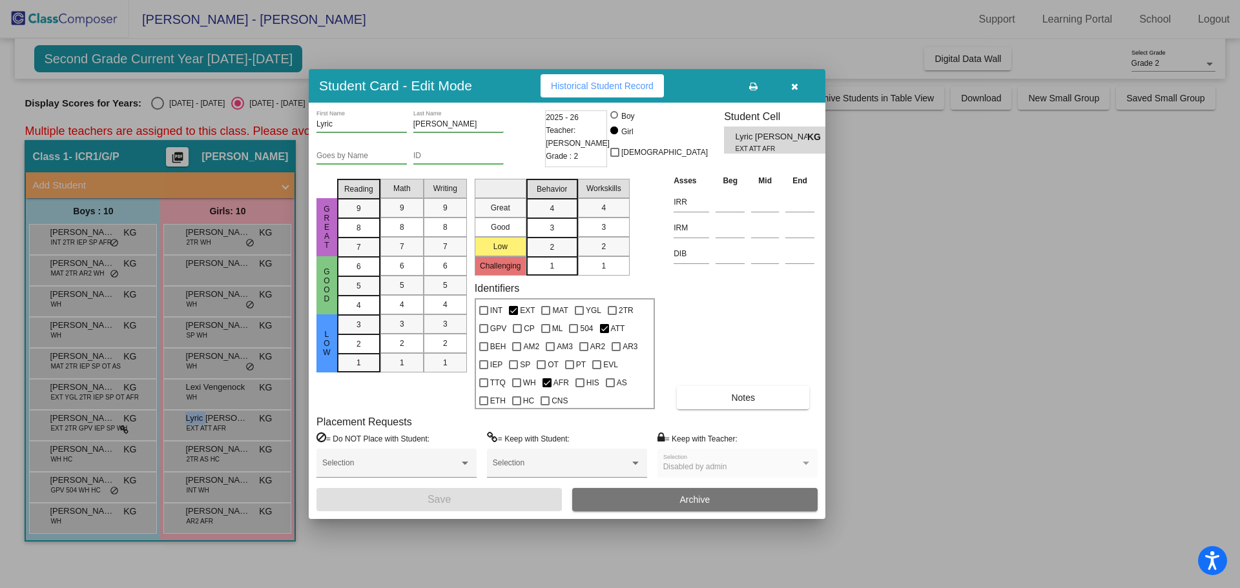
click at [214, 444] on div at bounding box center [620, 294] width 1240 height 588
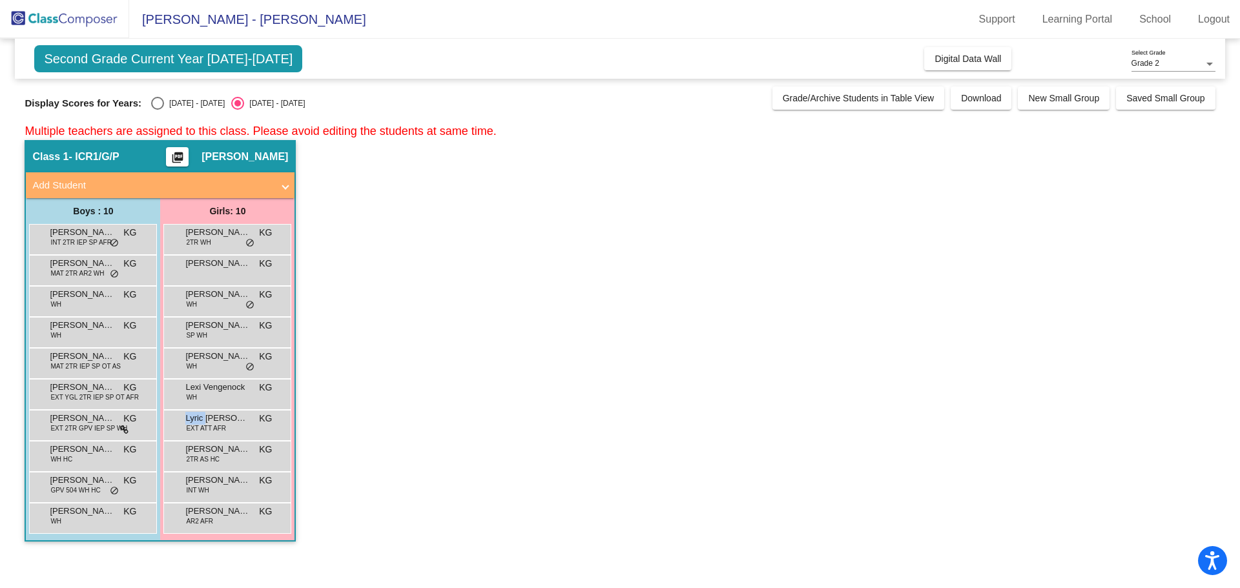
click at [214, 444] on span "[PERSON_NAME]" at bounding box center [217, 449] width 65 height 13
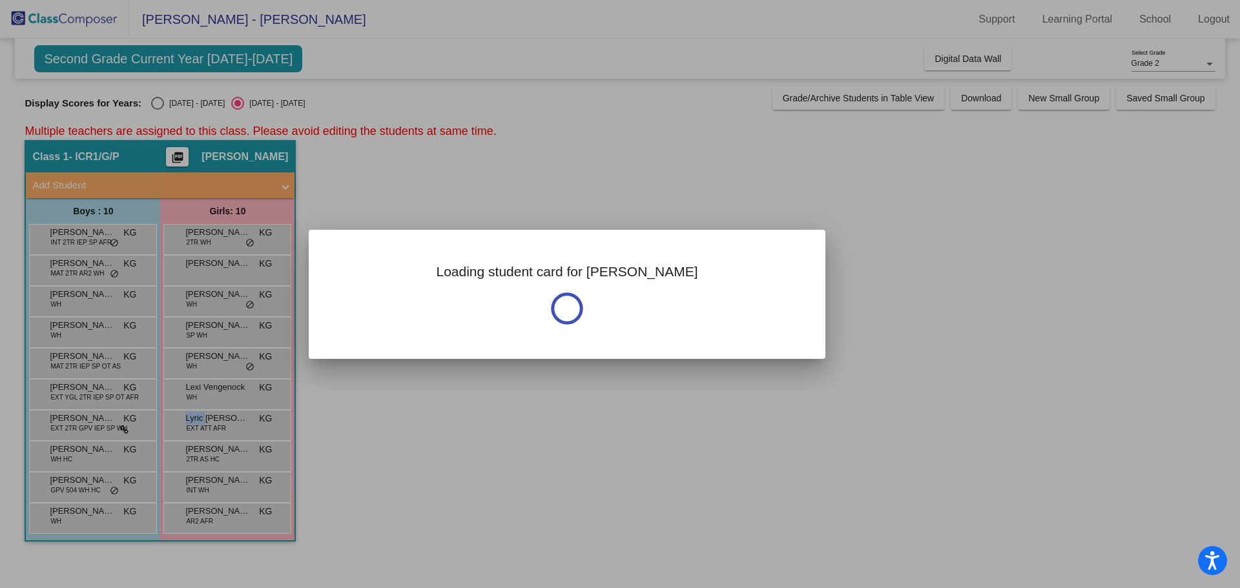
click at [214, 444] on div at bounding box center [620, 294] width 1240 height 588
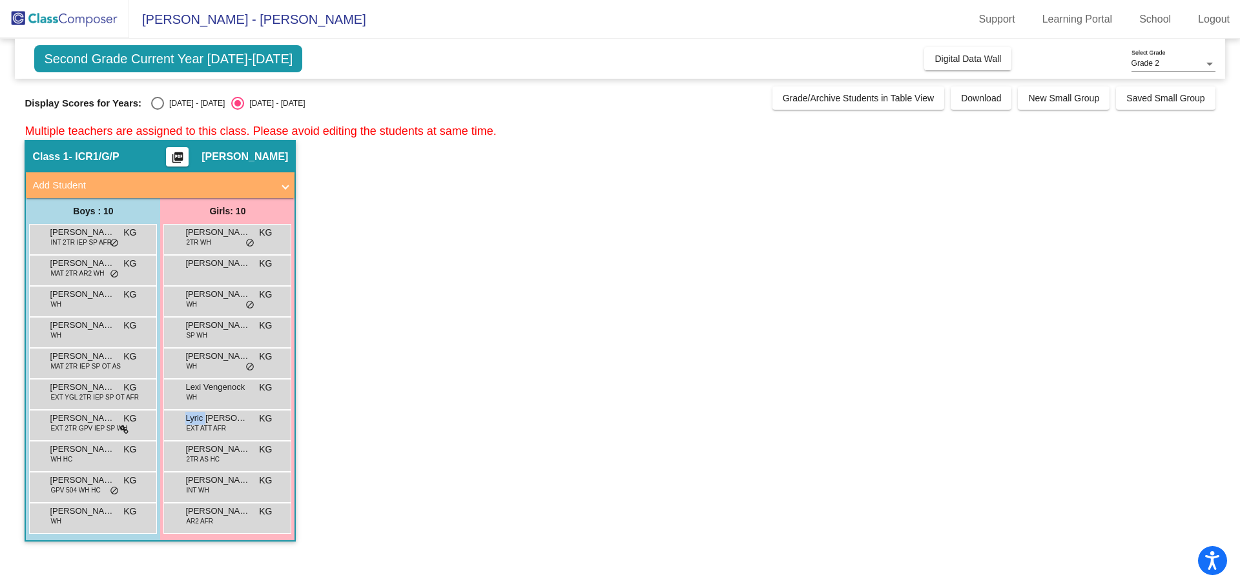
click at [214, 444] on span "[PERSON_NAME]" at bounding box center [217, 449] width 65 height 13
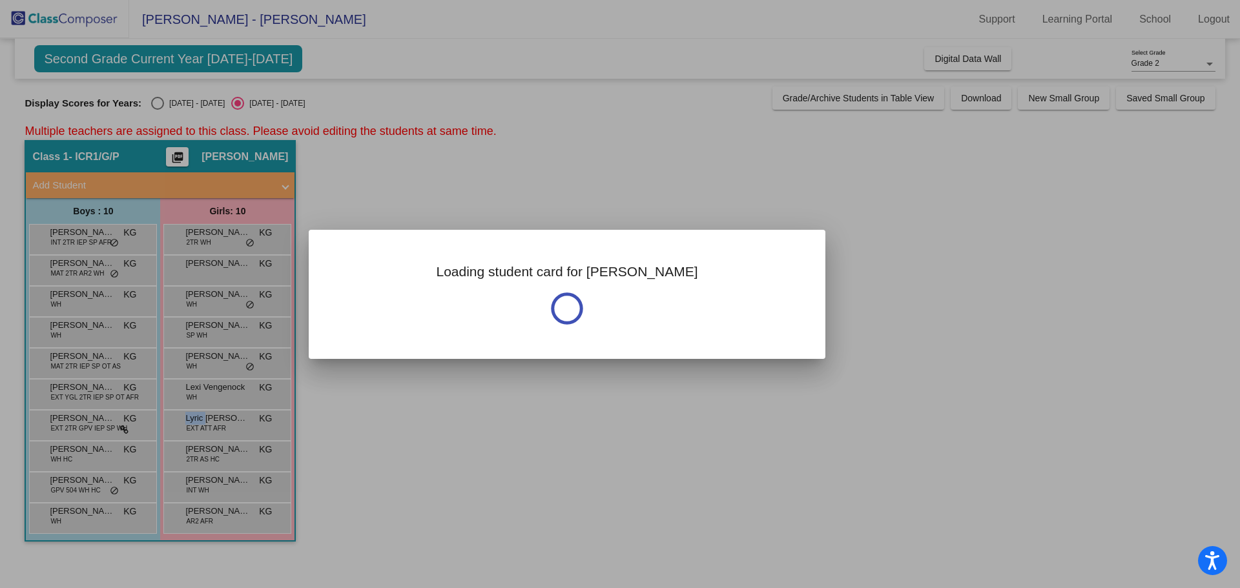
click at [214, 444] on div at bounding box center [620, 294] width 1240 height 588
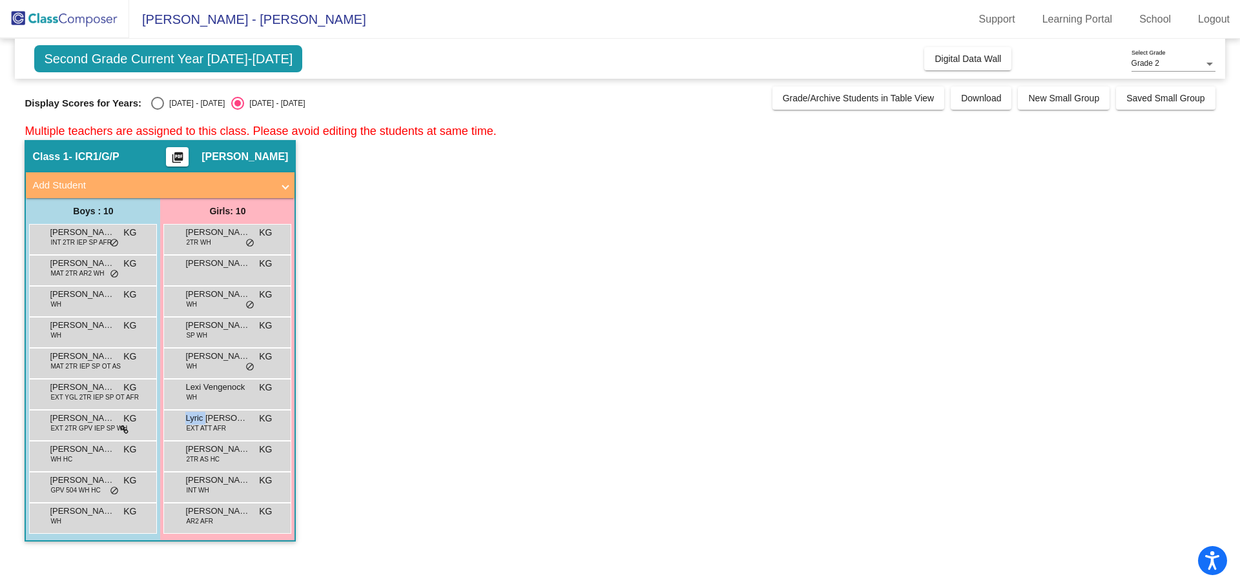
click at [214, 444] on span "[PERSON_NAME]" at bounding box center [217, 449] width 65 height 13
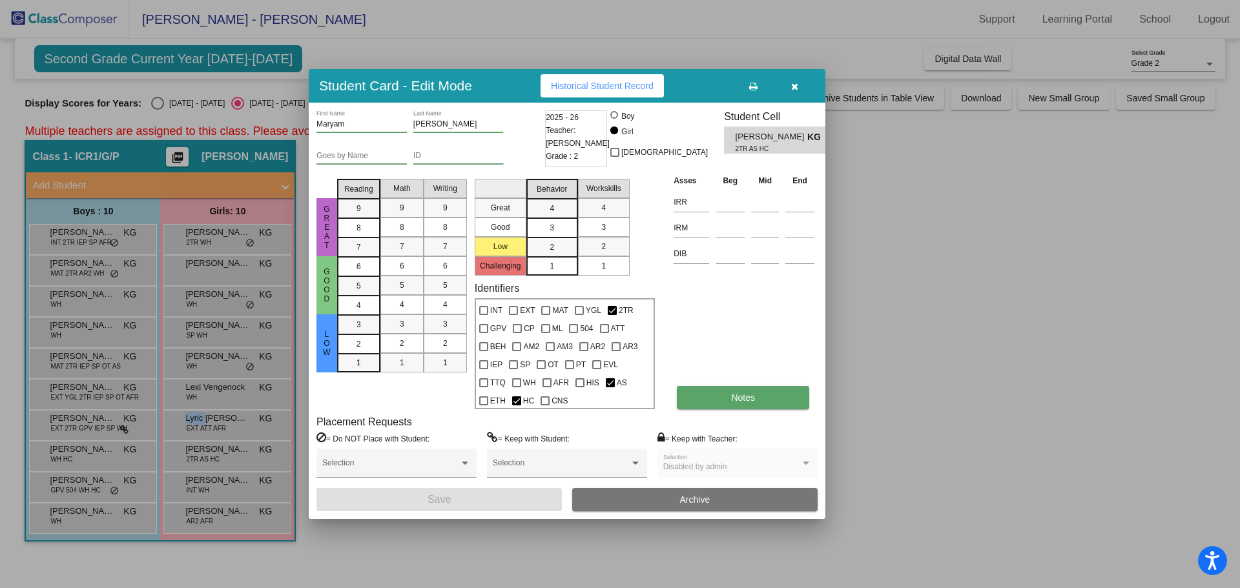
click at [752, 397] on span "Notes" at bounding box center [743, 398] width 24 height 10
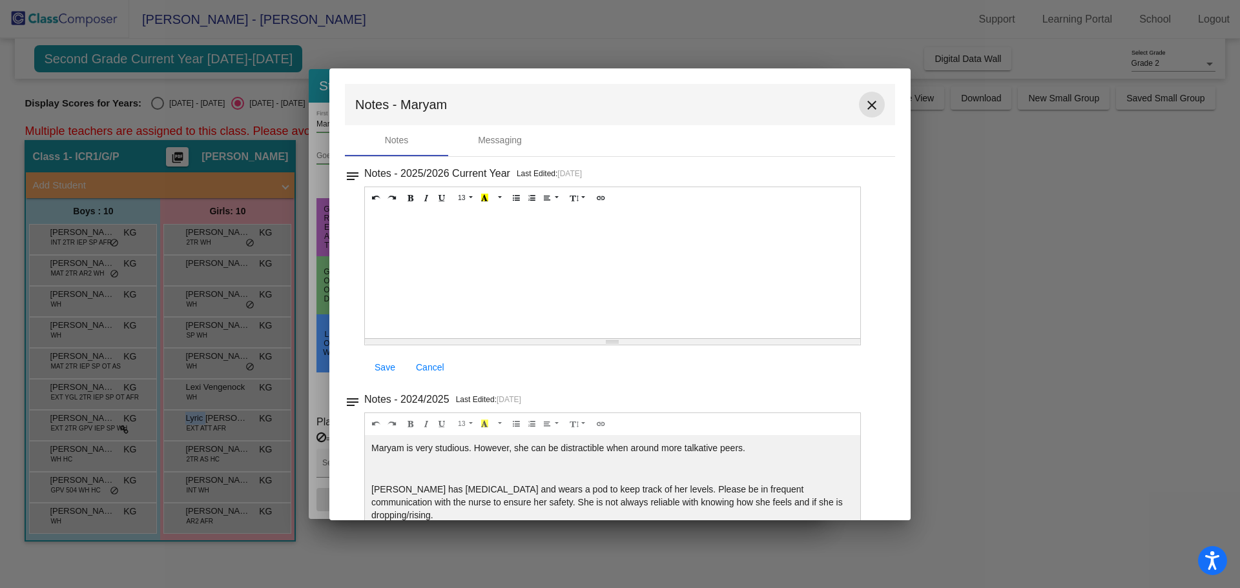
click at [872, 98] on mat-icon "close" at bounding box center [871, 105] width 15 height 15
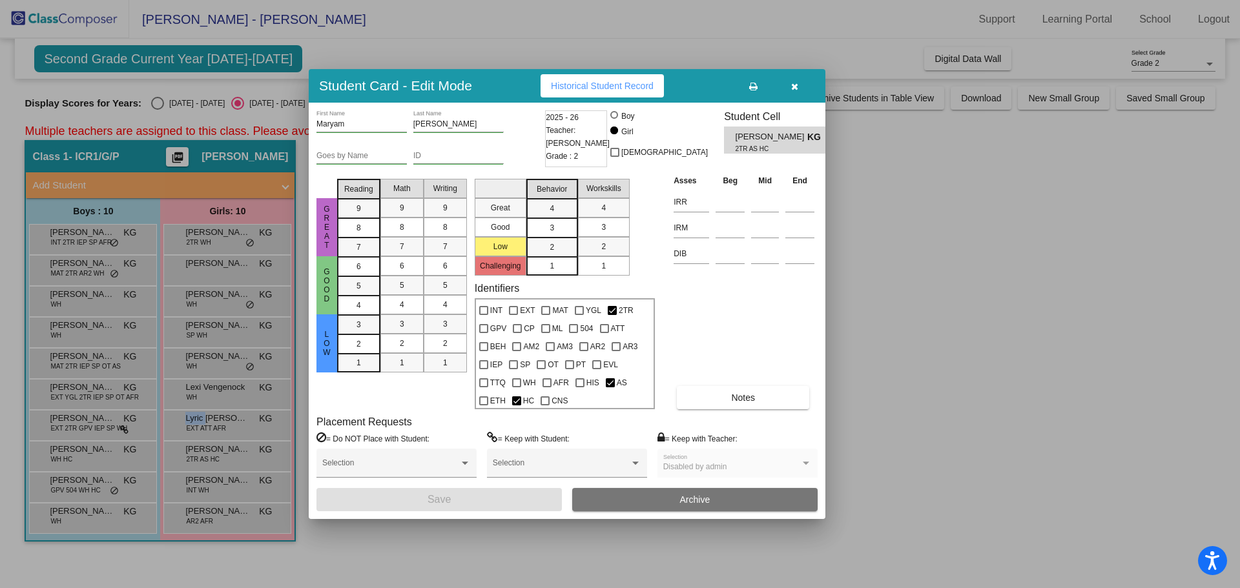
click at [193, 486] on div at bounding box center [620, 294] width 1240 height 588
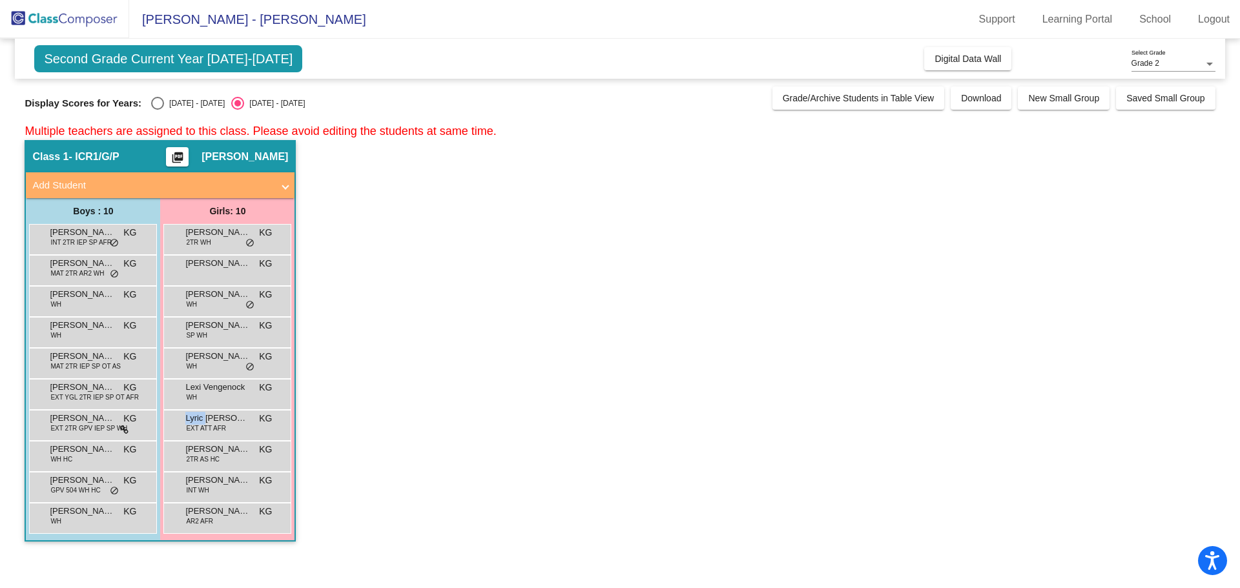
click at [193, 486] on span "INT WH" at bounding box center [197, 491] width 23 height 10
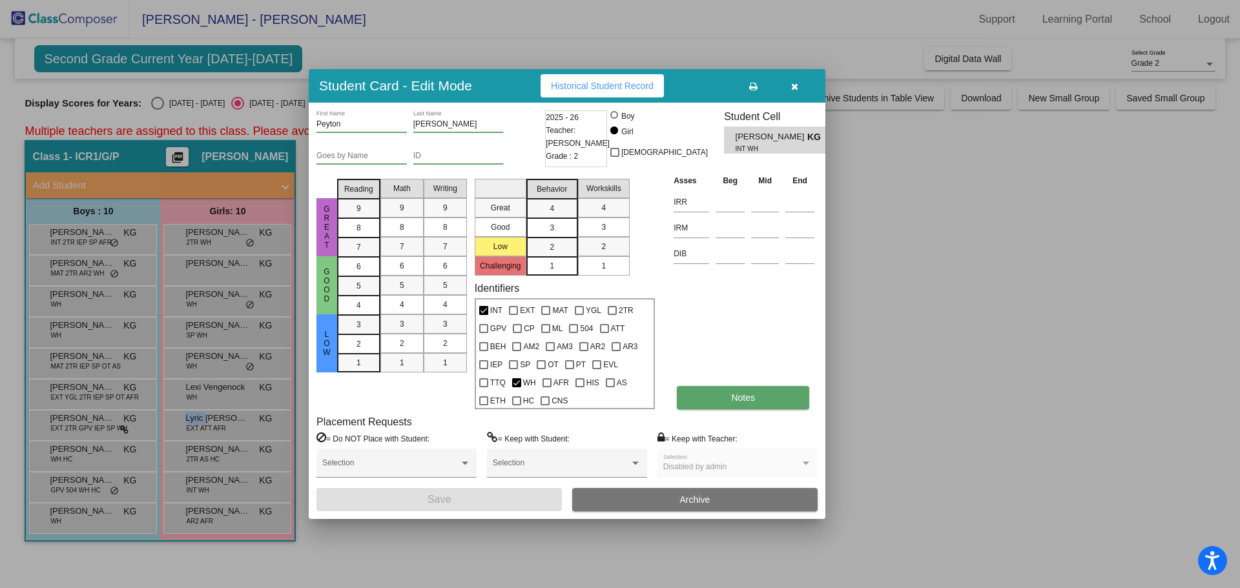
click at [741, 391] on button "Notes" at bounding box center [743, 397] width 132 height 23
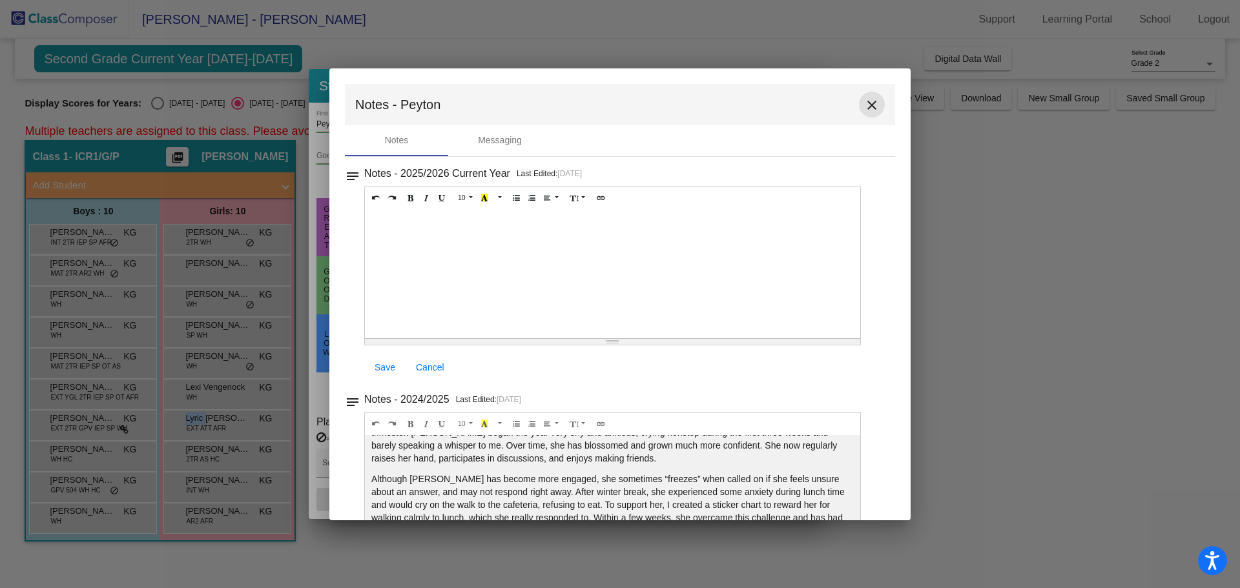
click at [869, 107] on mat-icon "close" at bounding box center [871, 105] width 15 height 15
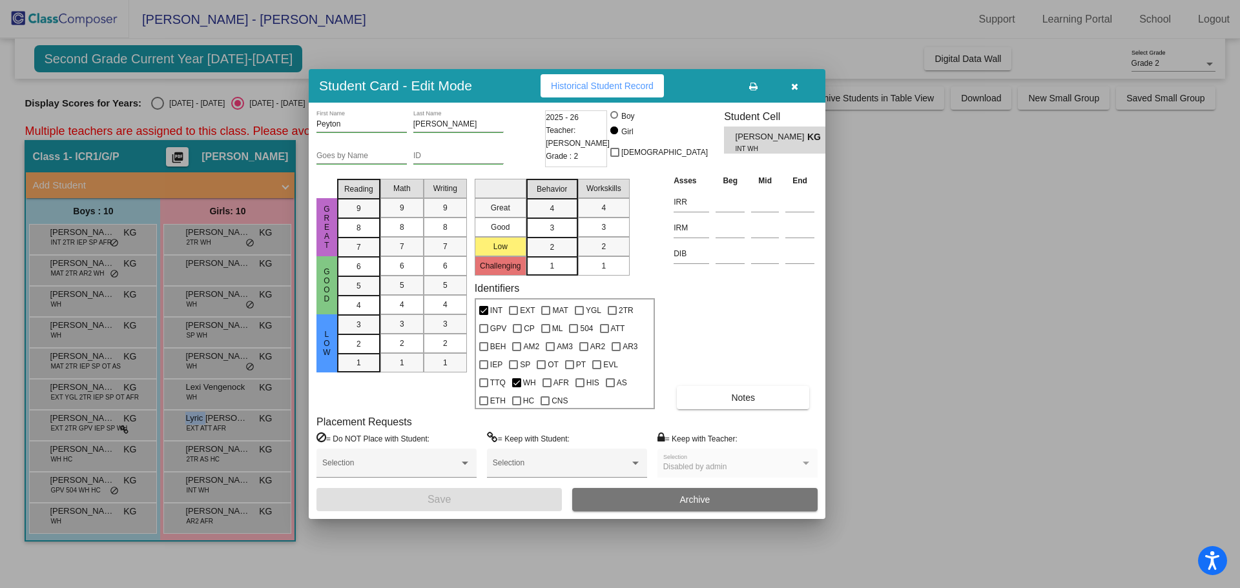
click at [244, 525] on div at bounding box center [620, 294] width 1240 height 588
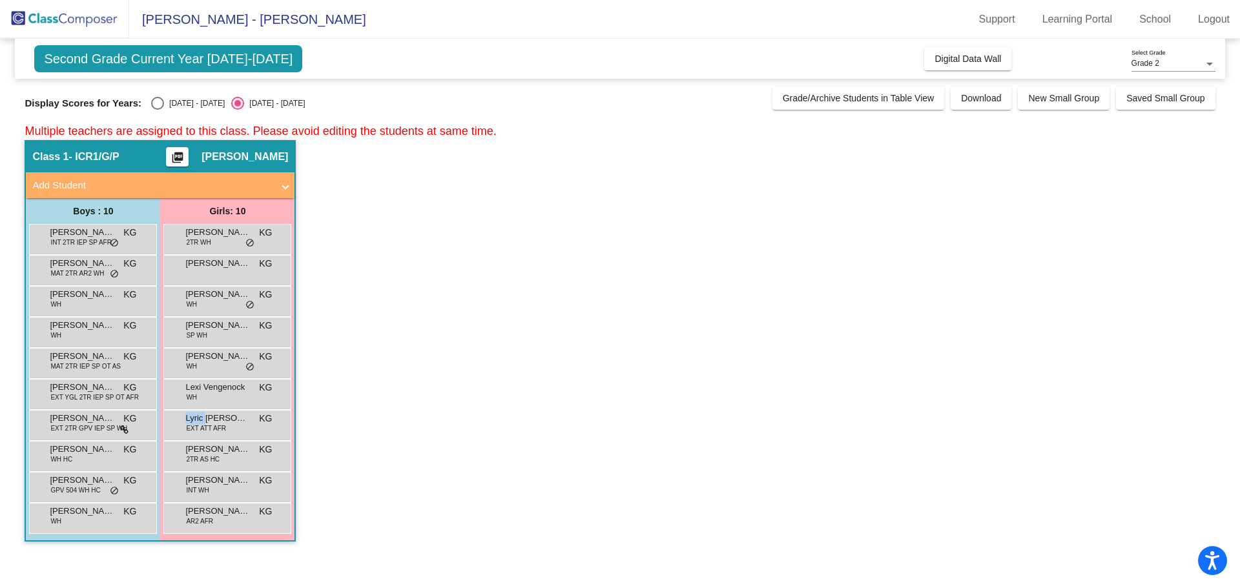
click at [244, 525] on div "Reign [PERSON_NAME] AR2 AFR KG lock do_not_disturb_alt" at bounding box center [226, 517] width 123 height 26
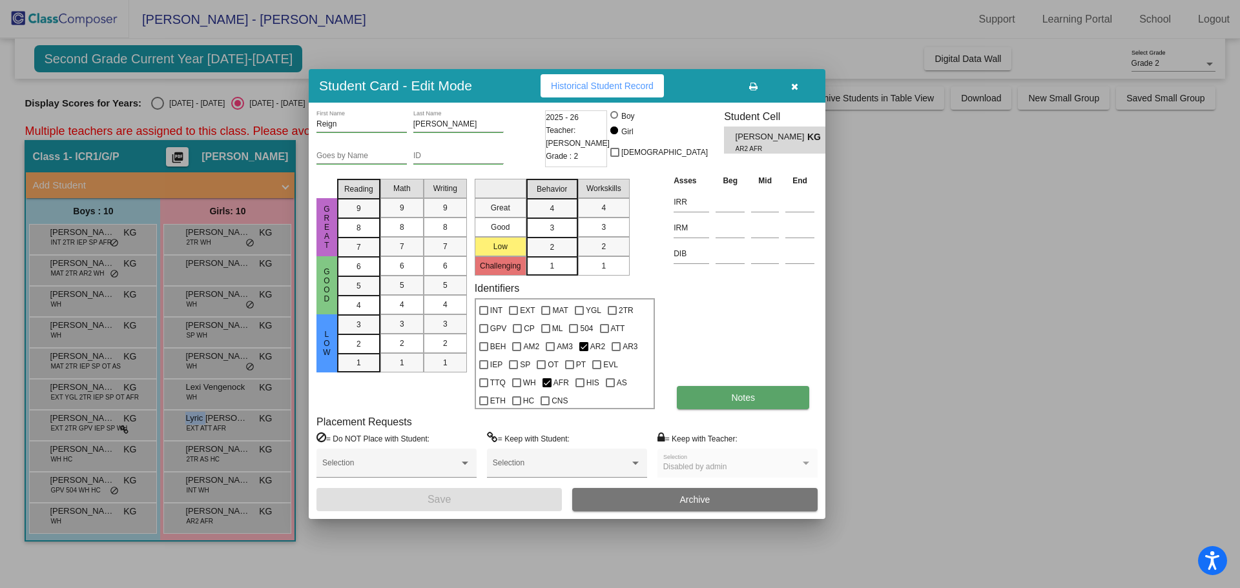
click at [736, 400] on span "Notes" at bounding box center [743, 398] width 24 height 10
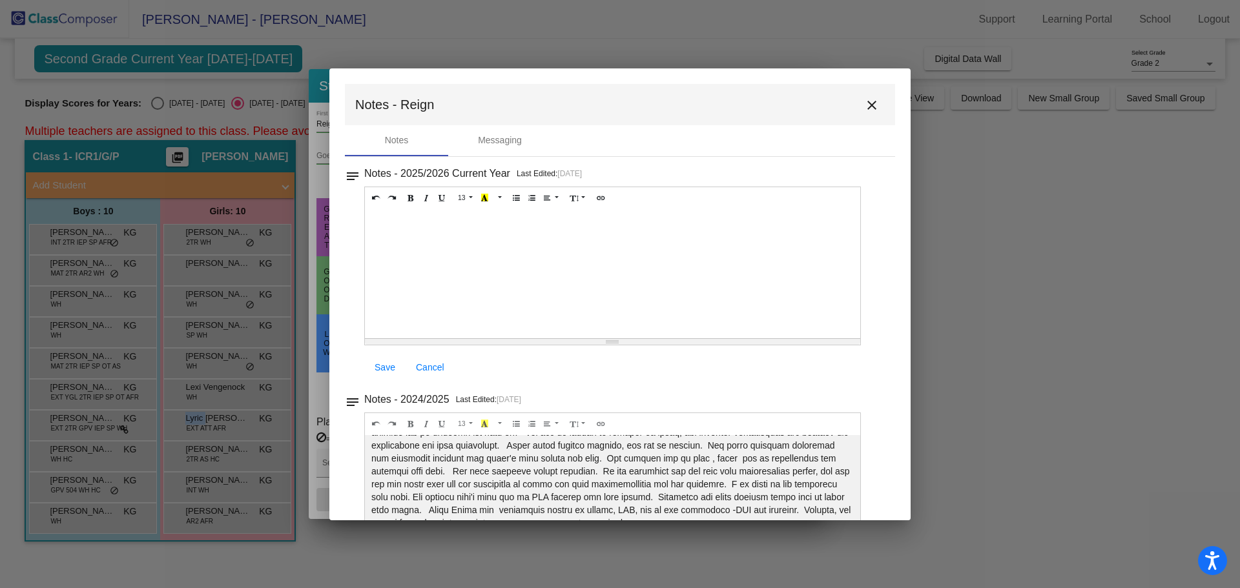
click at [864, 98] on mat-icon "close" at bounding box center [871, 105] width 15 height 15
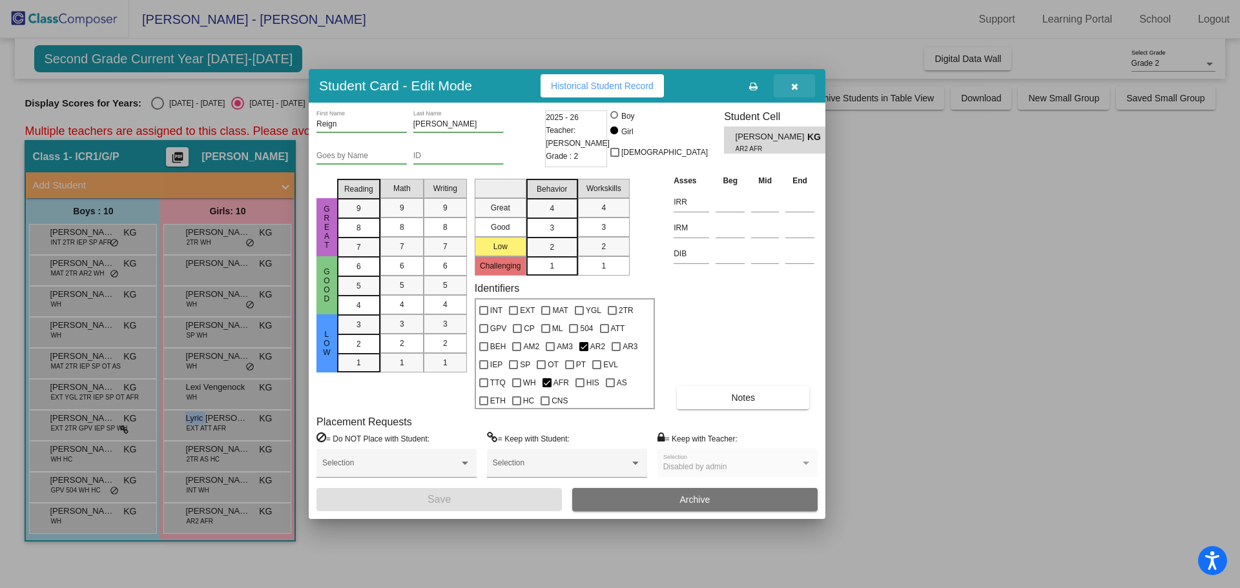
click at [794, 91] on icon "button" at bounding box center [794, 86] width 7 height 9
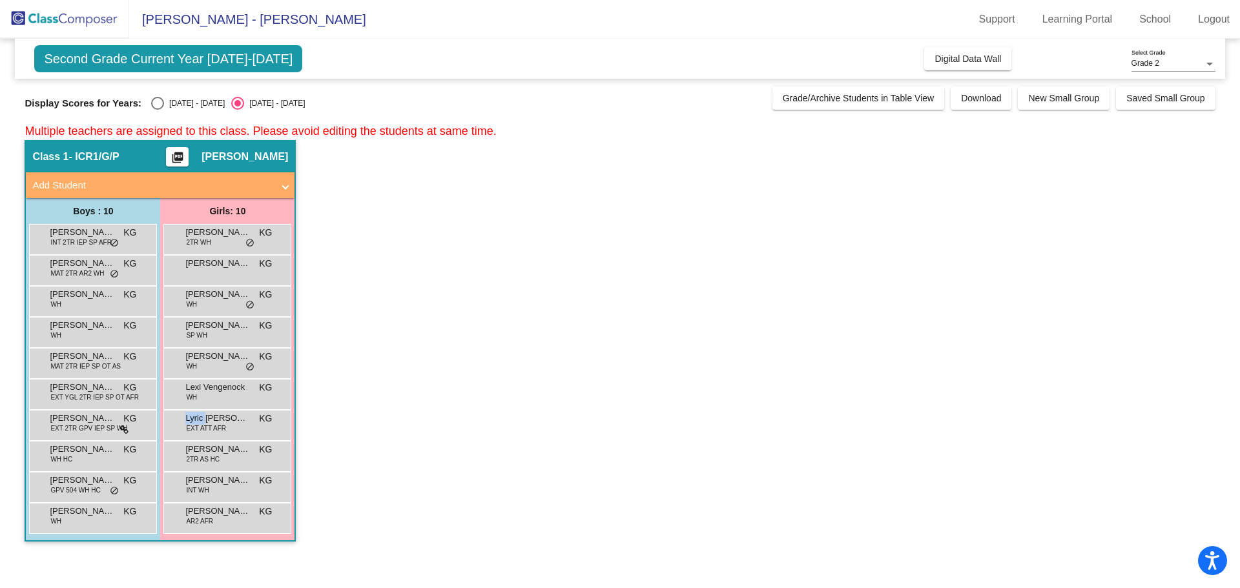
click at [160, 107] on div "Select an option" at bounding box center [157, 103] width 13 height 13
click at [158, 110] on input "[DATE] - [DATE]" at bounding box center [157, 110] width 1 height 1
radio input "true"
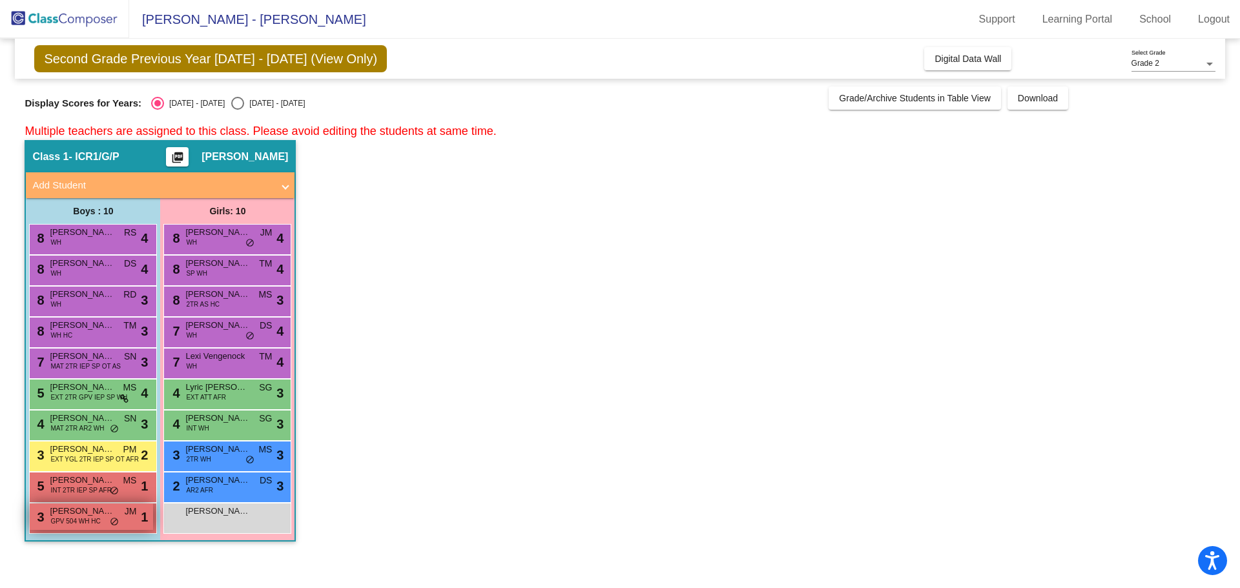
click at [83, 522] on span "GPV 504 WH HC" at bounding box center [75, 522] width 50 height 10
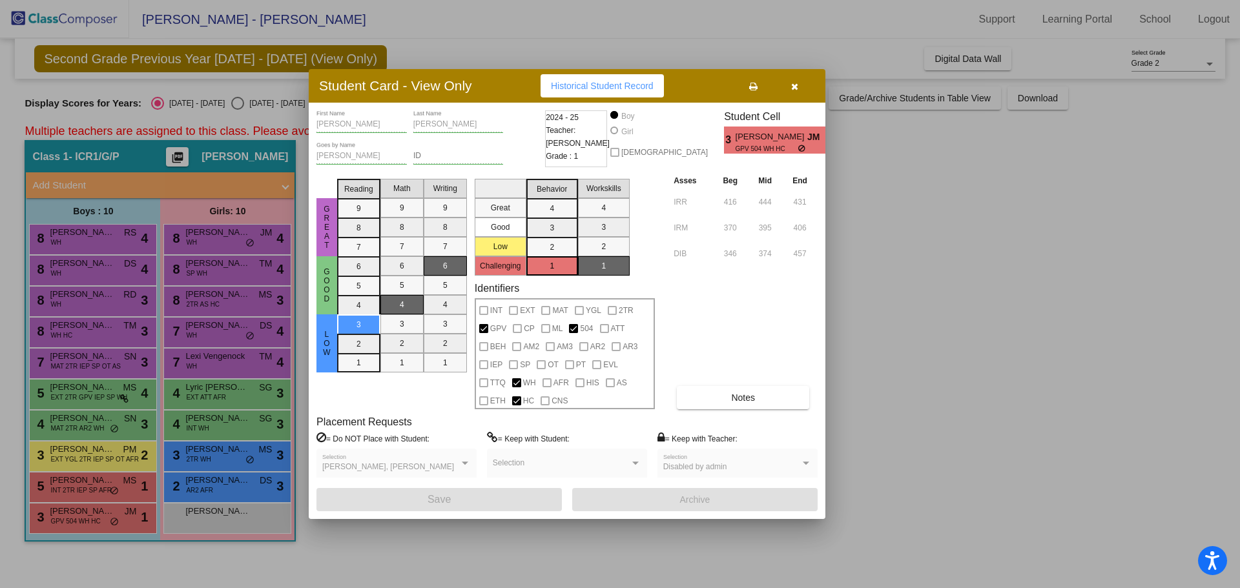
click at [798, 82] on button "button" at bounding box center [794, 85] width 41 height 23
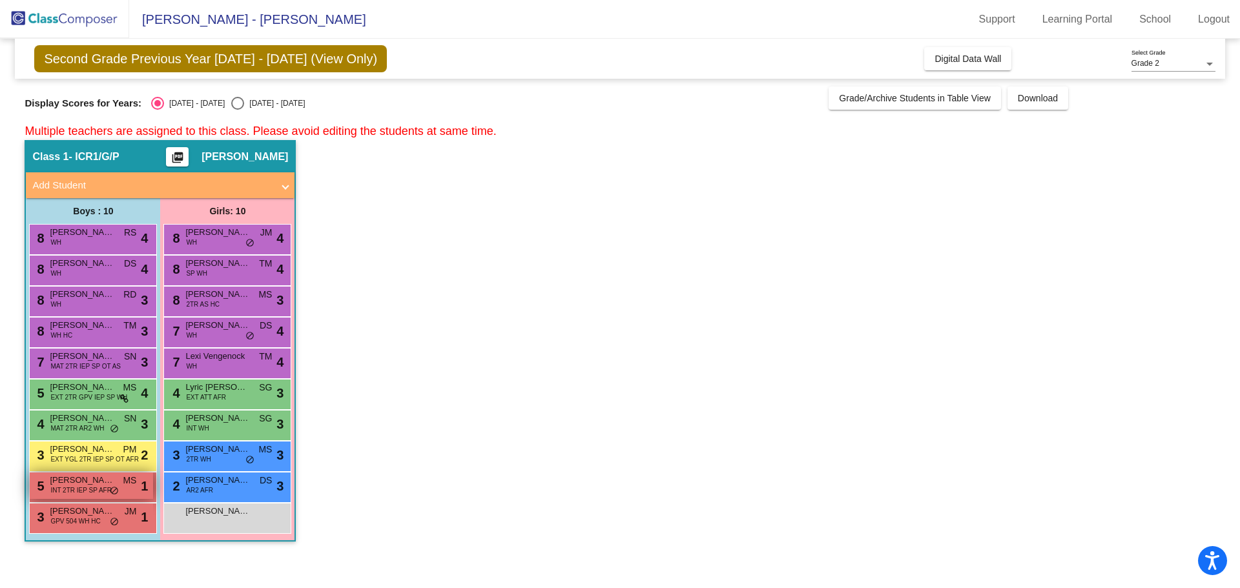
click at [88, 485] on span "[PERSON_NAME]" at bounding box center [82, 480] width 65 height 13
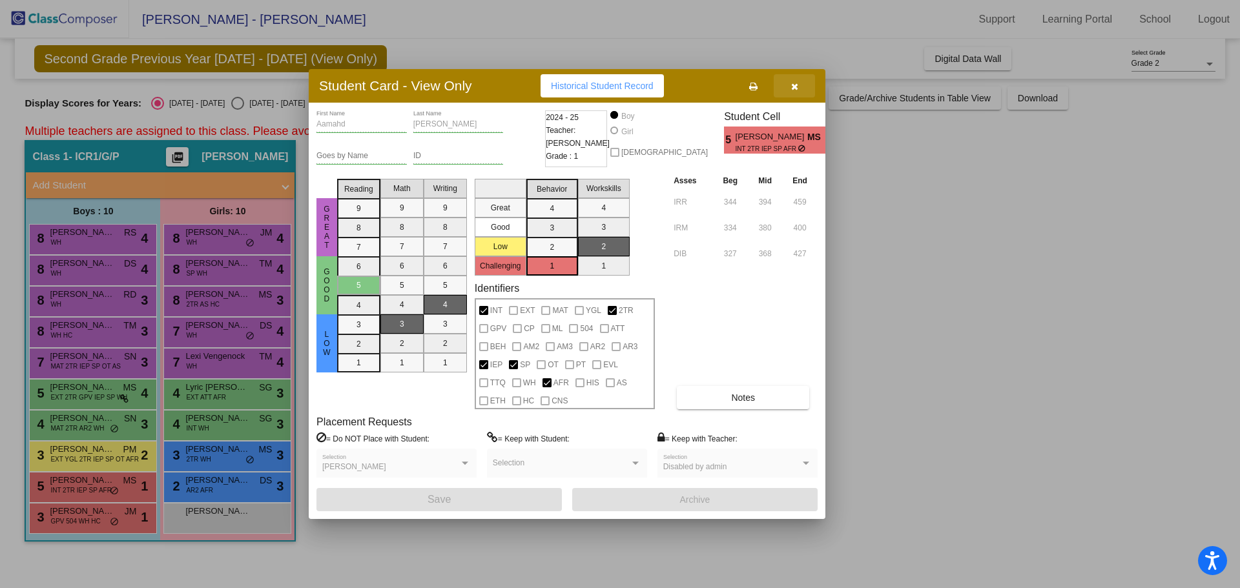
click at [789, 78] on button "button" at bounding box center [794, 85] width 41 height 23
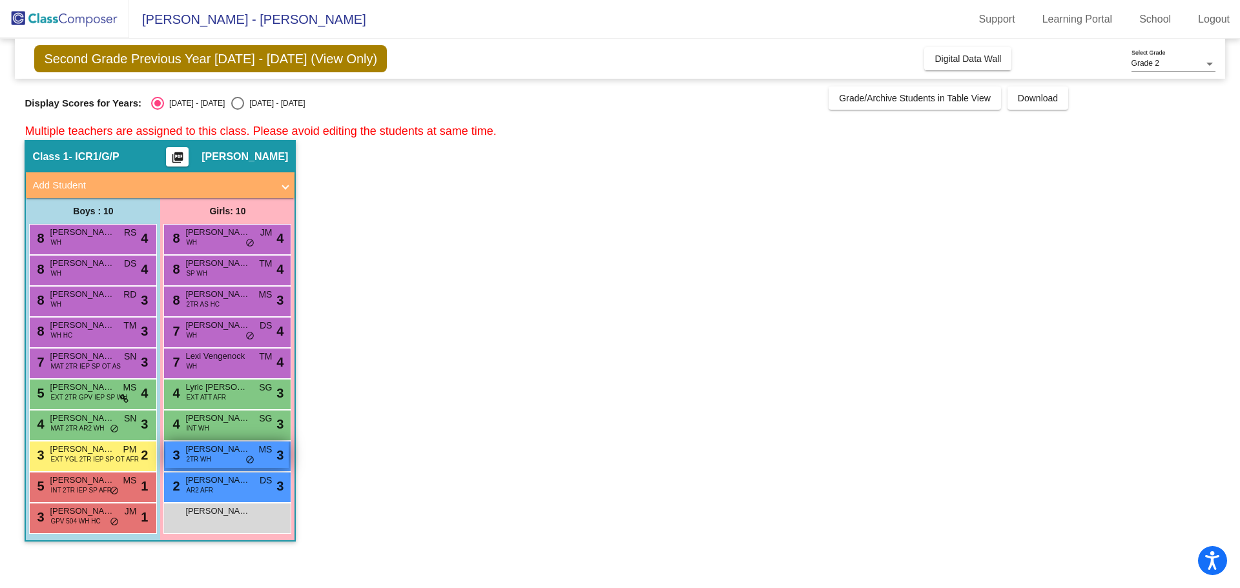
click at [229, 442] on div "3 [PERSON_NAME] 2TR WH MS lock do_not_disturb_alt 3" at bounding box center [226, 455] width 123 height 26
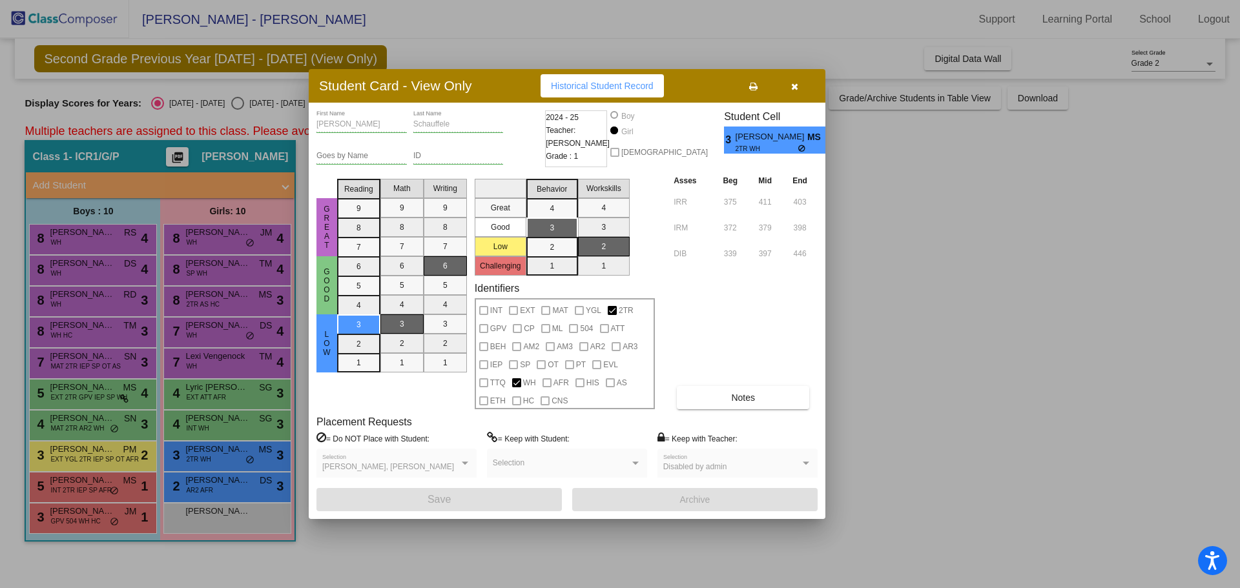
click at [754, 386] on div "Asses Beg Mid End IRR 375 411 403 IRM 372 379 398 DIB 339 397 446 Notes" at bounding box center [743, 292] width 147 height 236
click at [752, 395] on span "Notes" at bounding box center [743, 398] width 24 height 10
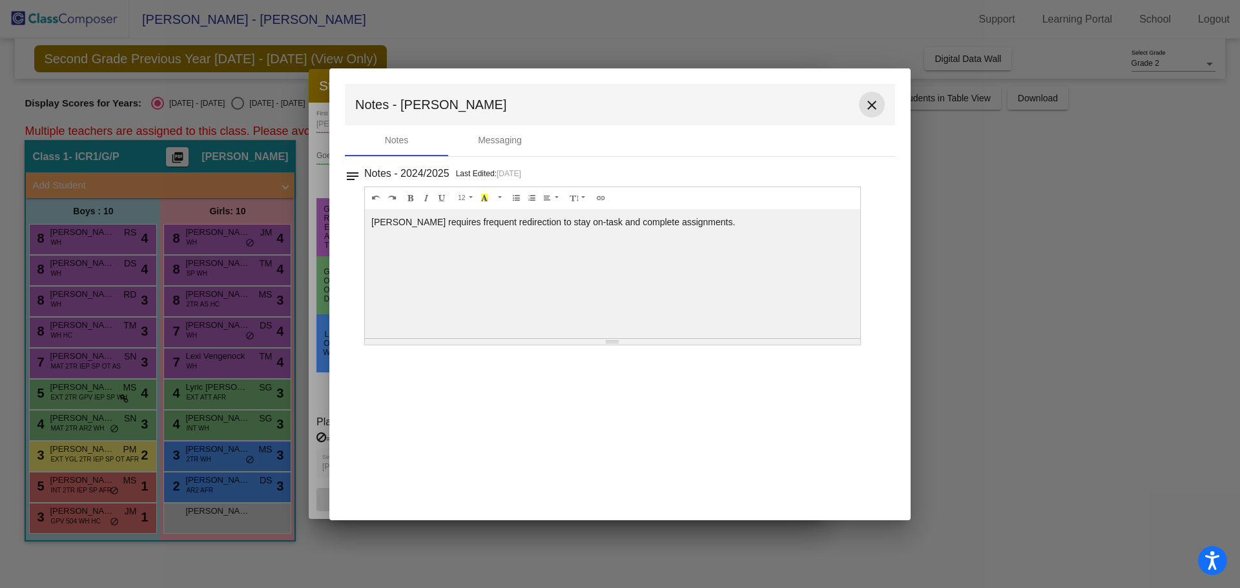
click at [876, 107] on mat-icon "close" at bounding box center [871, 105] width 15 height 15
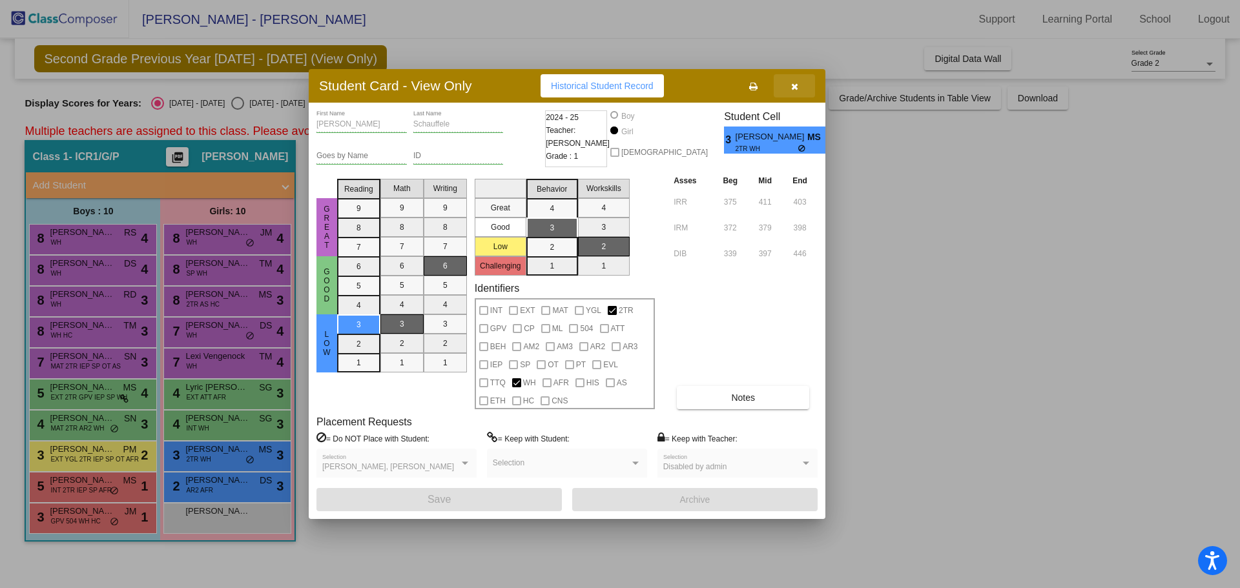
click at [798, 85] on button "button" at bounding box center [794, 85] width 41 height 23
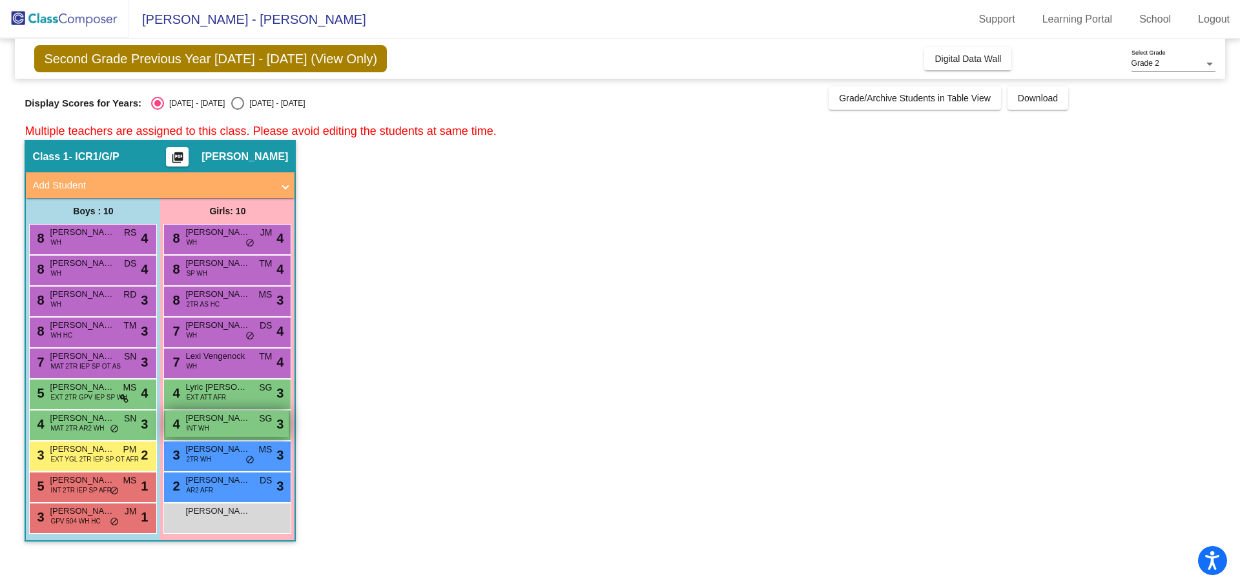
click at [236, 417] on span "[PERSON_NAME]" at bounding box center [217, 418] width 65 height 13
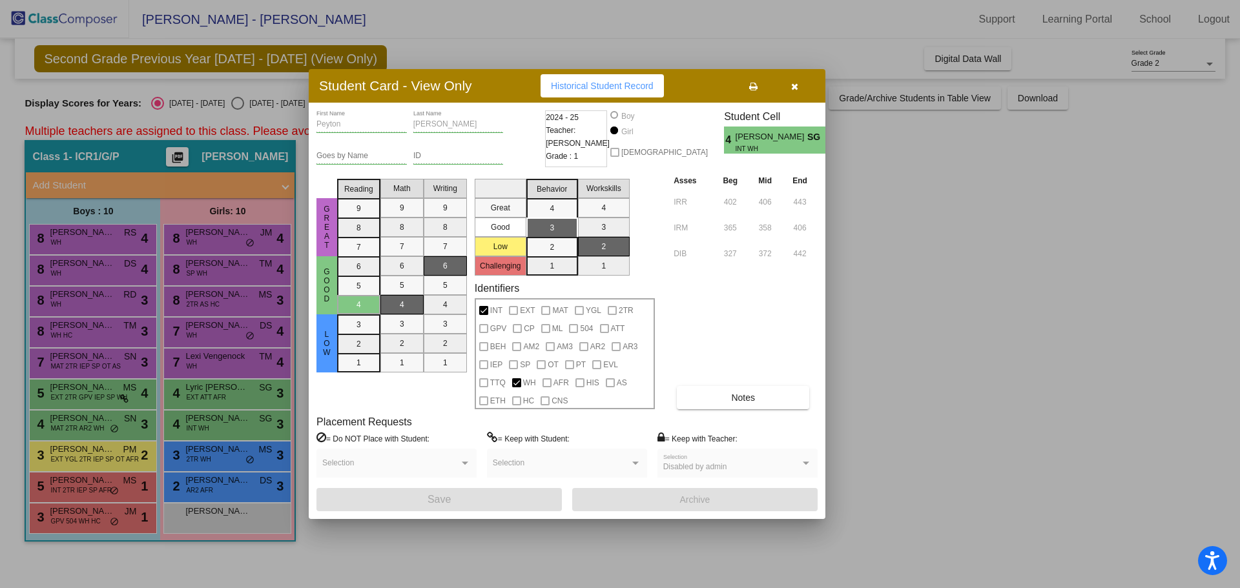
click at [792, 84] on icon "button" at bounding box center [794, 86] width 7 height 9
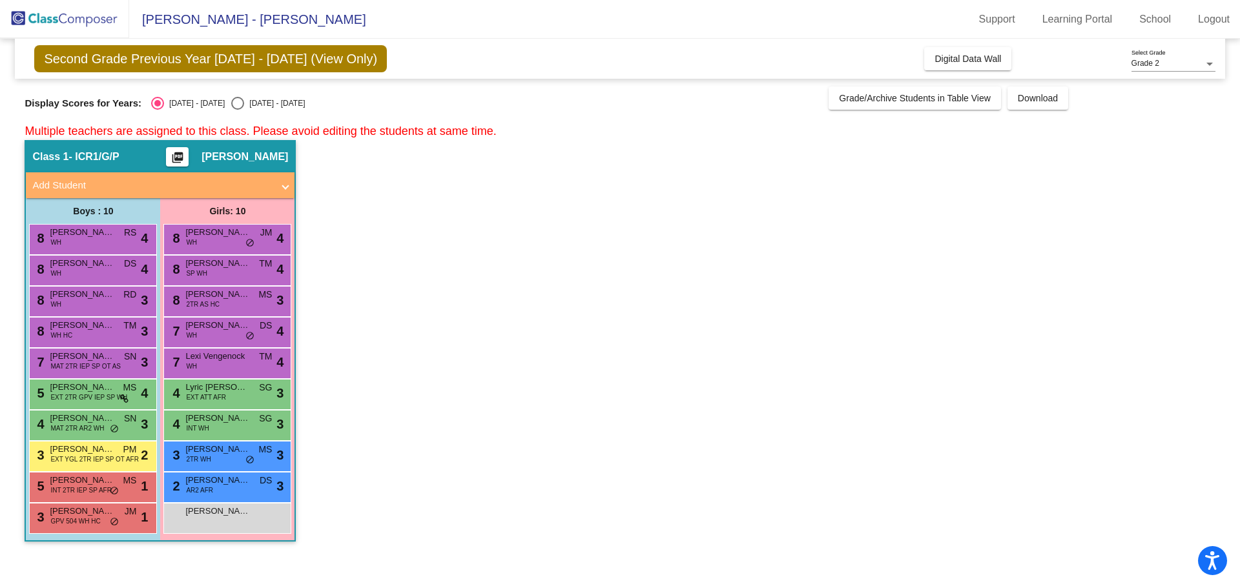
click at [231, 98] on div "Select an option" at bounding box center [237, 103] width 13 height 13
click at [237, 110] on input "[DATE] - [DATE]" at bounding box center [237, 110] width 1 height 1
radio input "true"
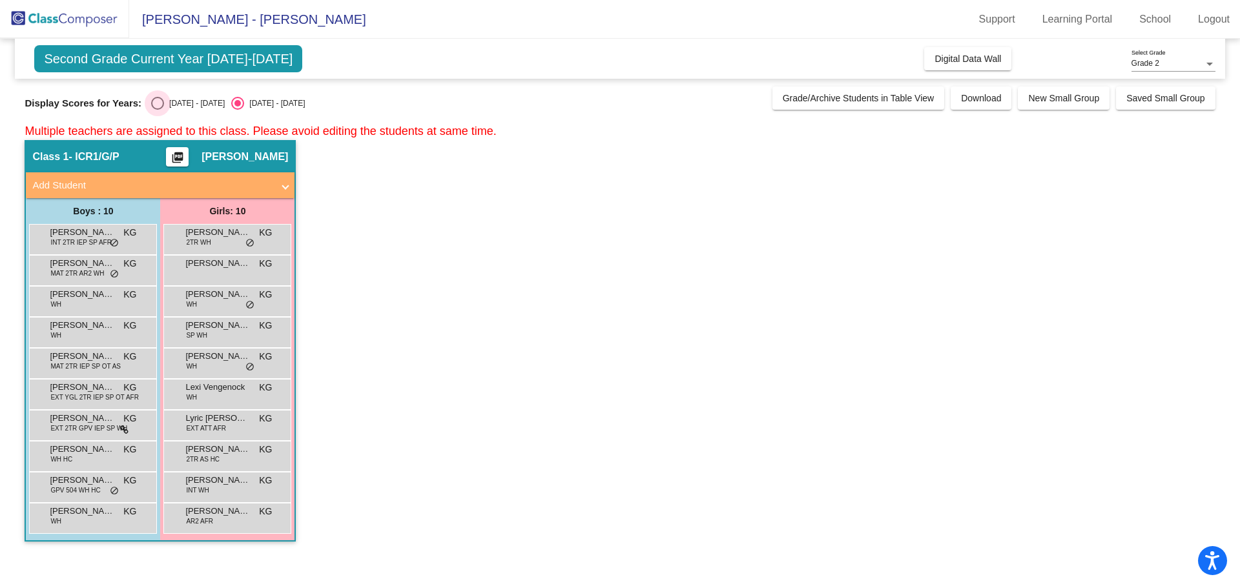
click at [160, 101] on div "Select an option" at bounding box center [157, 103] width 13 height 13
click at [158, 110] on input "[DATE] - [DATE]" at bounding box center [157, 110] width 1 height 1
radio input "true"
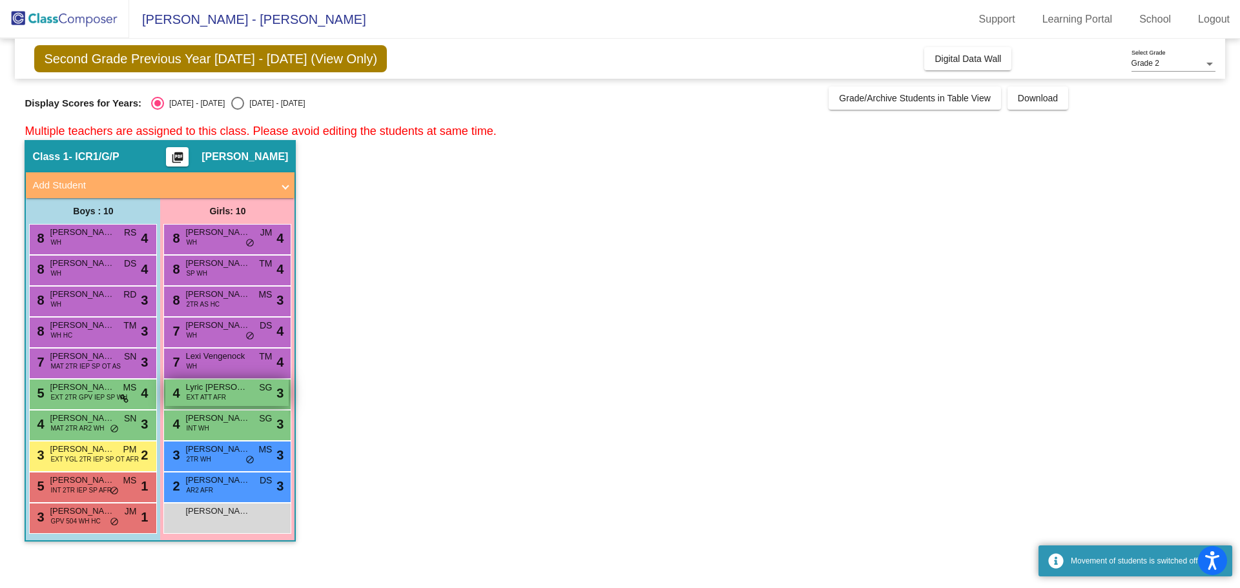
click at [223, 394] on span "EXT ATT AFR" at bounding box center [206, 398] width 40 height 10
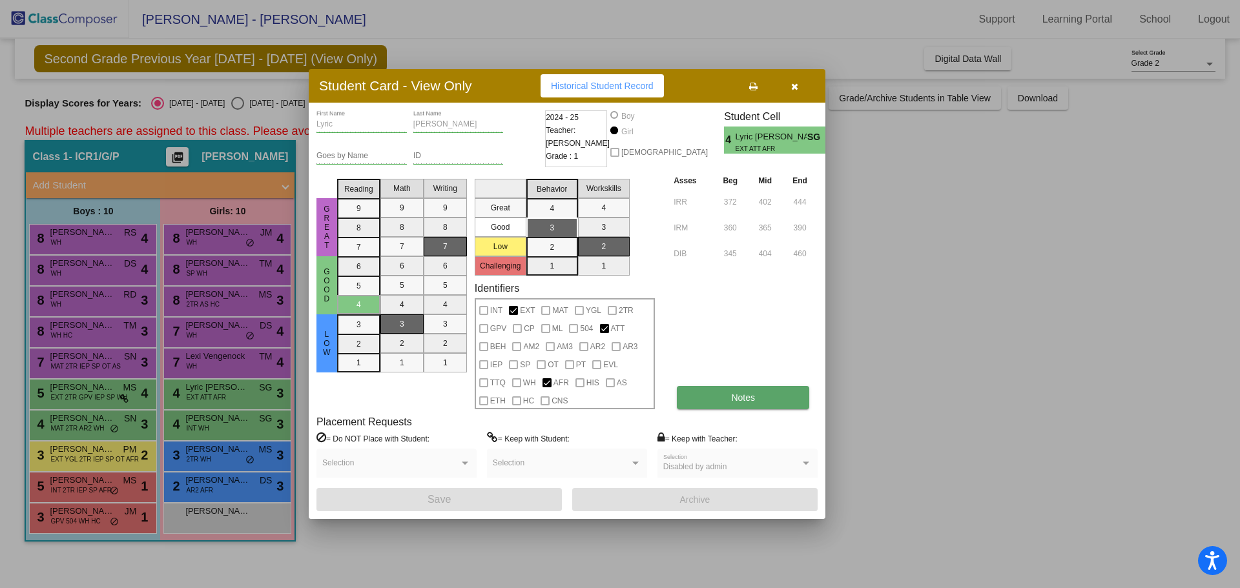
click at [746, 408] on button "Notes" at bounding box center [743, 397] width 132 height 23
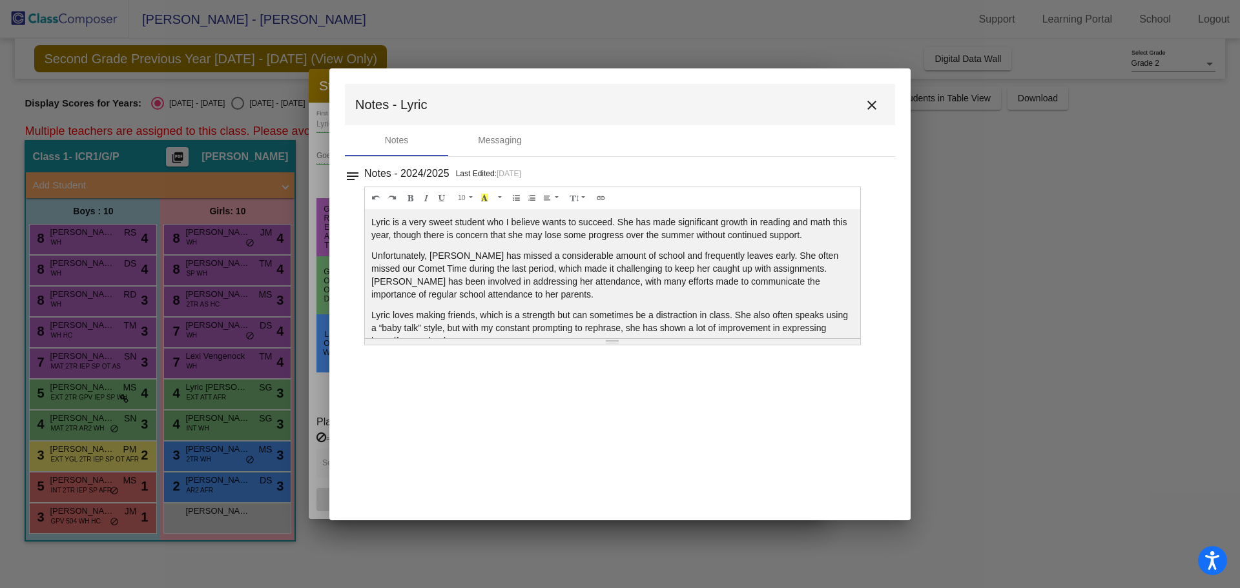
click at [870, 108] on mat-icon "close" at bounding box center [871, 105] width 15 height 15
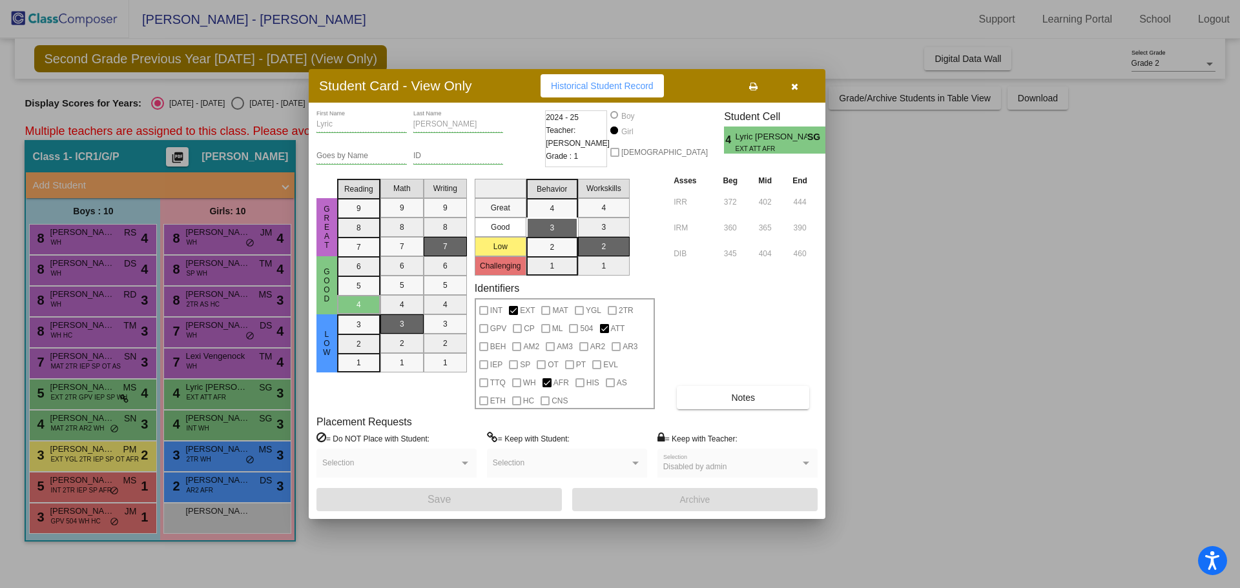
click at [224, 413] on div at bounding box center [620, 294] width 1240 height 588
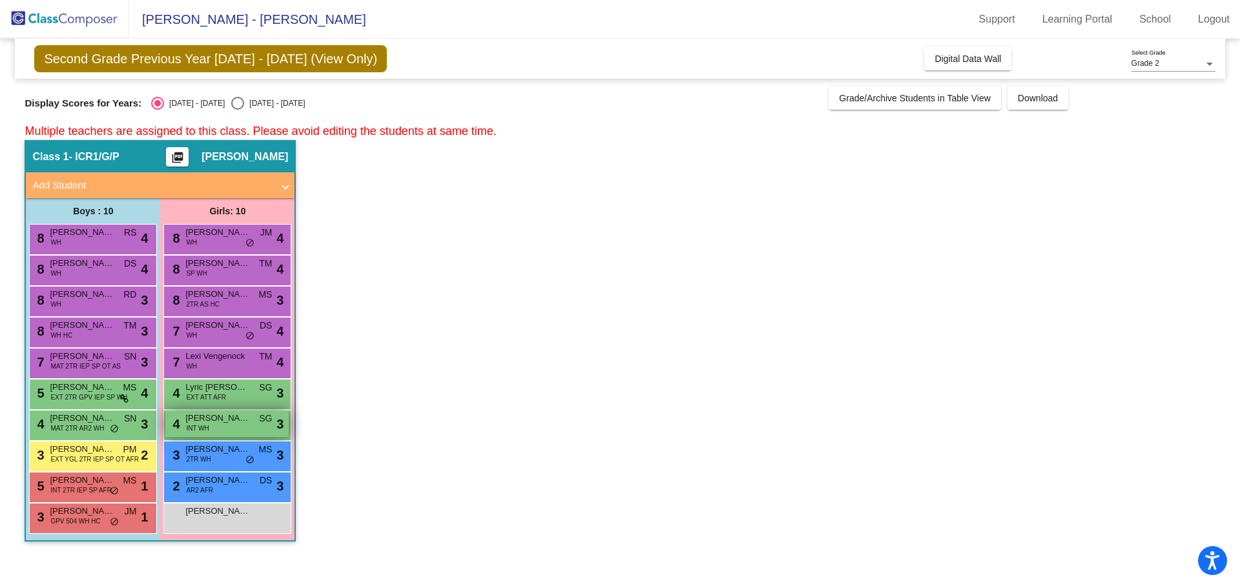
click at [220, 424] on span "[PERSON_NAME]" at bounding box center [217, 418] width 65 height 13
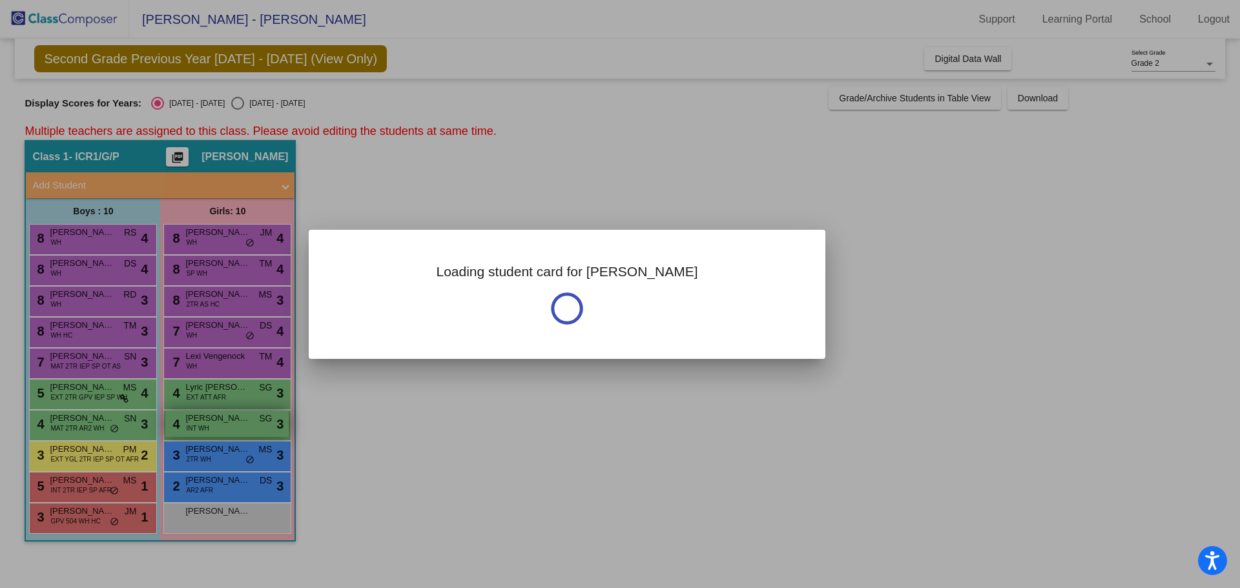
click at [220, 424] on div at bounding box center [620, 294] width 1240 height 588
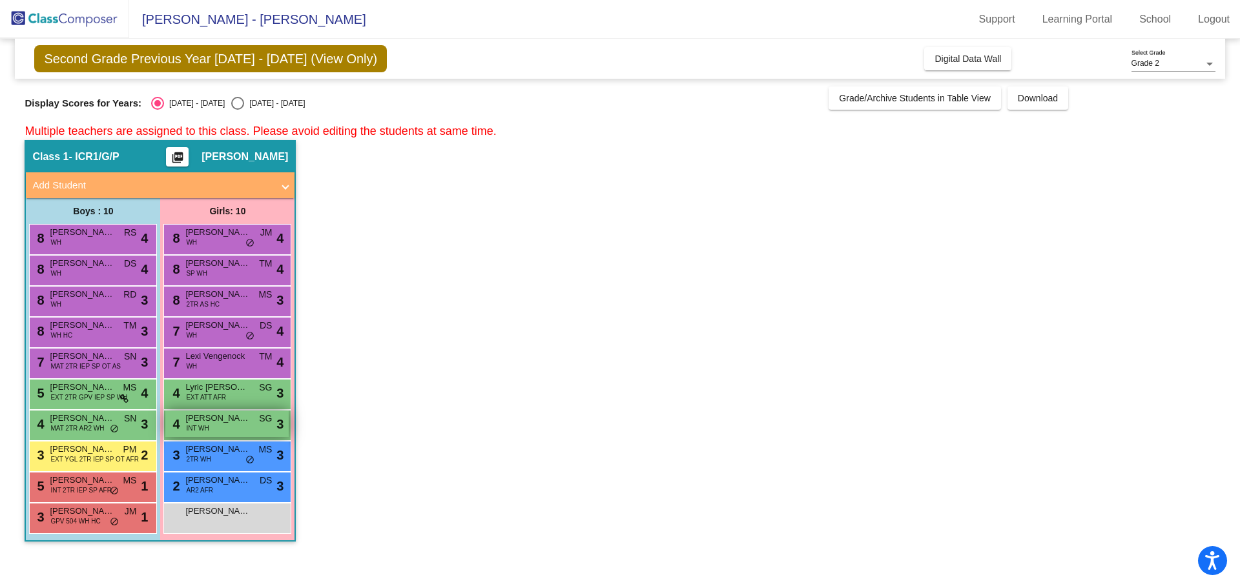
click at [221, 421] on span "[PERSON_NAME]" at bounding box center [217, 418] width 65 height 13
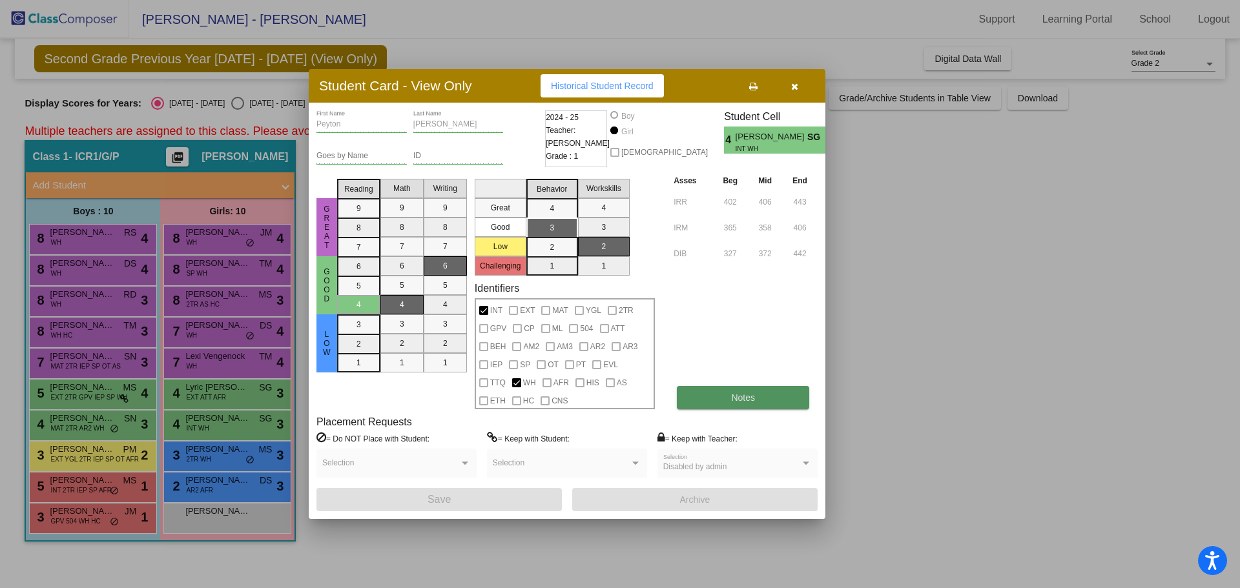
click at [696, 409] on button "Notes" at bounding box center [743, 397] width 132 height 23
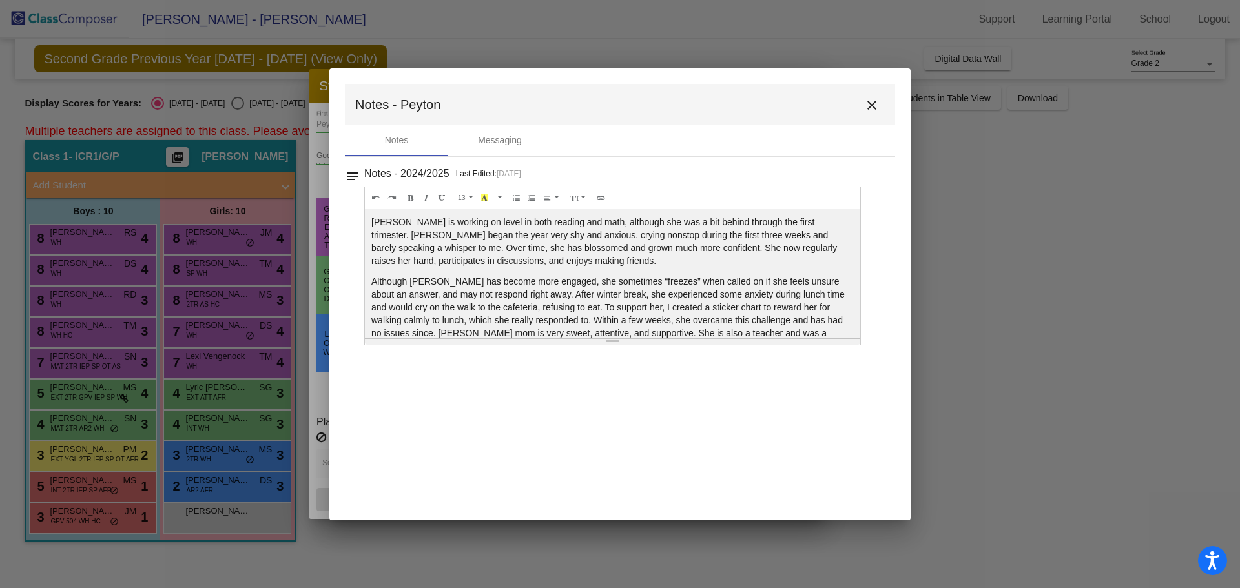
scroll to position [28, 0]
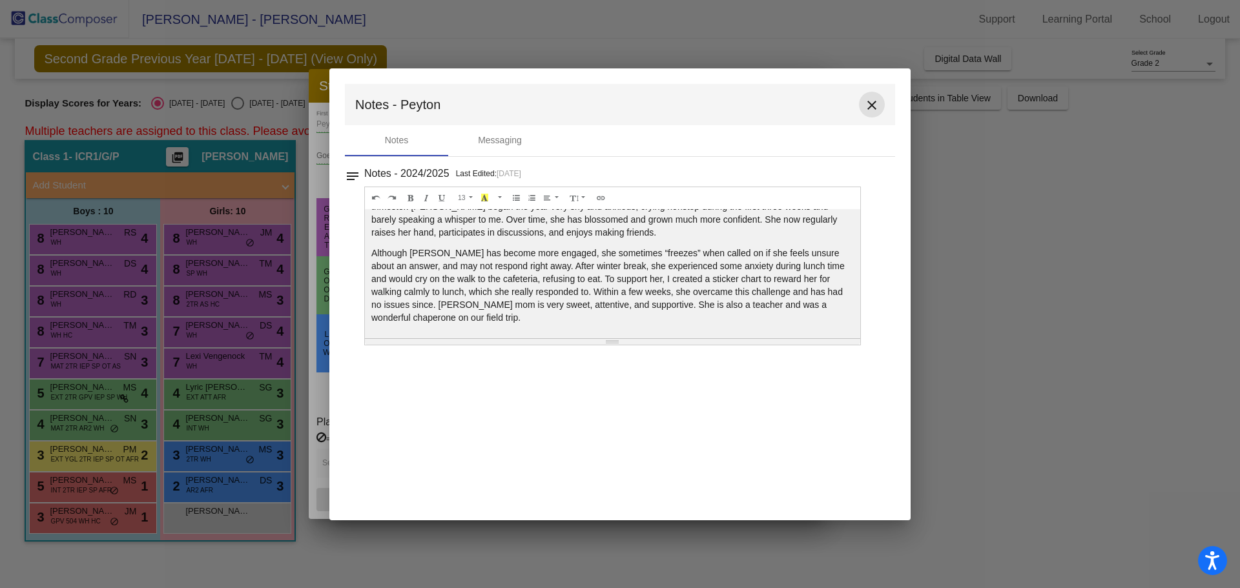
click at [864, 99] on mat-icon "close" at bounding box center [871, 105] width 15 height 15
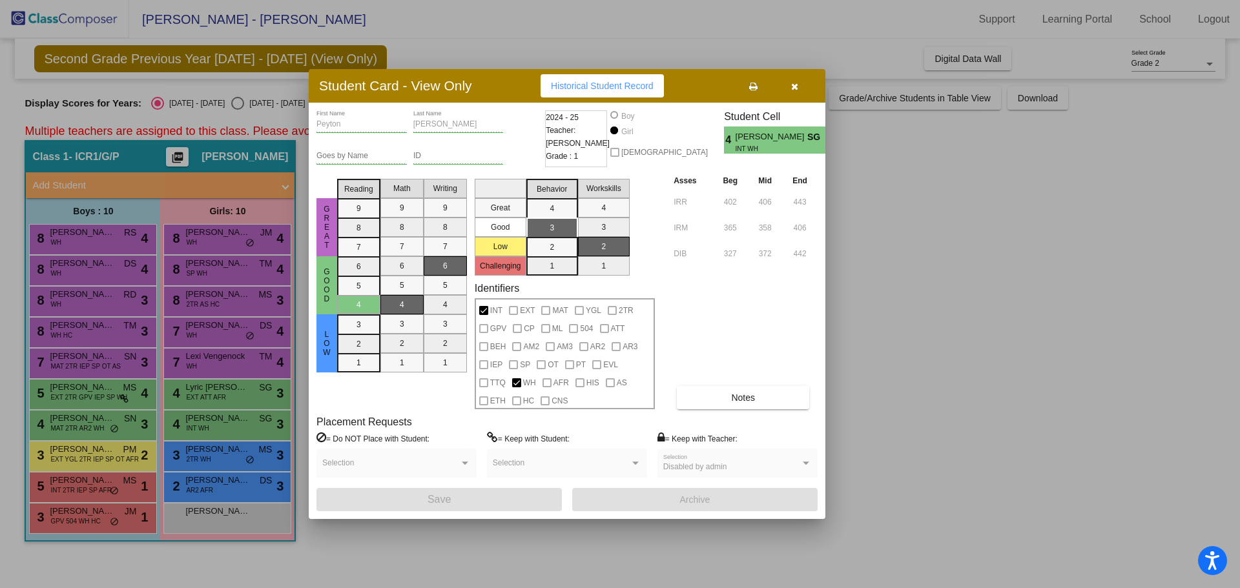
click at [790, 87] on button "button" at bounding box center [794, 85] width 41 height 23
